Goal: Task Accomplishment & Management: Complete application form

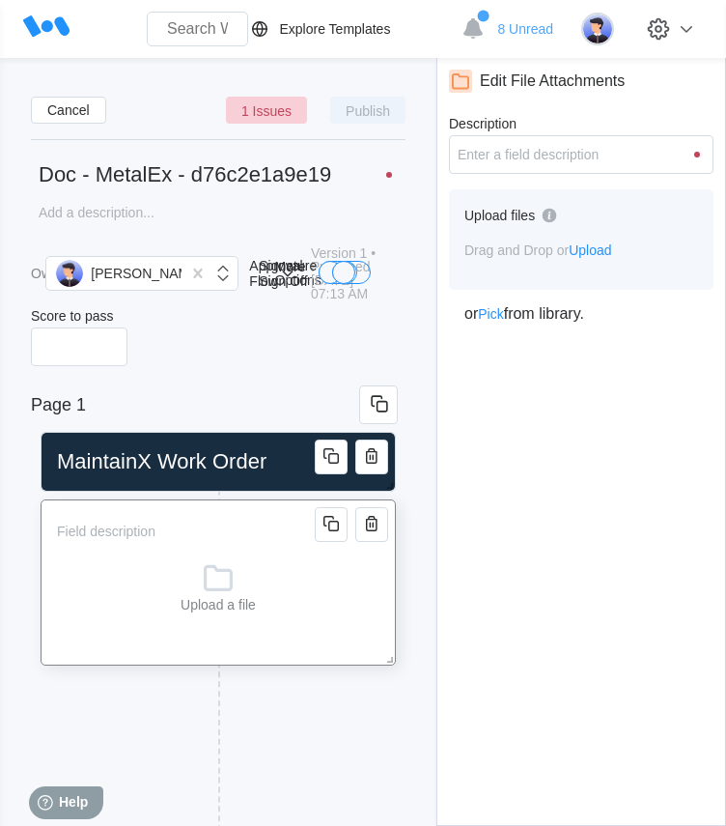
click at [218, 594] on icon at bounding box center [218, 577] width 39 height 39
click at [334, 523] on icon "button" at bounding box center [331, 523] width 23 height 23
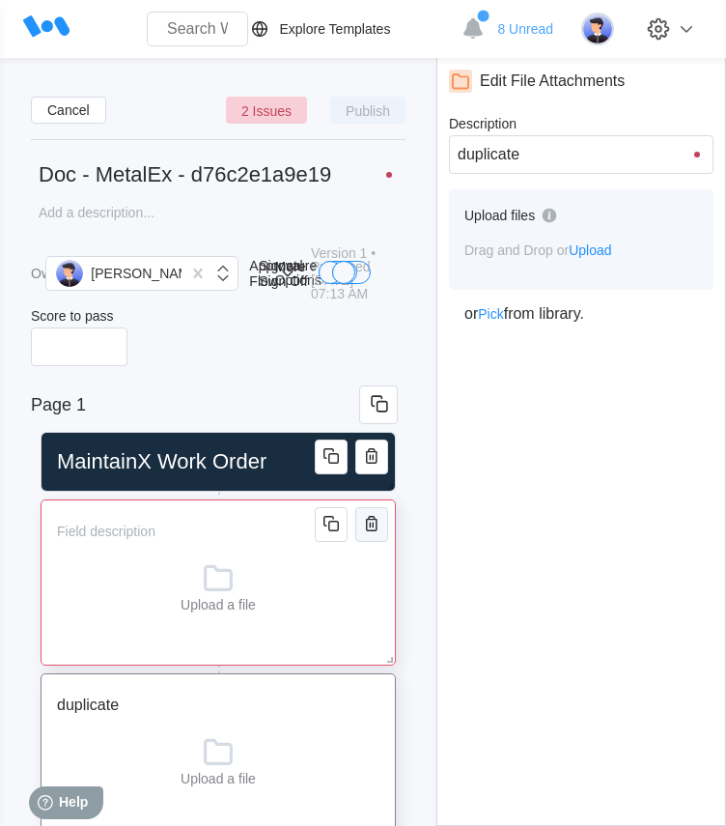
click at [376, 531] on icon "button" at bounding box center [371, 523] width 23 height 23
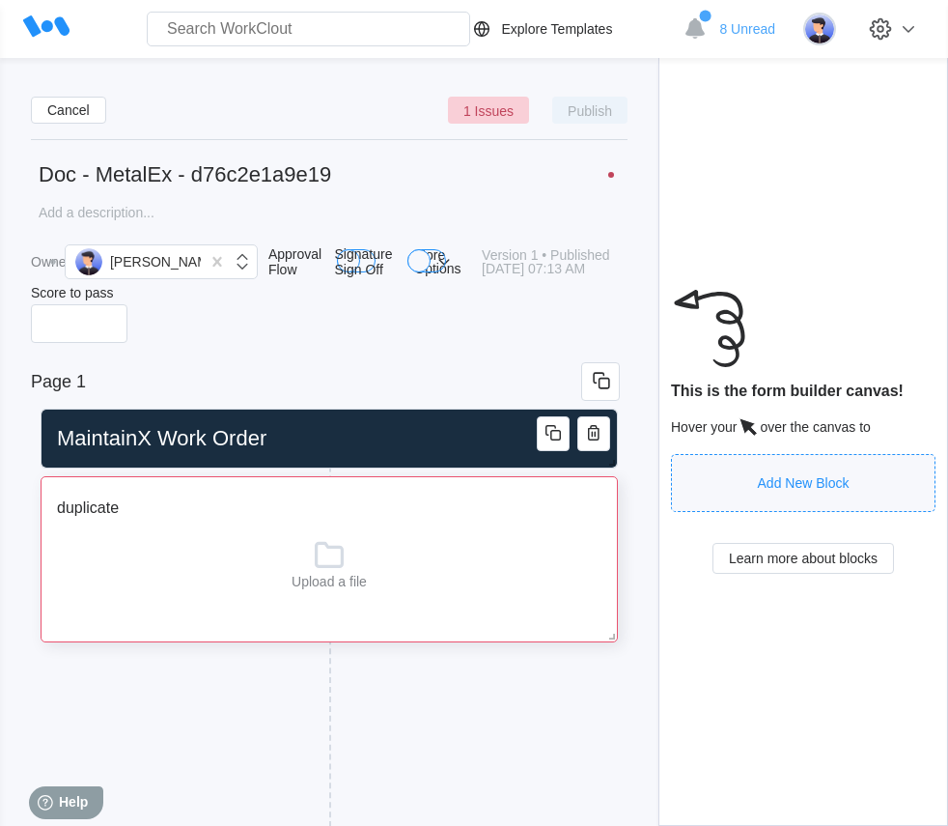
click at [127, 516] on input "duplicate" at bounding box center [296, 508] width 494 height 39
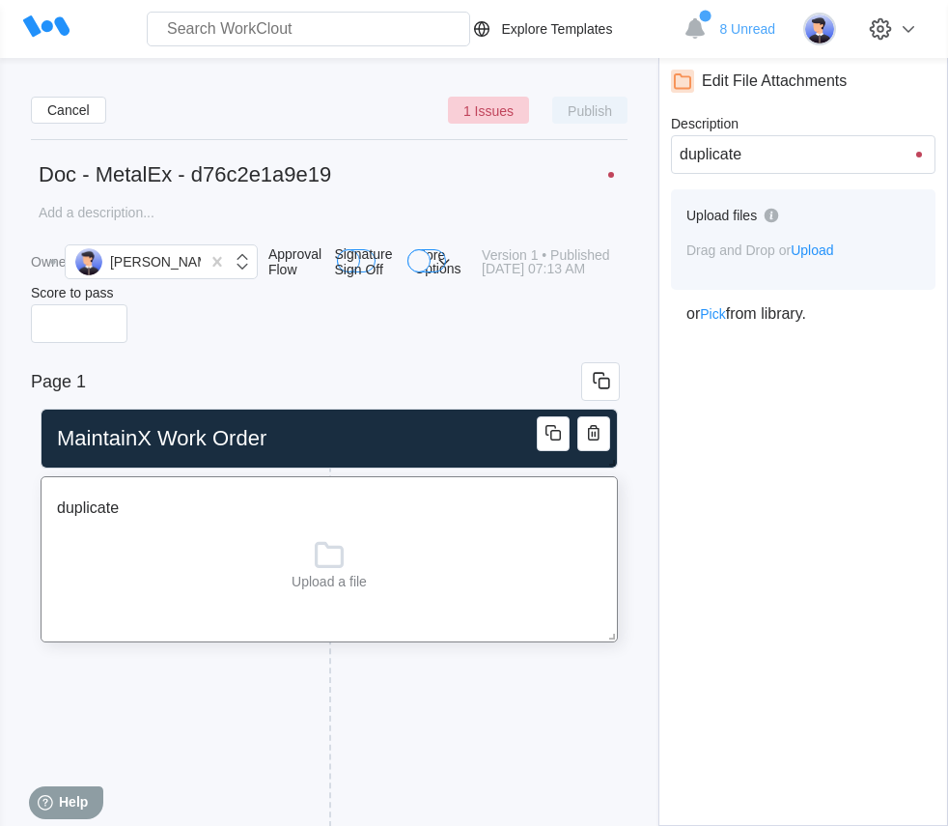
click at [817, 253] on span "Upload" at bounding box center [812, 249] width 42 height 15
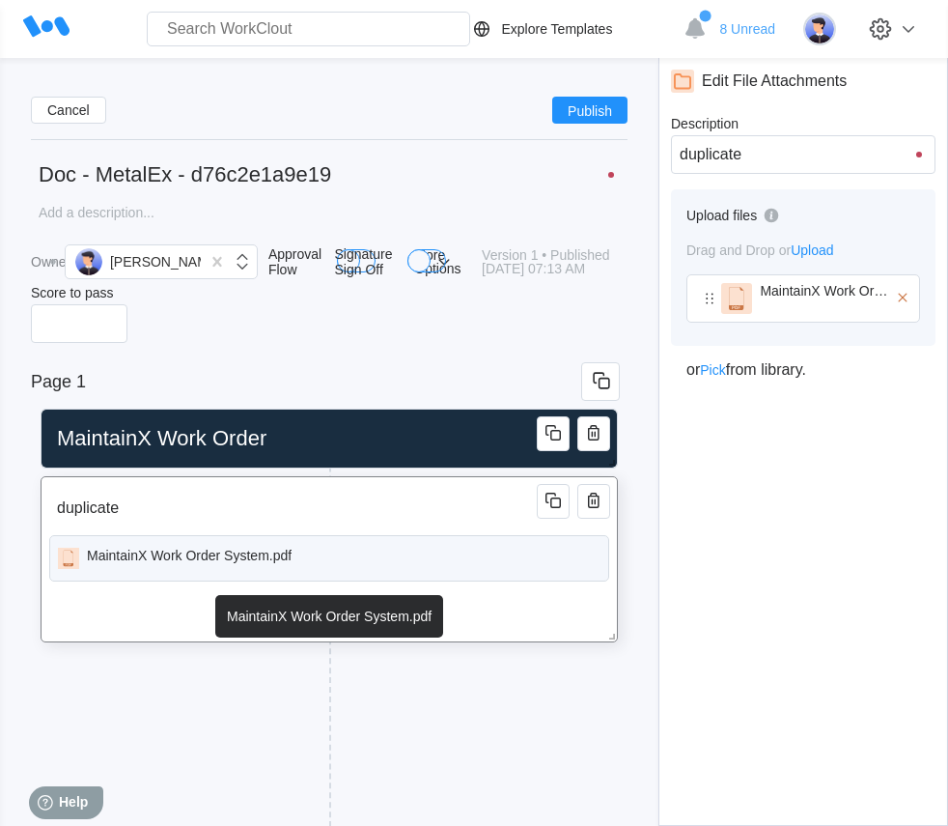
click at [128, 564] on div "MaintainX Work Order System.pdf" at bounding box center [189, 558] width 205 height 21
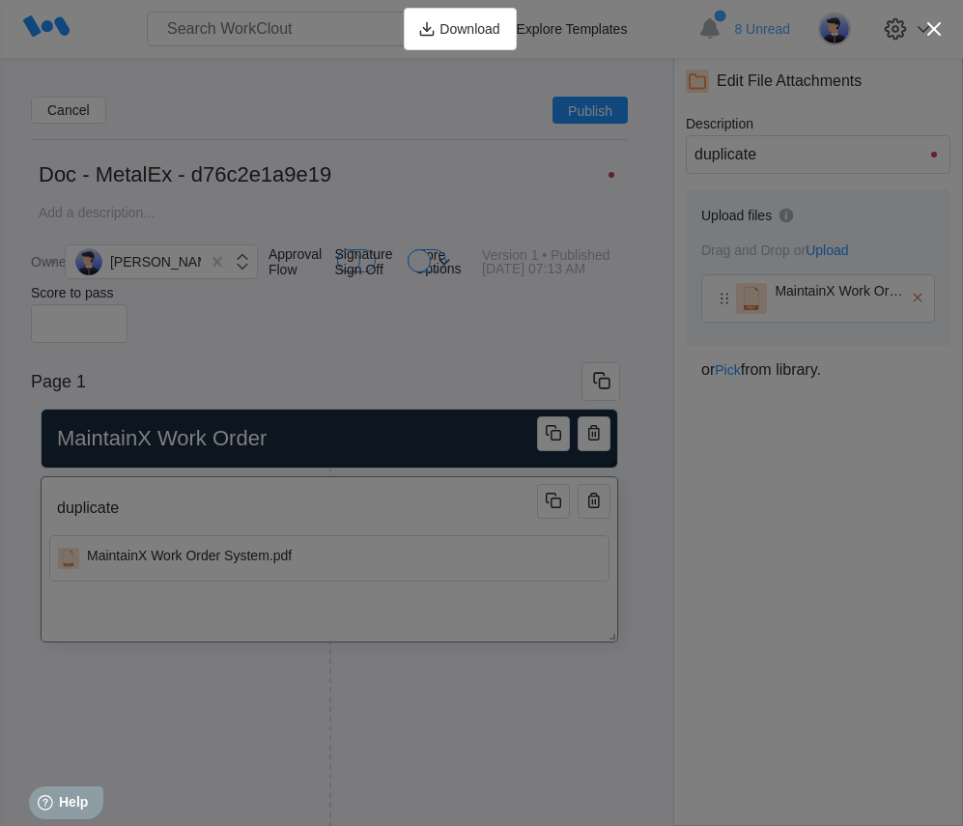
click at [878, 34] on div "Download" at bounding box center [481, 29] width 963 height 58
click at [940, 32] on icon "button" at bounding box center [933, 28] width 27 height 27
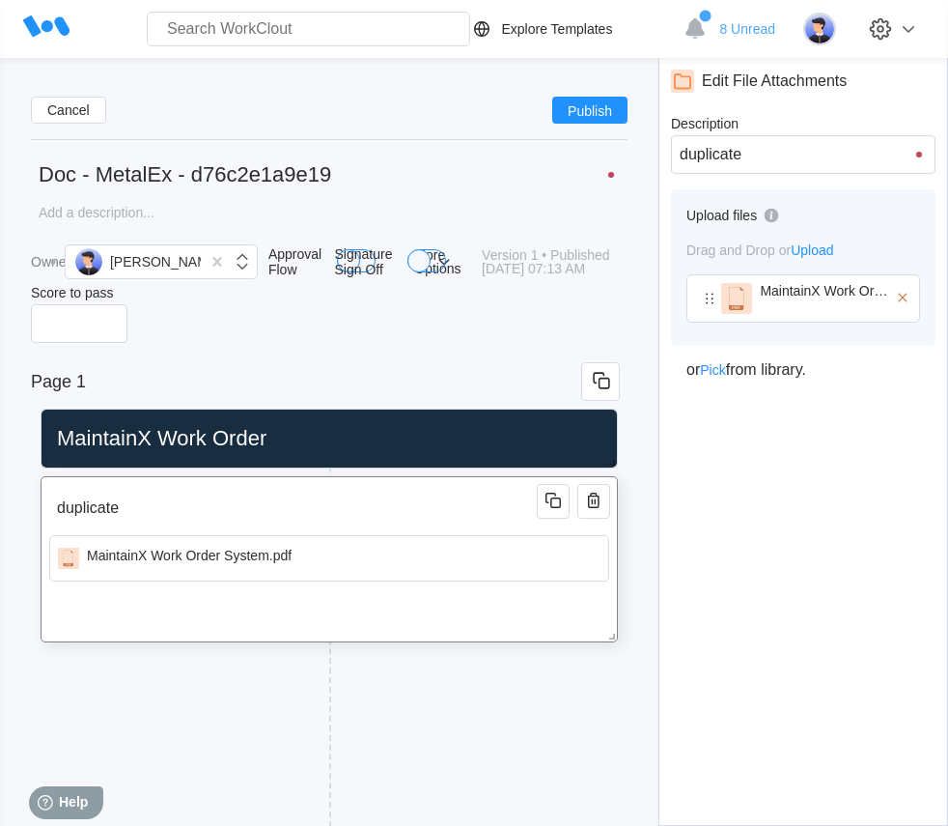
click at [126, 517] on input "duplicate" at bounding box center [296, 508] width 494 height 39
type input "duplicat"
type input "duplica"
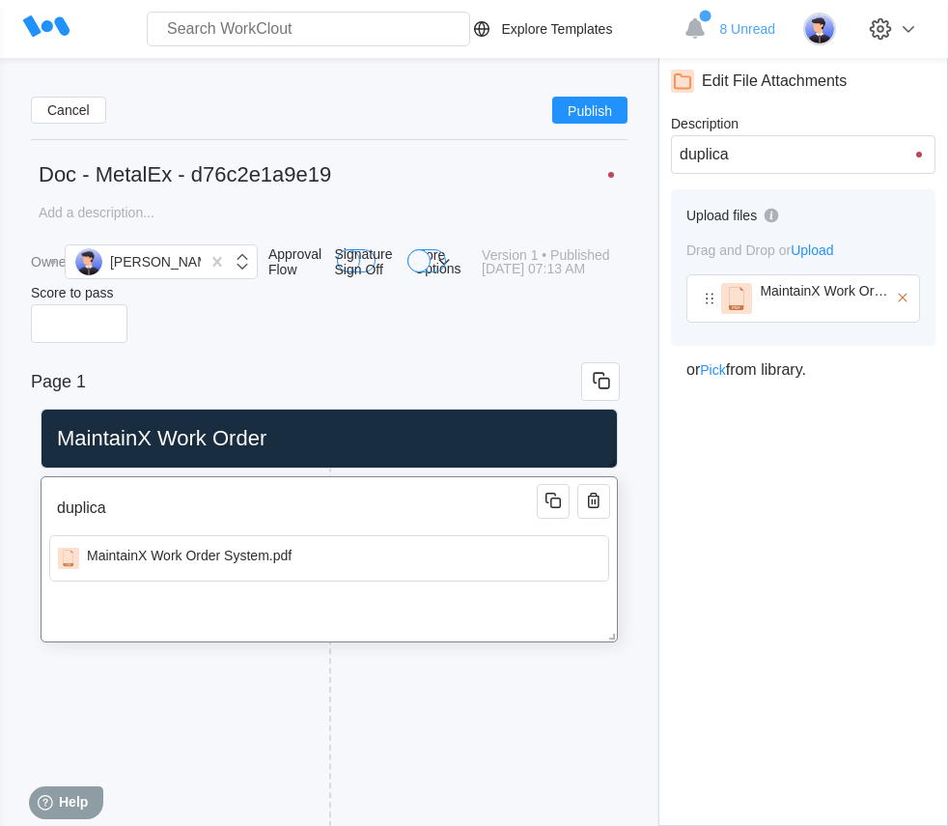
type input "duplic"
type input "dupli"
type input "dupl"
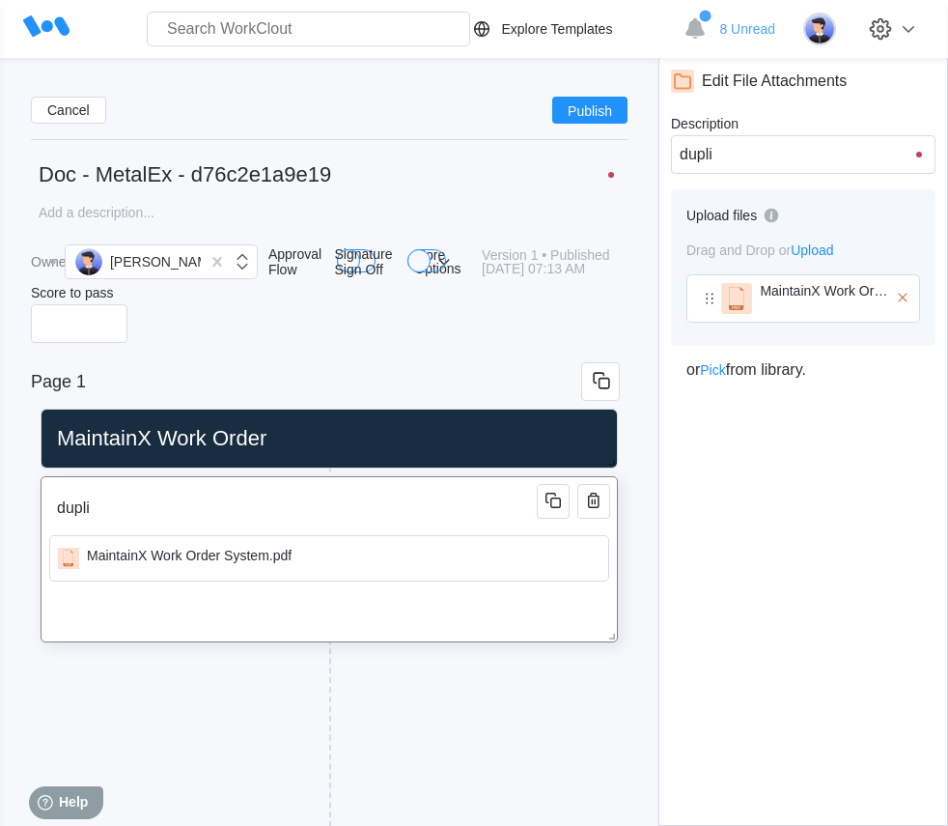
type input "dupl"
type input "dup"
type input "du"
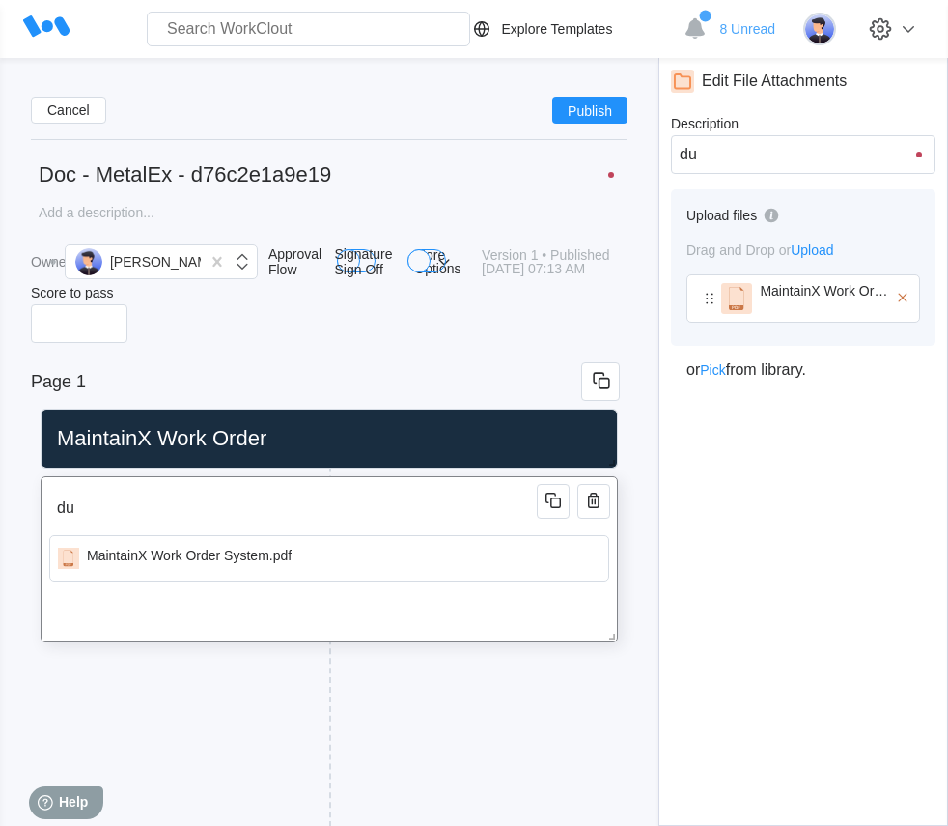
type input "d"
type input "M"
type input "Ma"
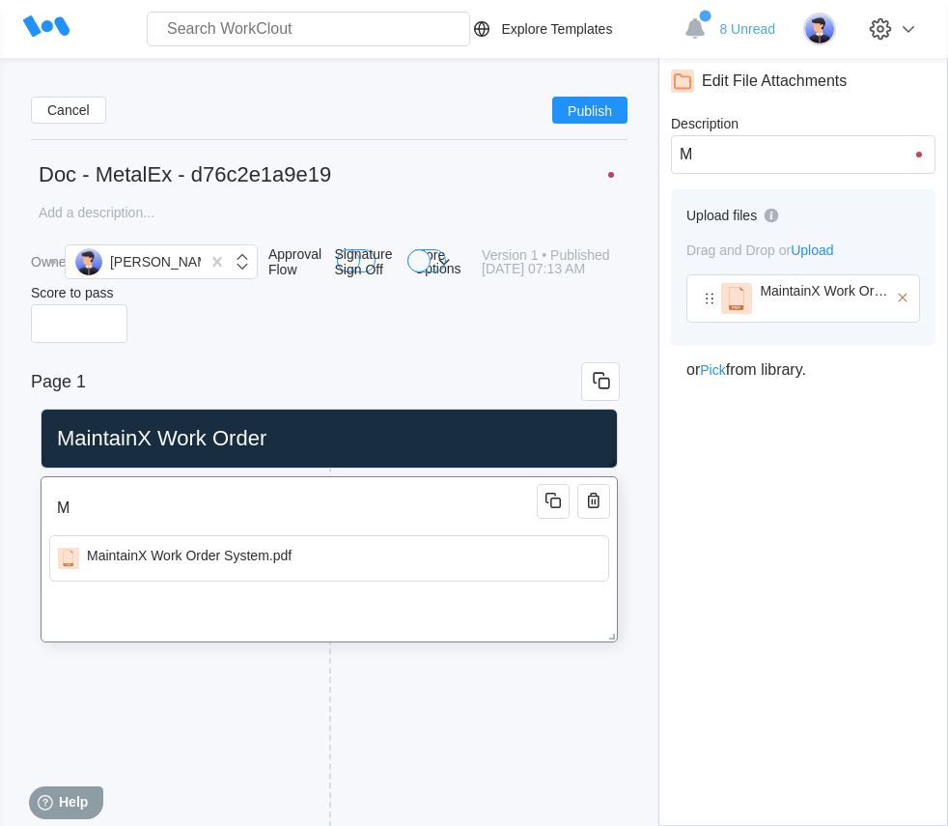
type input "Ma"
type input "Mai"
type input "Main"
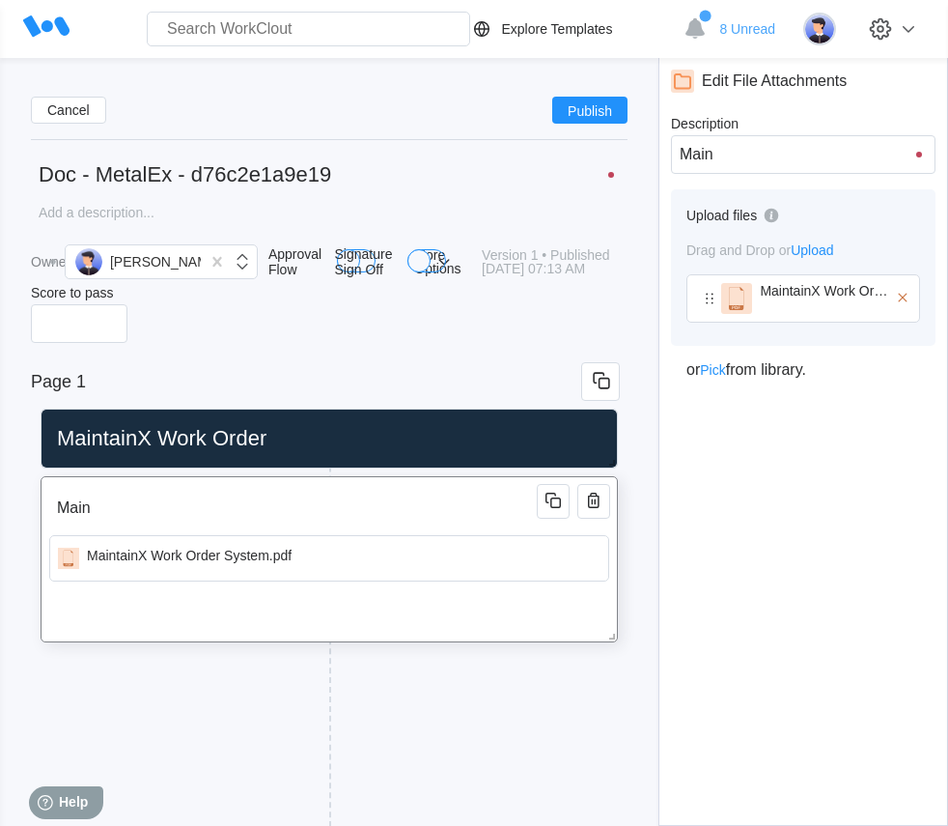
type input "Maint"
type input "Mainta"
type input "Maintai"
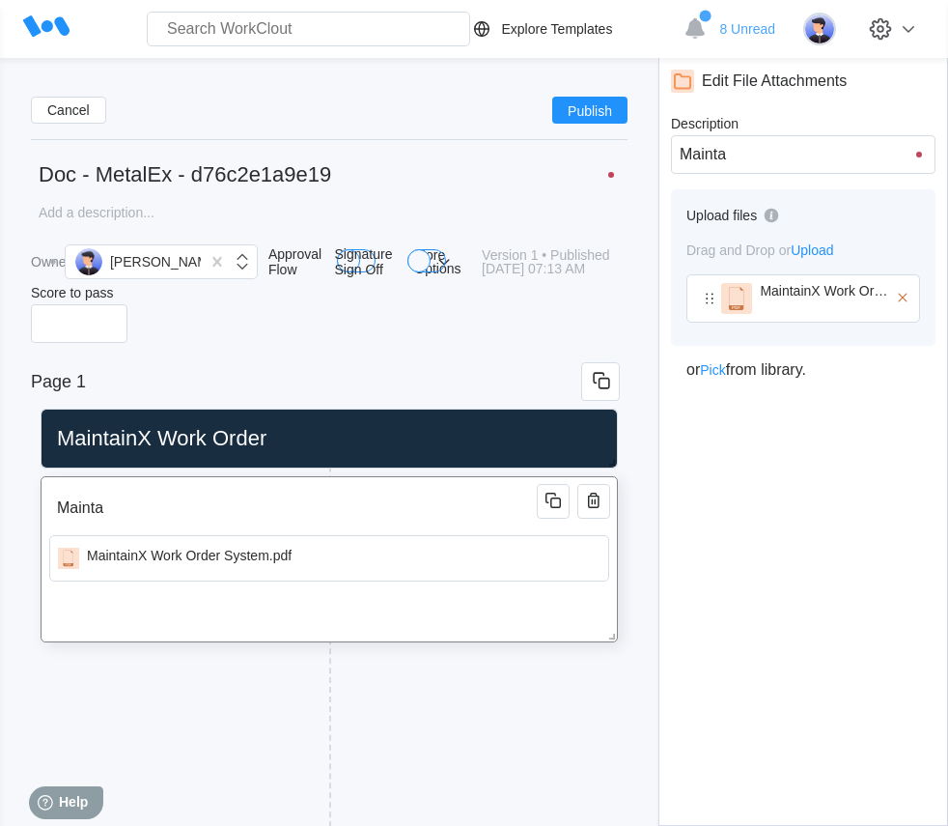
type input "Maintai"
type input "Maintain"
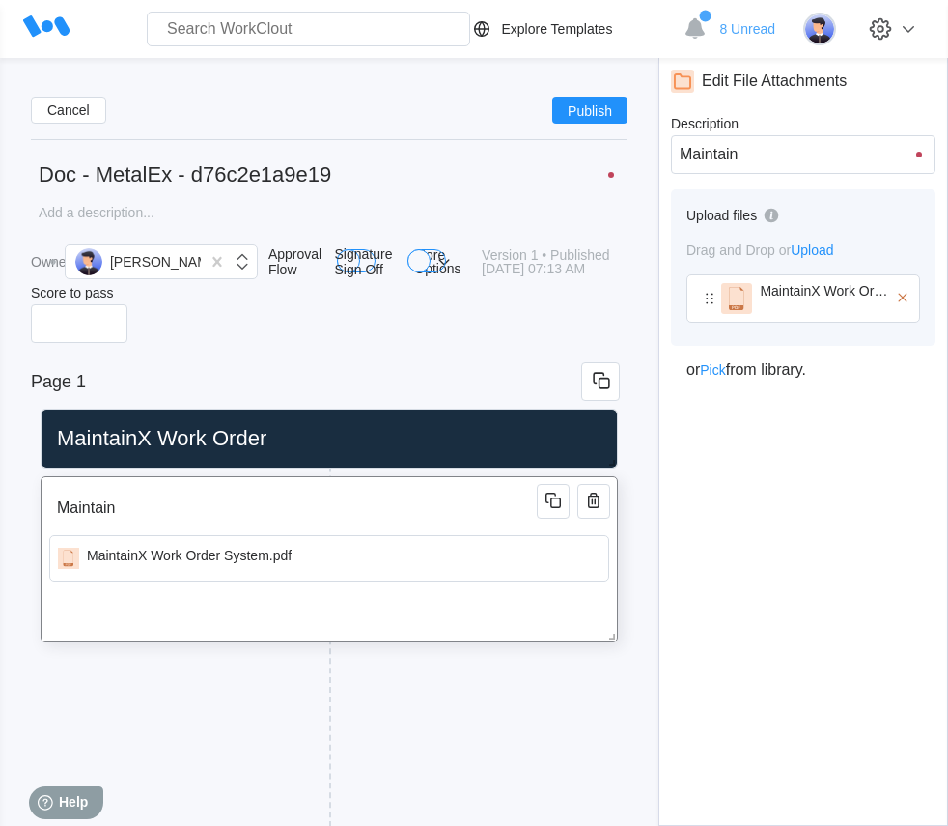
type input "Maintain"
type input "MaintainX"
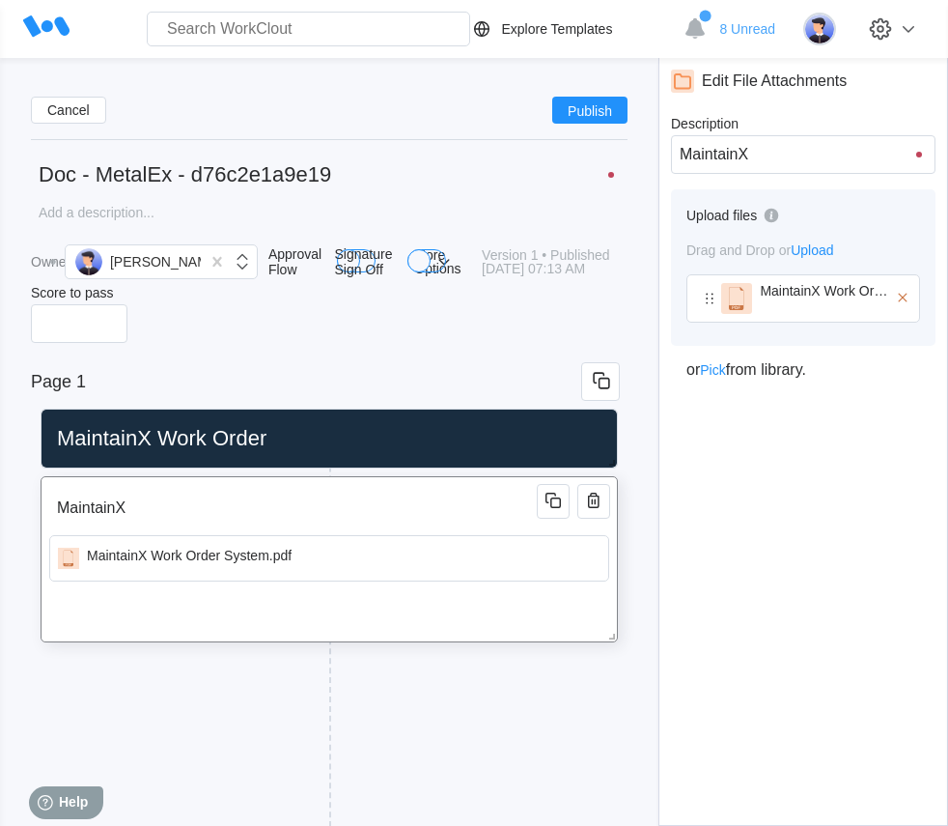
type input "MaintainX"
type input "MaintainX W"
type input "MaintainX Wo"
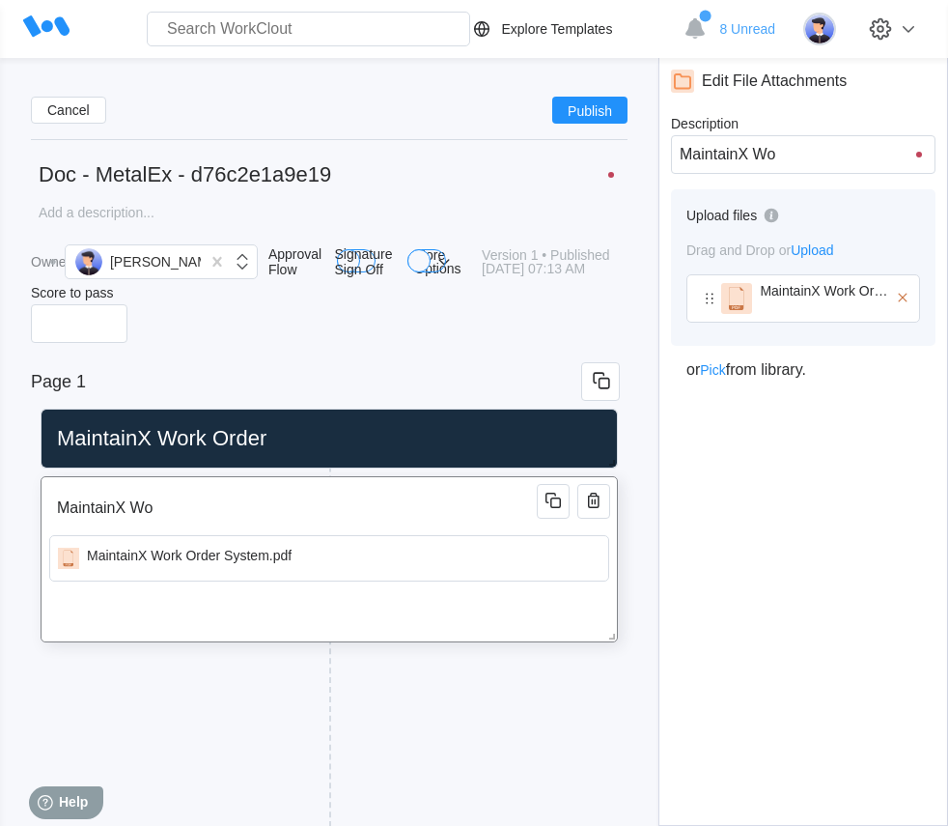
type input "MaintainX Wor"
type input "MaintainX Work"
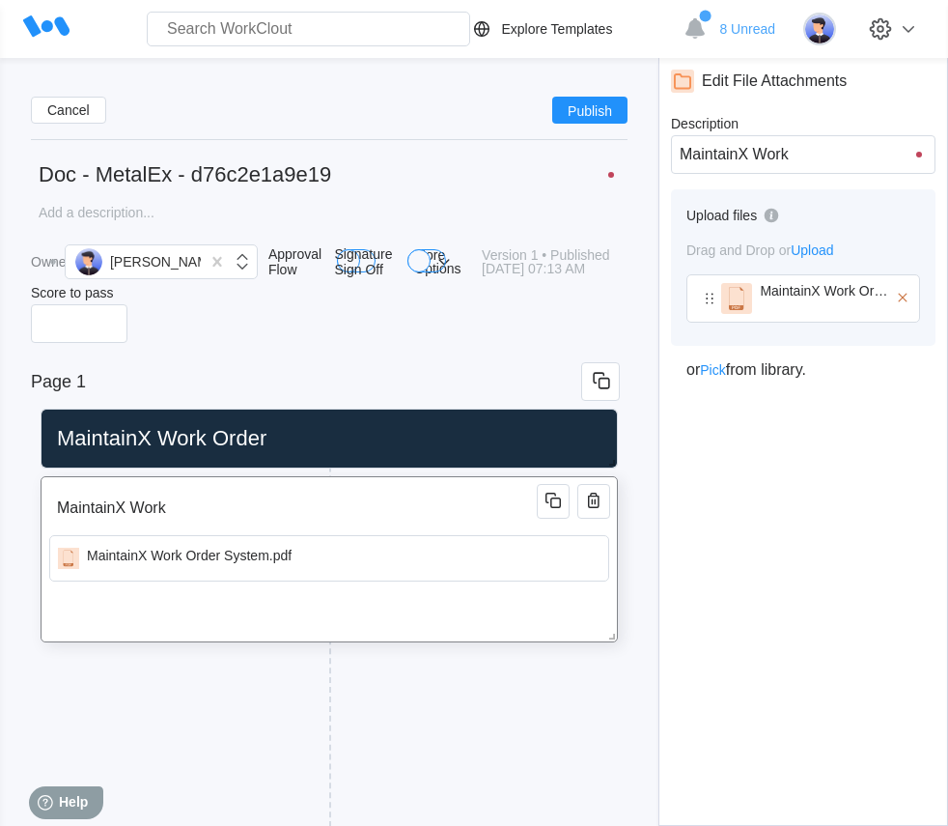
type input "MaintainX Work"
type input "MaintainX Work O"
type input "MaintainX Work"
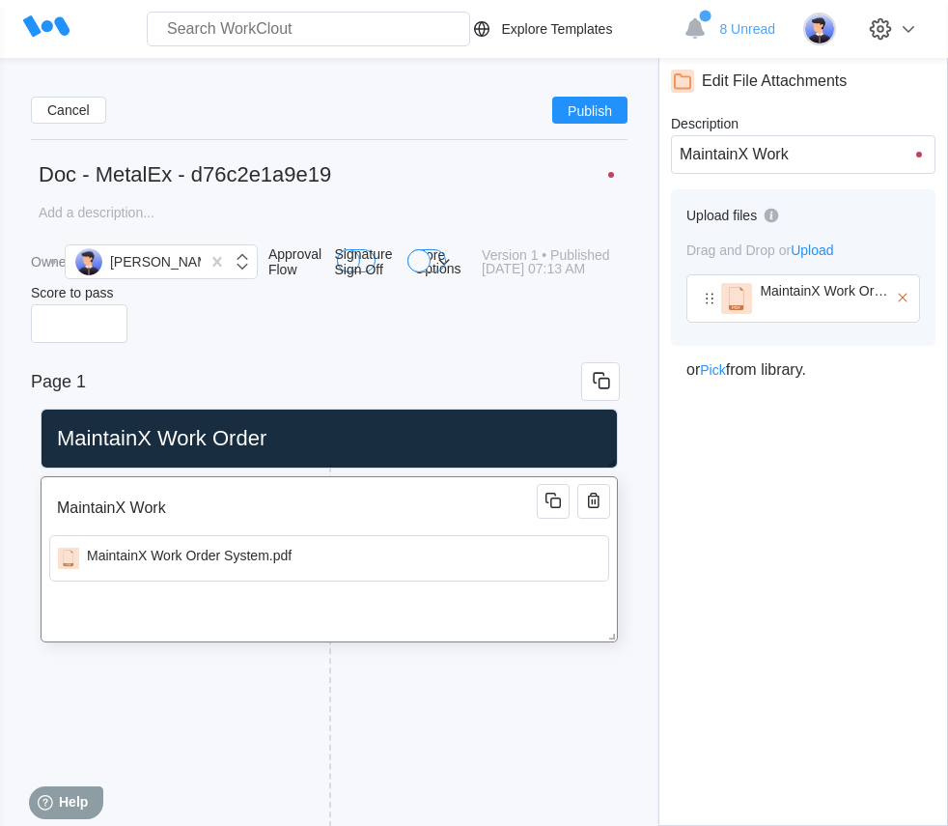
type input "MaintainX Work"
type input "MaintainX Wor"
type input "MaintainX Wo"
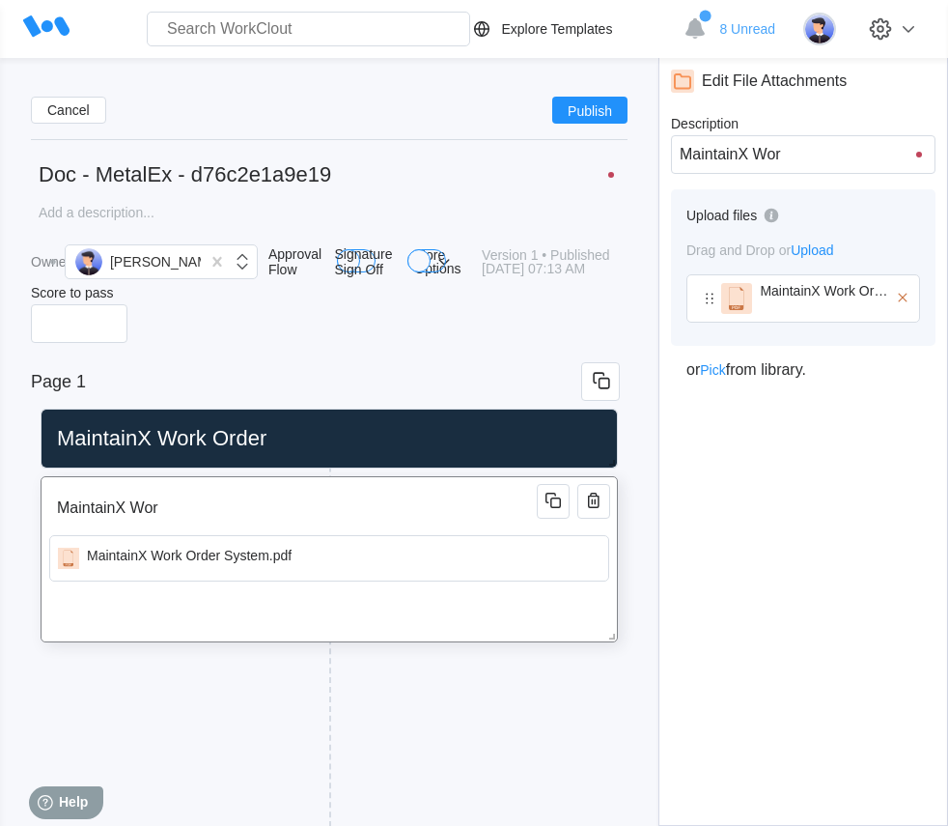
type input "MaintainX Wo"
type input "MaintainX W"
type input "MaintainX"
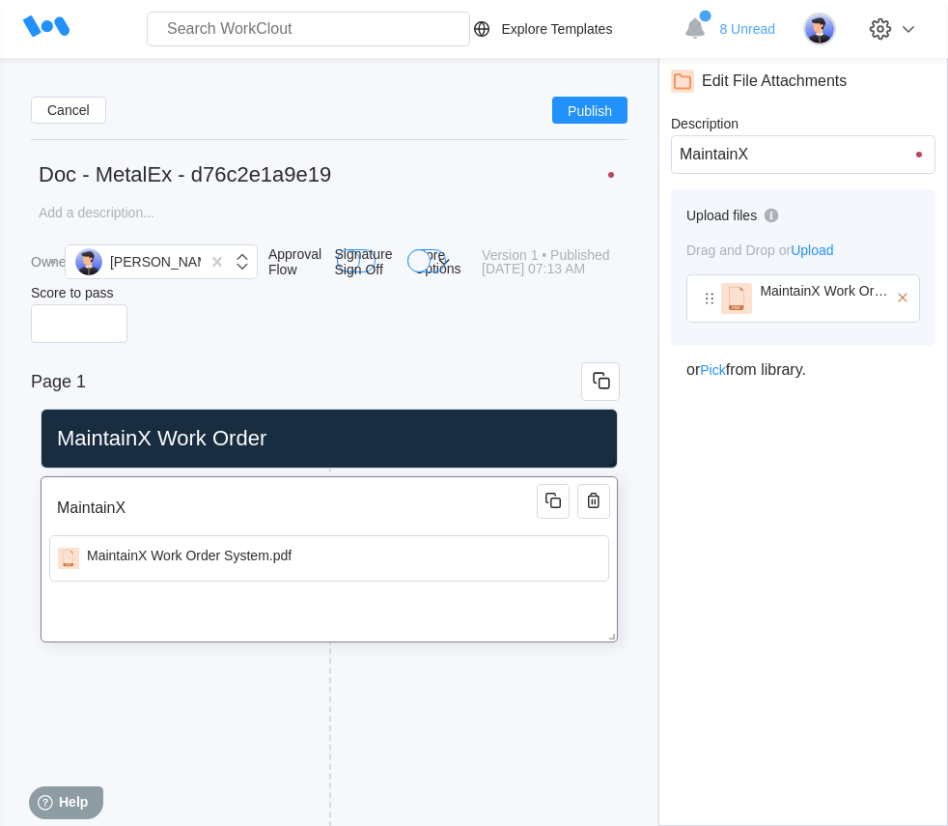
type input "MaintainX"
type input "Maintain"
type input "Maintai"
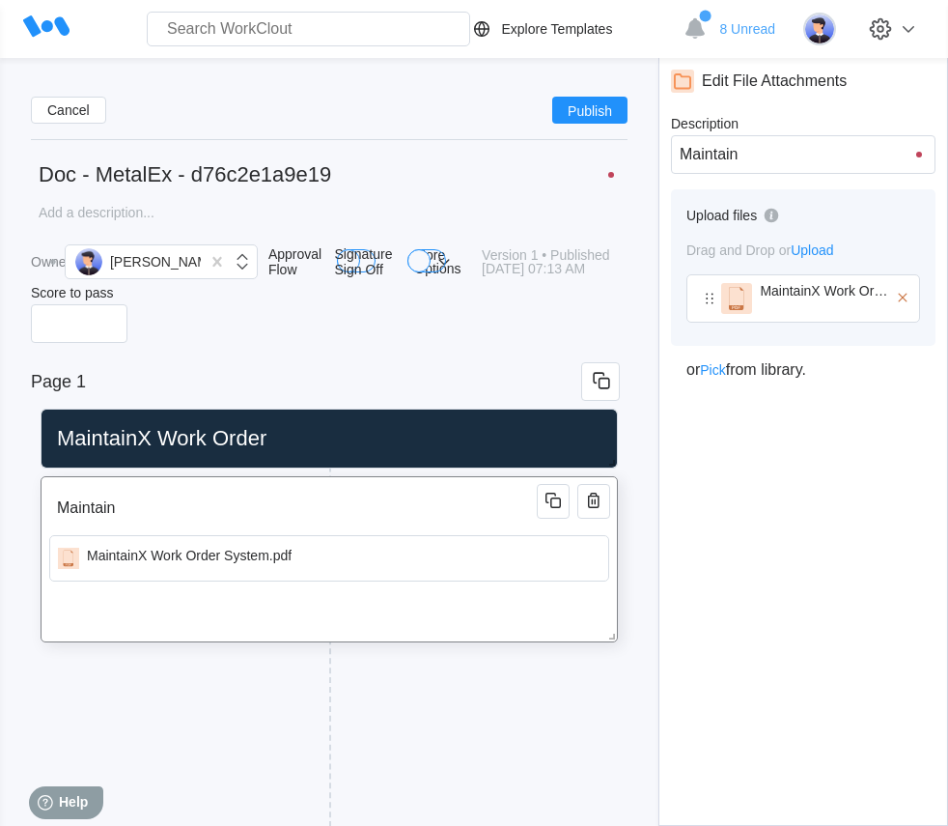
type input "Maintai"
type input "Mainta"
type input "Maint"
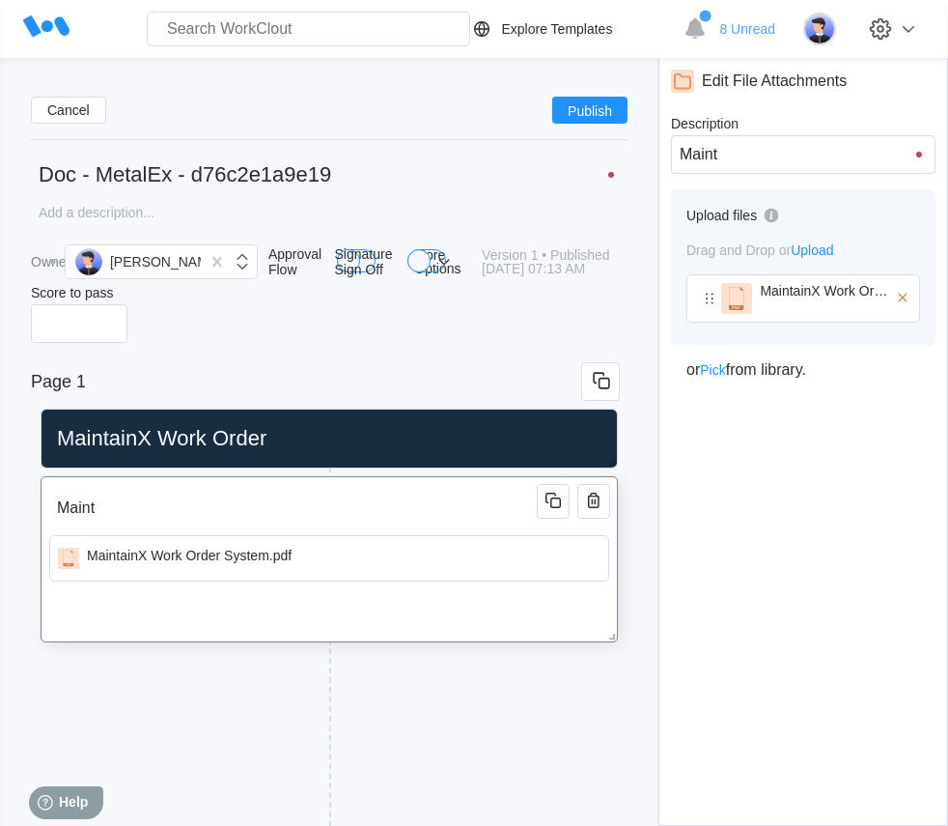
type input "Main"
type input "Mai"
type input "Ma"
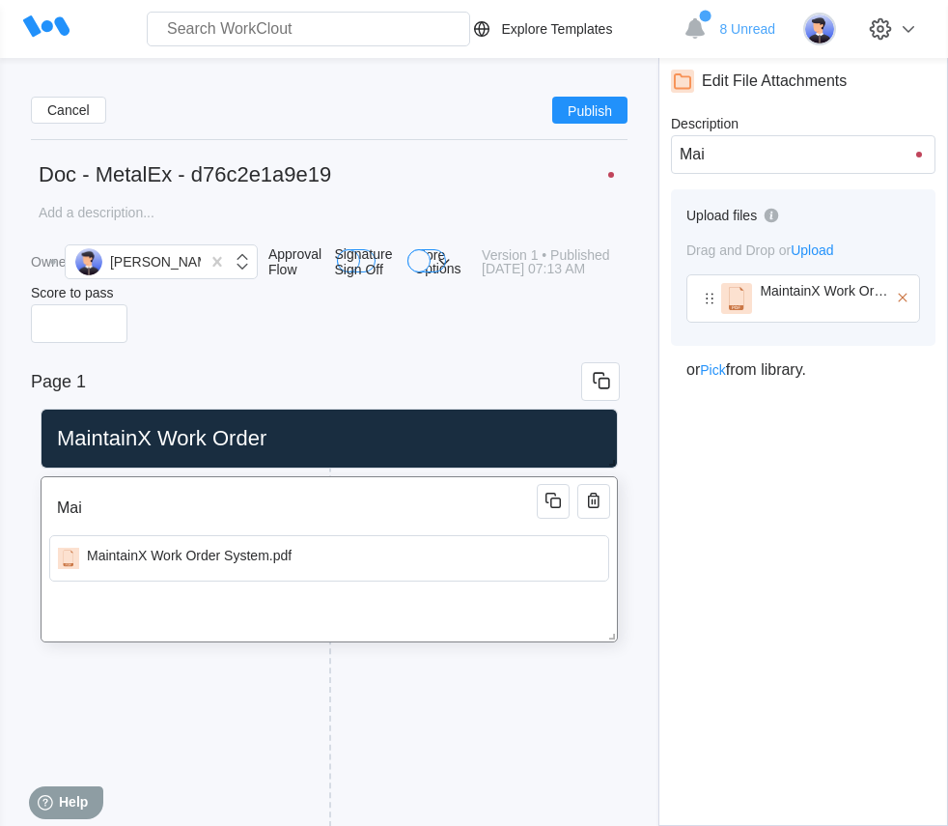
type input "Ma"
type input "M"
type input "P"
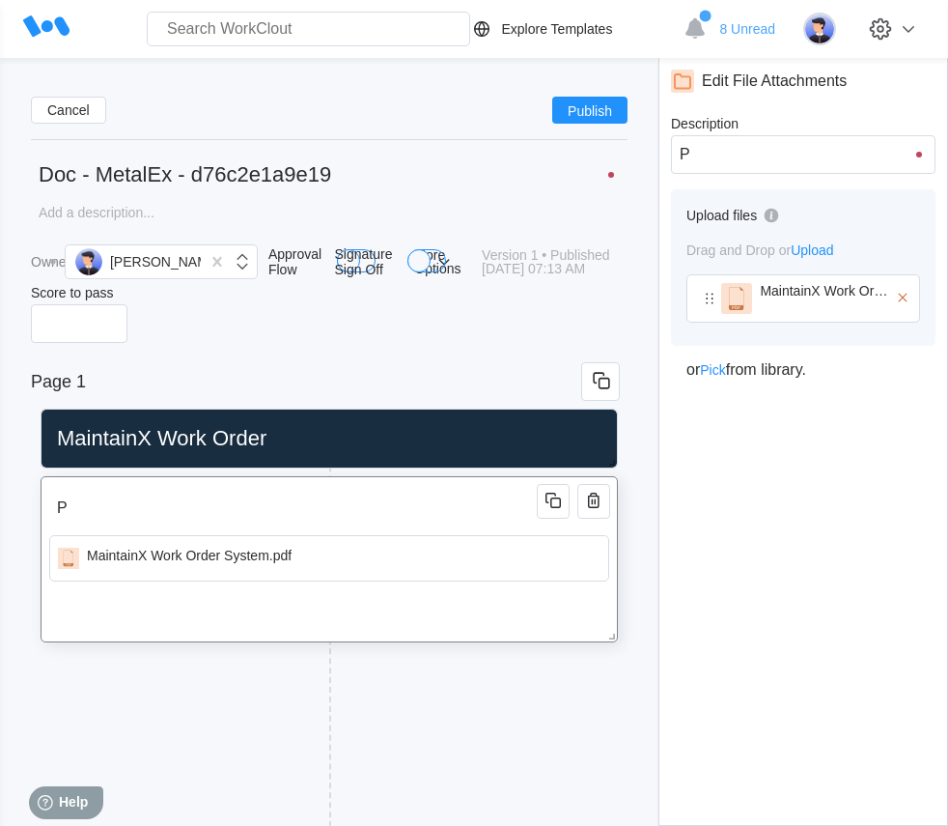
type input "Pl"
type input "Ple"
type input "Plea"
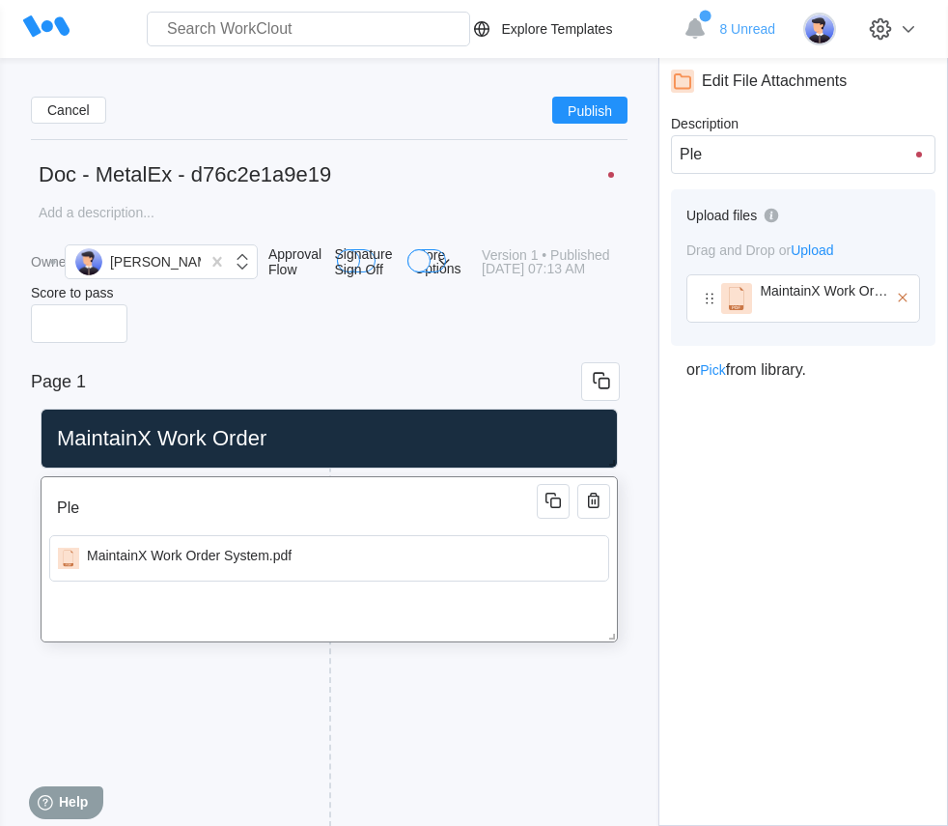
type input "Plea"
type input "Pleas"
type input "Please"
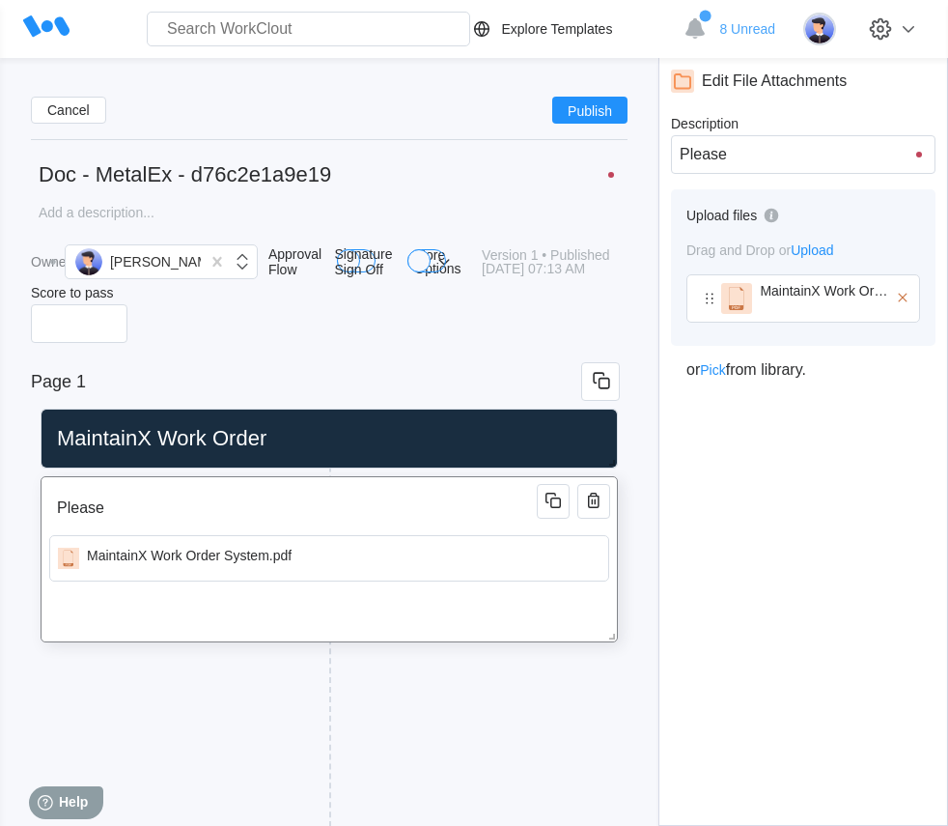
type input "Please"
type input "Please v"
type input "Please vi"
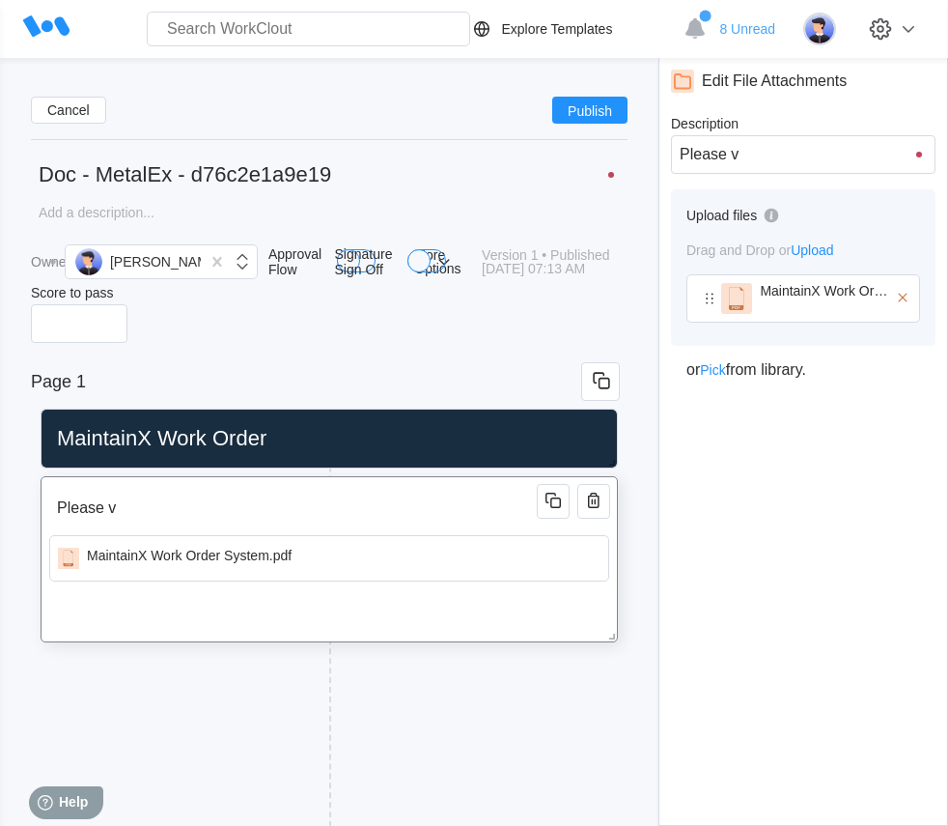
type input "Please vi"
type input "Please vie"
type input "Please view"
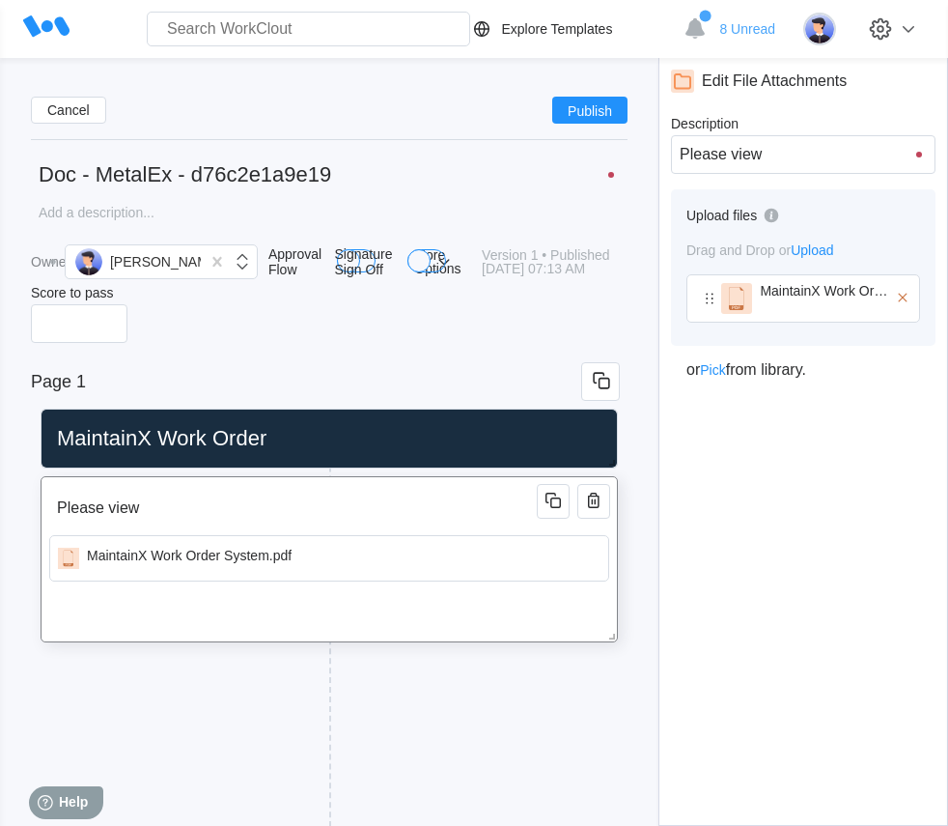
type input "Please vie"
type input "Please vi"
type input "Please v"
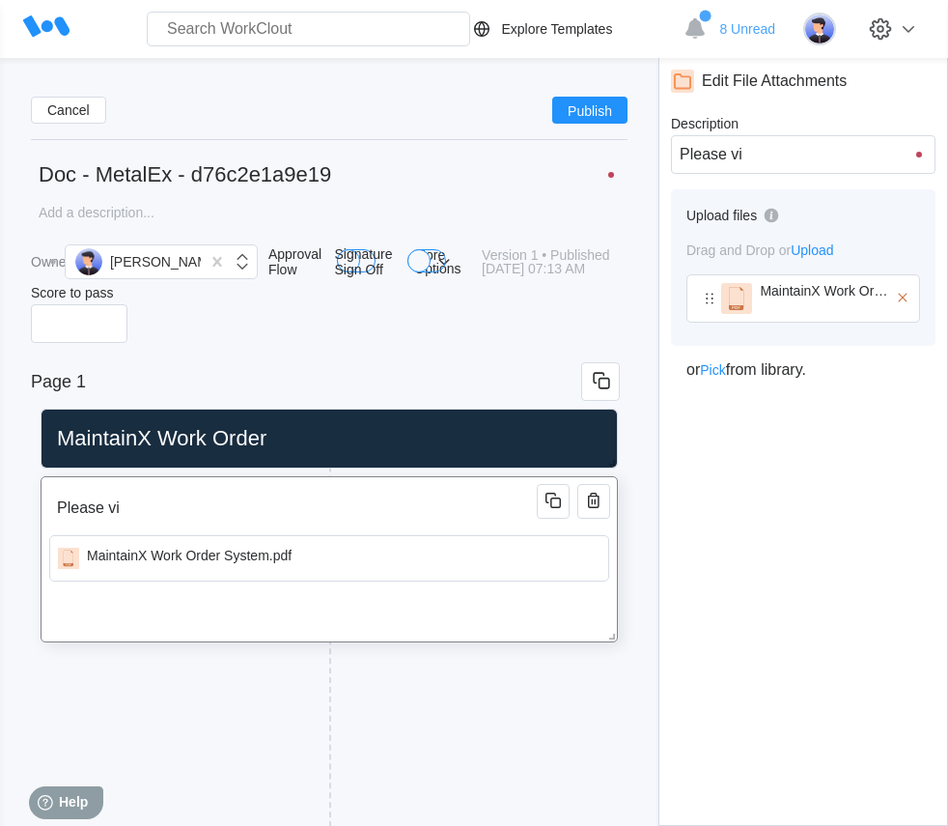
type input "Please v"
type input "Please"
type input "Please f"
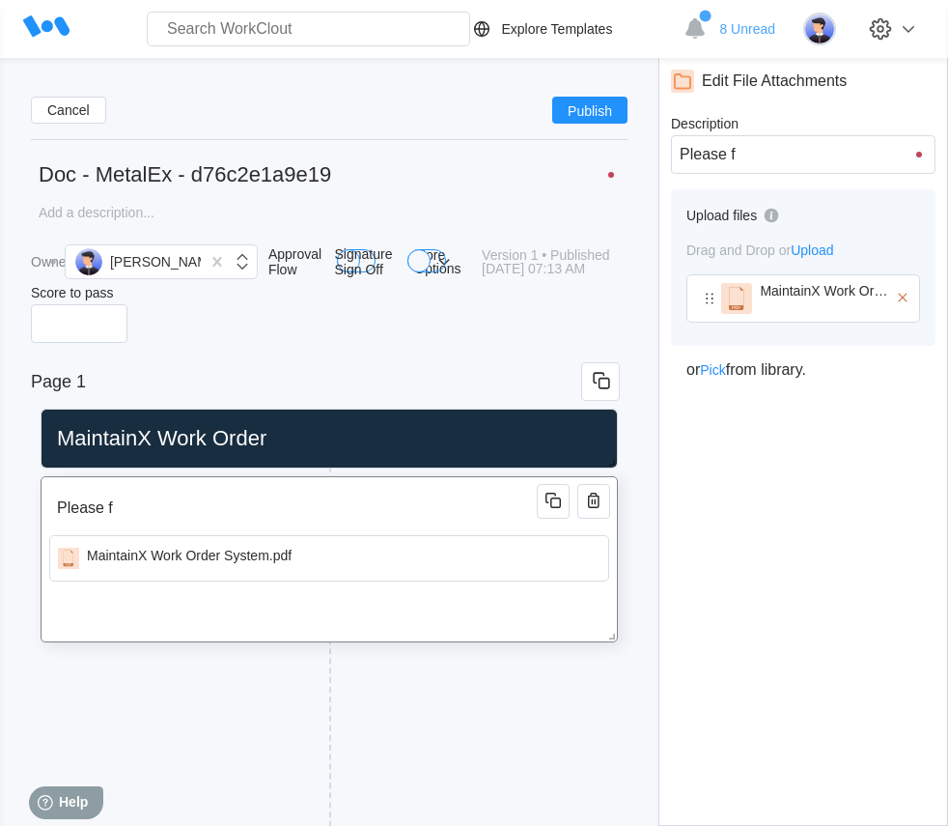
type input "Please fa"
type input "Please fac"
type input "Please fa"
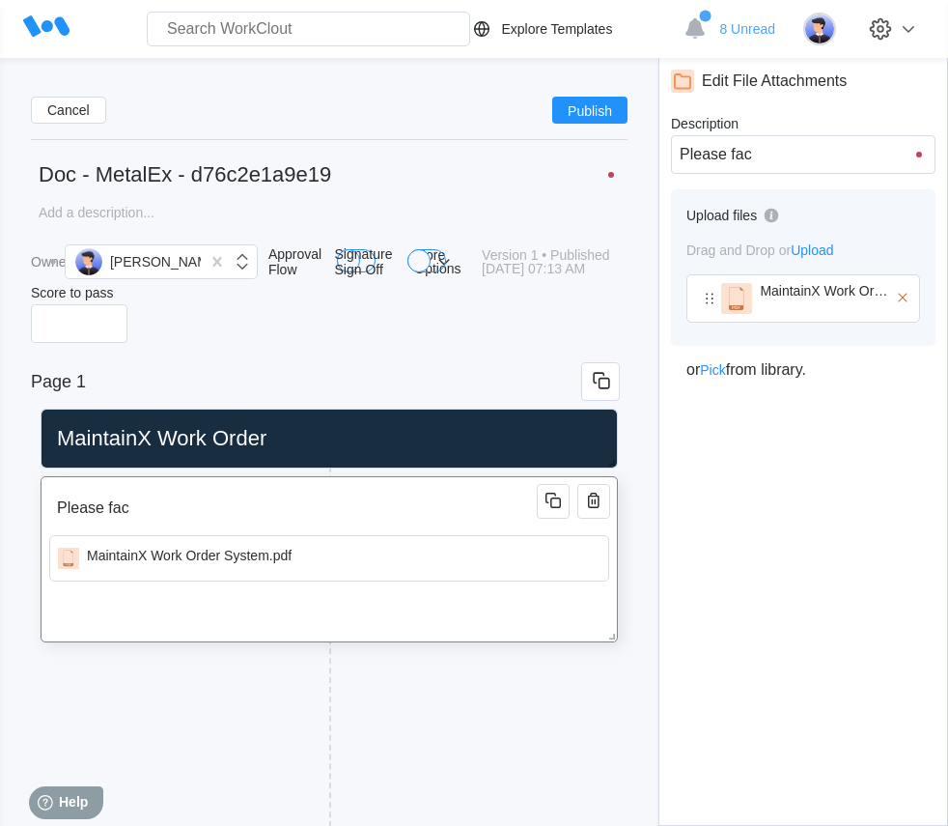
type input "Please fa"
type input "Please fam"
type input "Please fami"
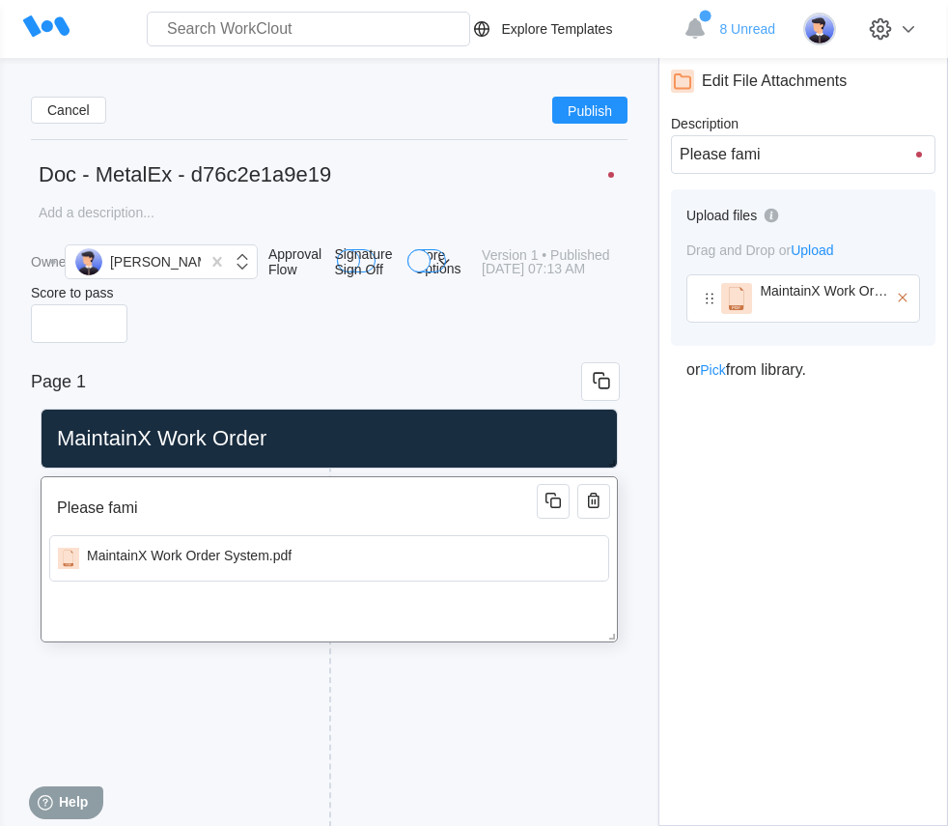
type input "Please famil"
type input "Please famili"
type input "Please familia"
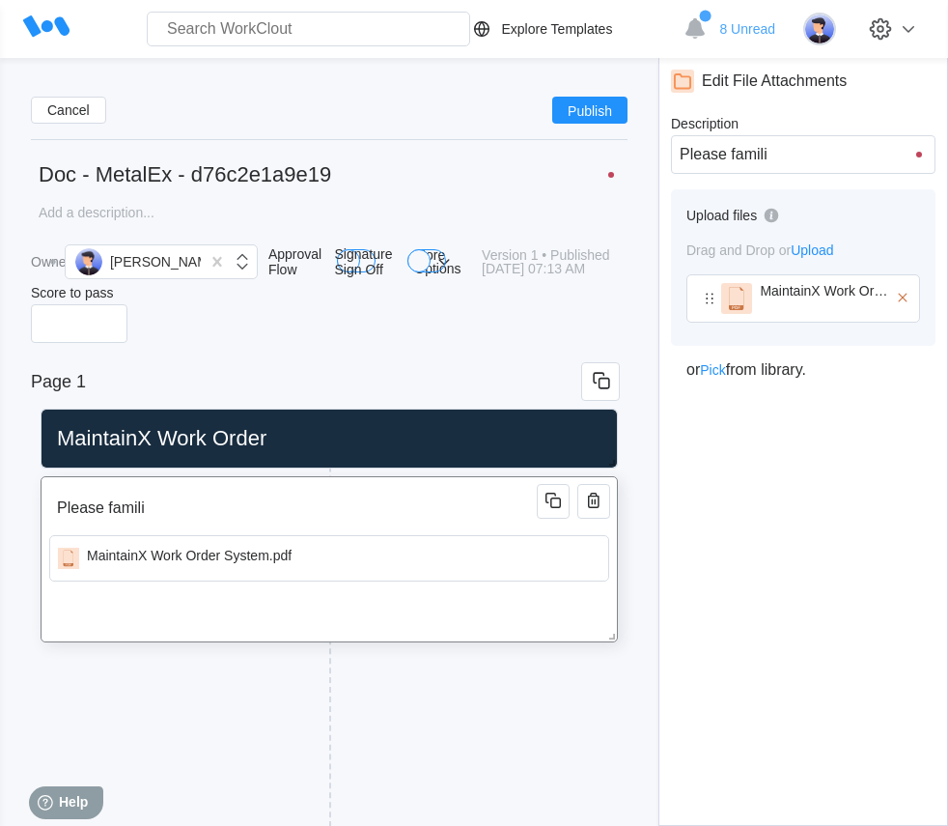
type input "Please familia"
type input "Please familiar"
type input "Please familiari"
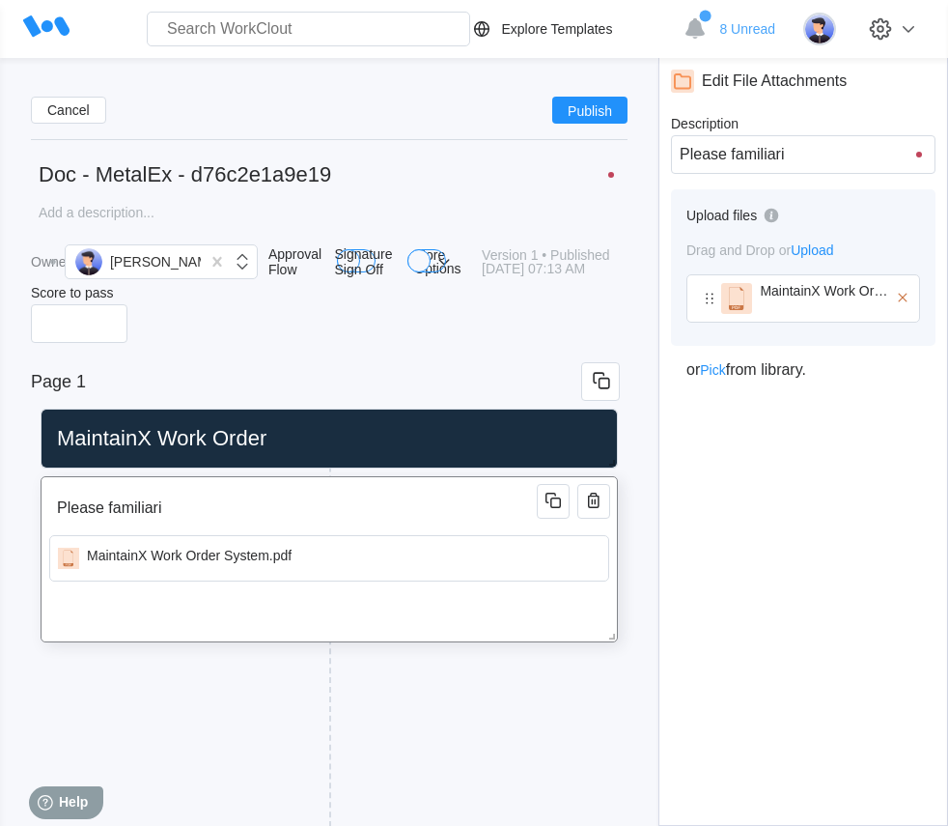
type input "Please familiariz"
type input "Please familiarize"
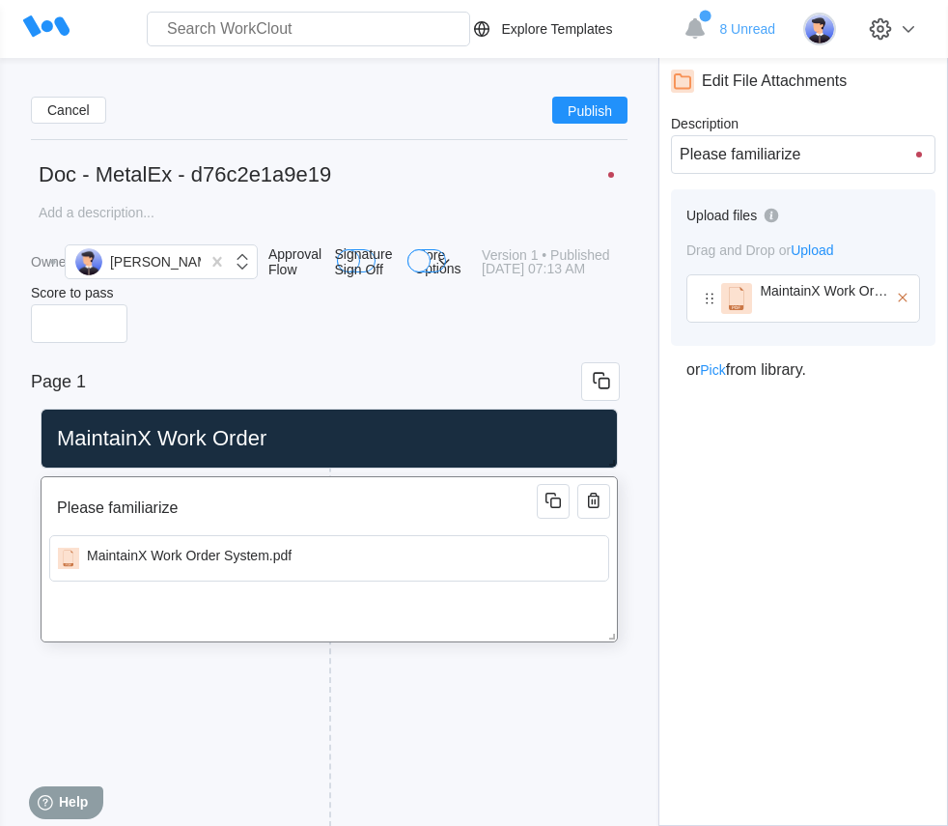
type input "Please familiarize"
type input "Please familiarize y"
type input "Please familiarize yo"
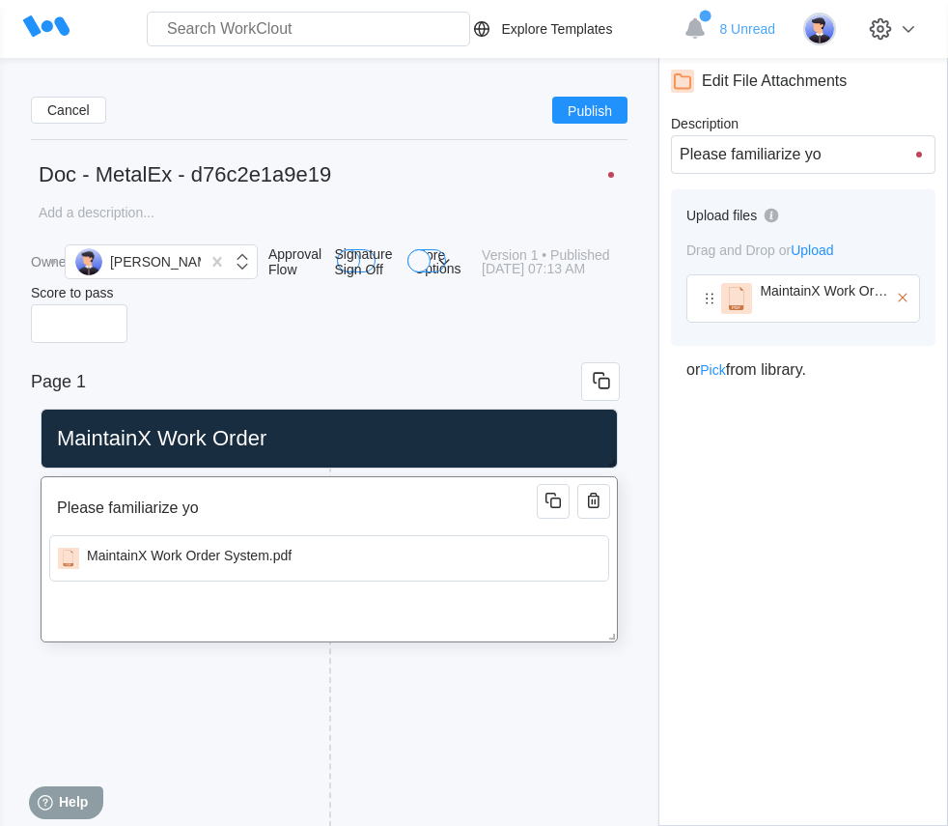
type input "Please familiarize you"
type input "Please familiarize your"
type input "Please familiarize yours"
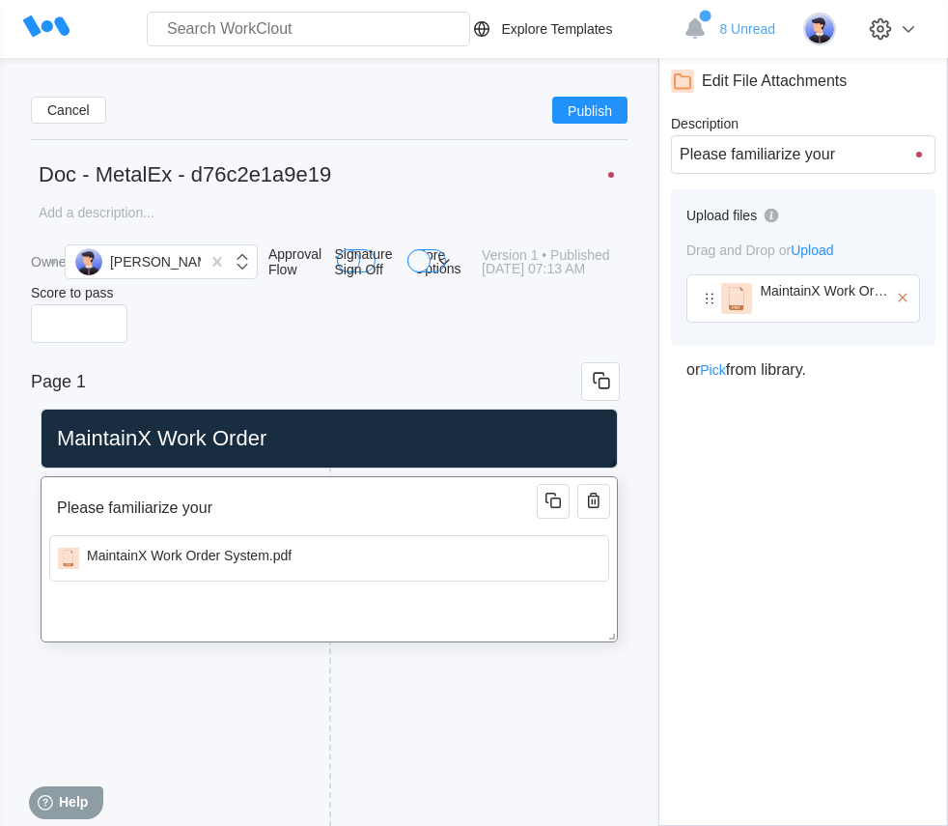
type input "Please familiarize yours"
type input "Please familiarize yourse"
type input "Please familiarize yoursel"
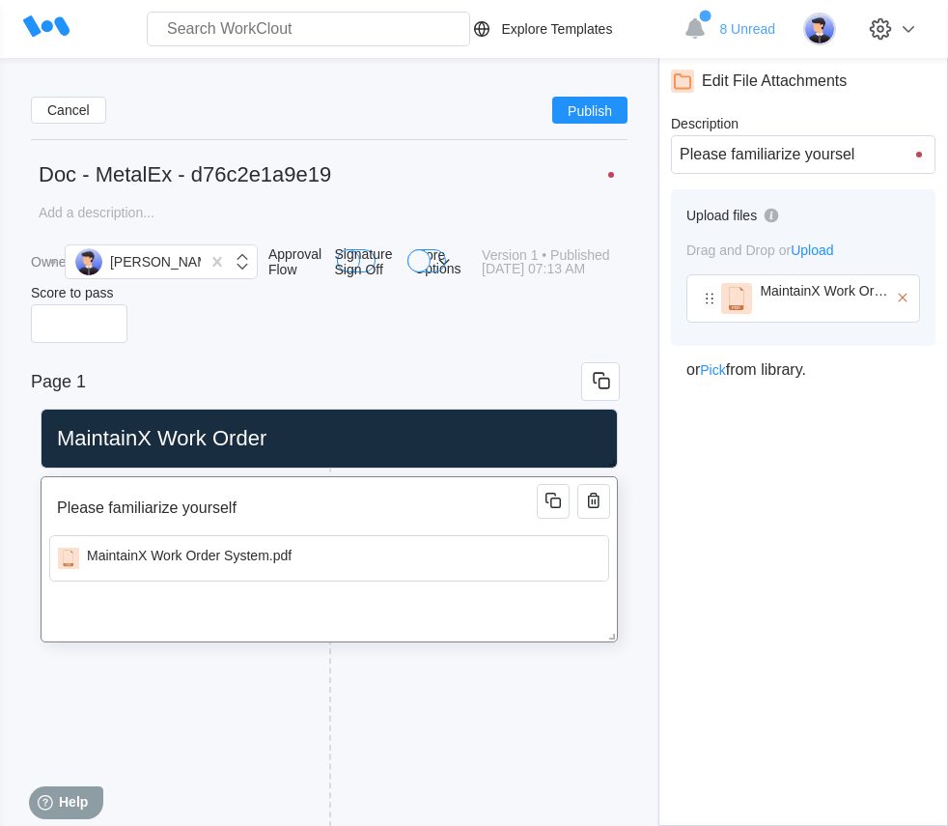
type input "Please familiarize yourselfg"
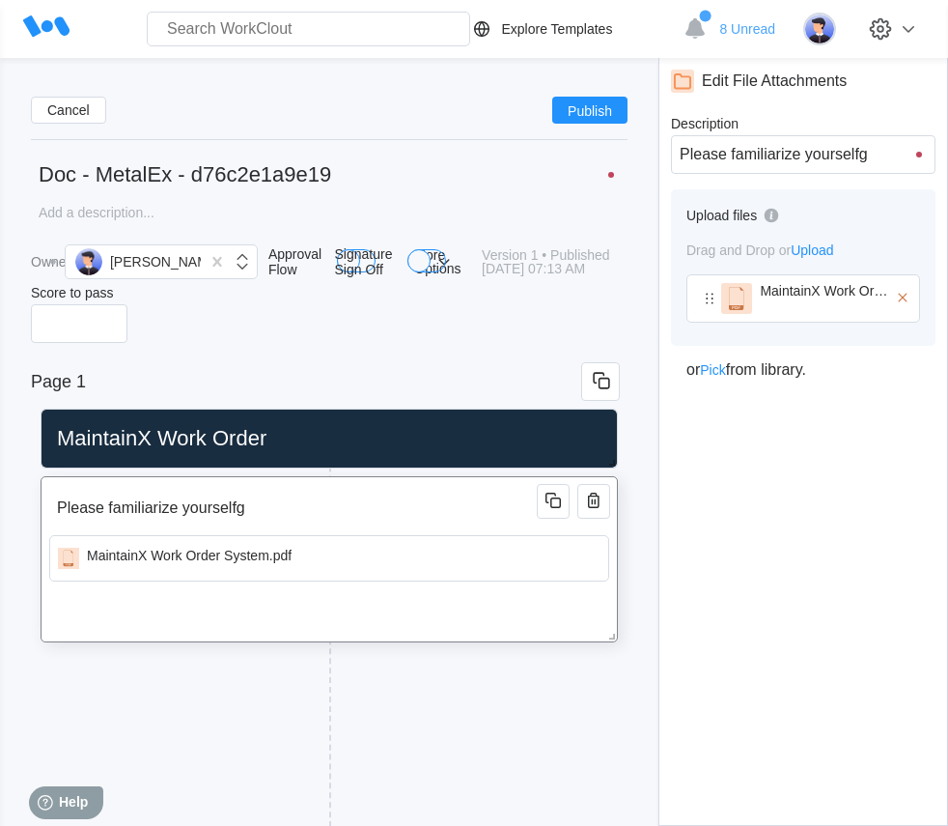
type input "Please familiarize yourselfg"
type input "Please familiarize yourself"
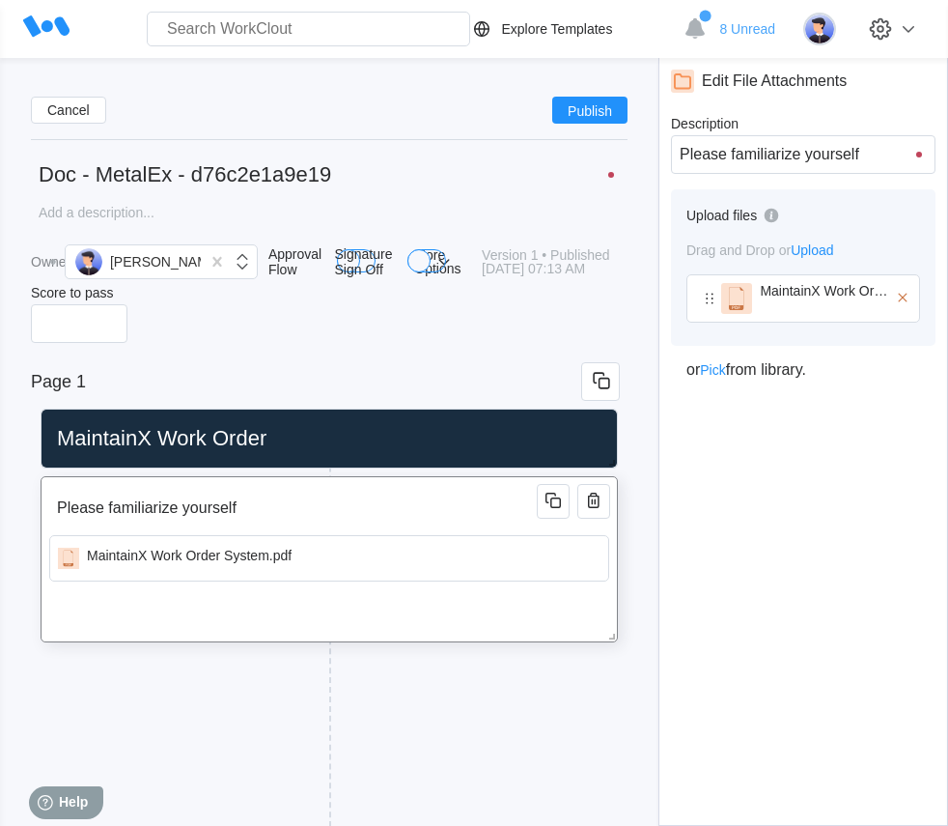
type input "Please familiarize yourself w"
type input "Please familiarize yourself wi"
type input "Please familiarize yourself wit"
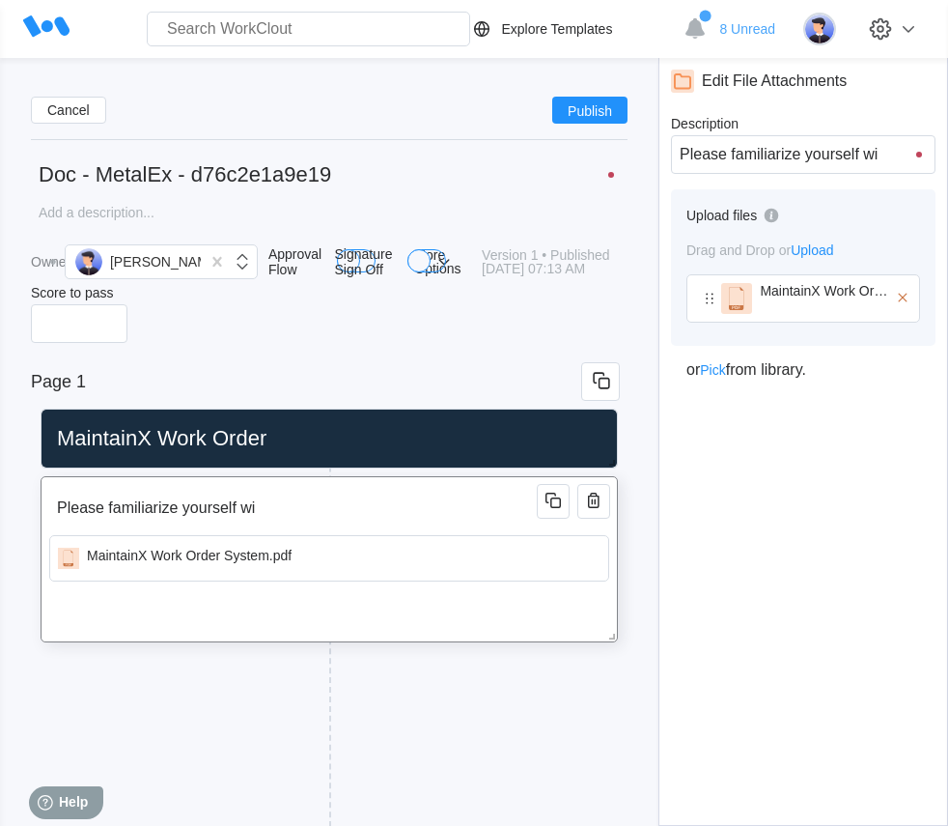
type input "Please familiarize yourself wit"
type input "Please familiarize yourself with"
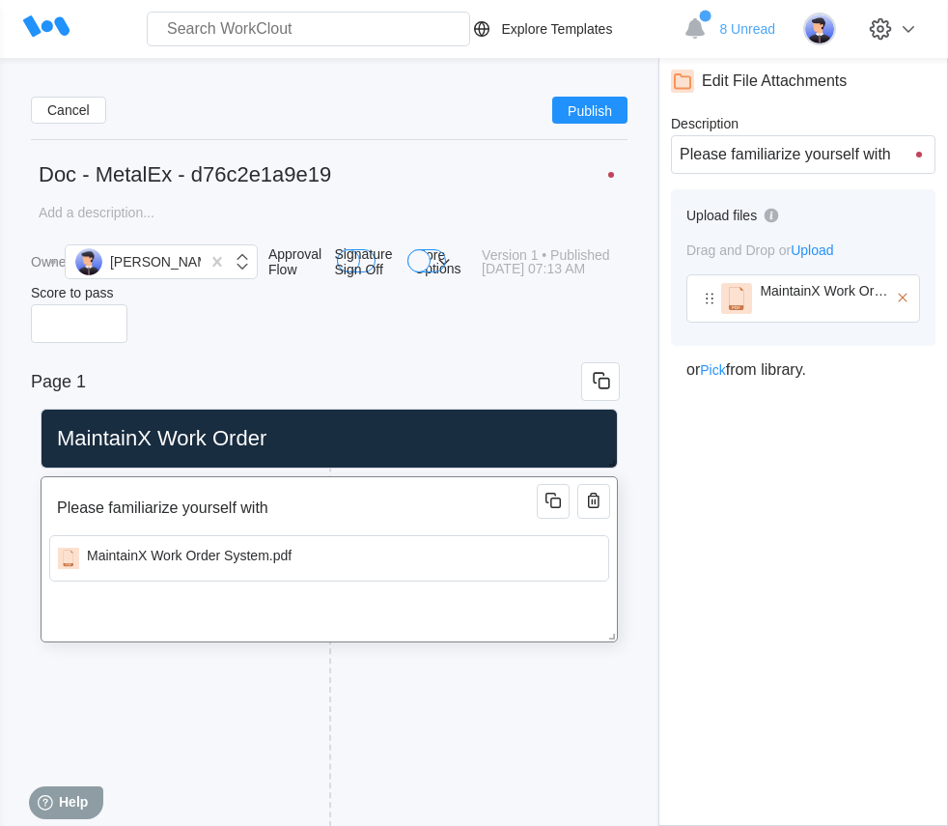
type input "Please familiarize yourself with t"
type input "Please familiarize yourself with th"
type input "Please familiarize yourself with thi"
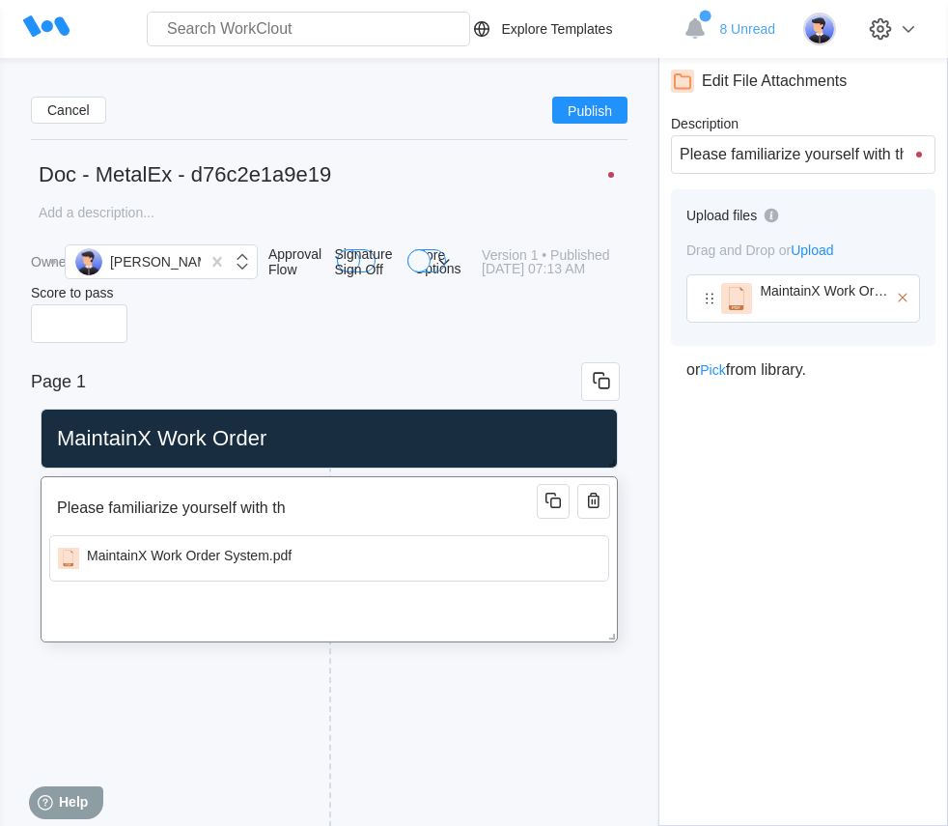
type input "Please familiarize yourself with thi"
type input "Please familiarize yourself with this"
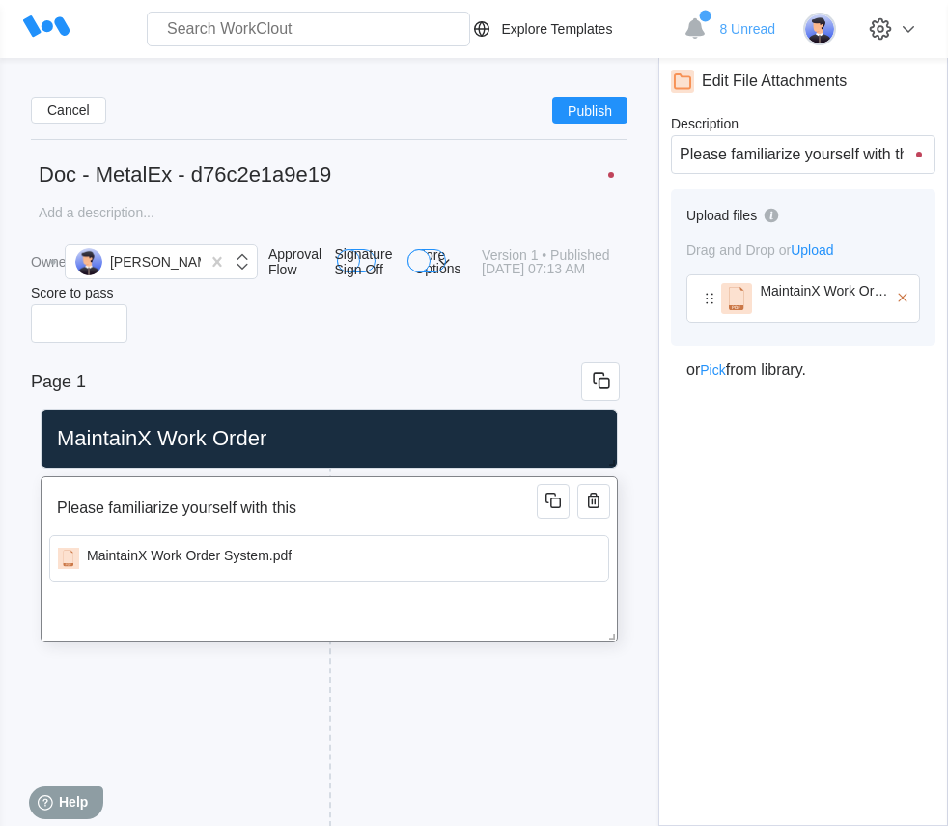
type input "Please familiarize yourself with this d"
type input "Please familiarize yourself with this do"
type input "Please familiarize yourself with this doc"
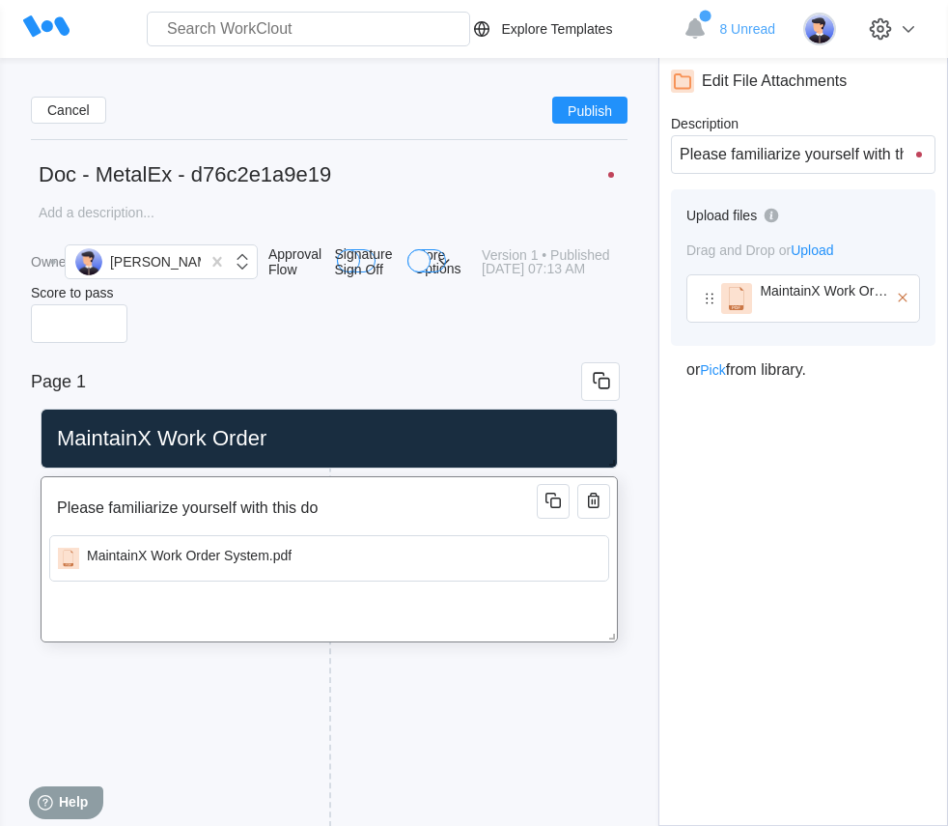
type input "Please familiarize yourself with this doc"
type input "Please familiarize yourself with this docu"
type input "Please familiarize yourself with this doc"
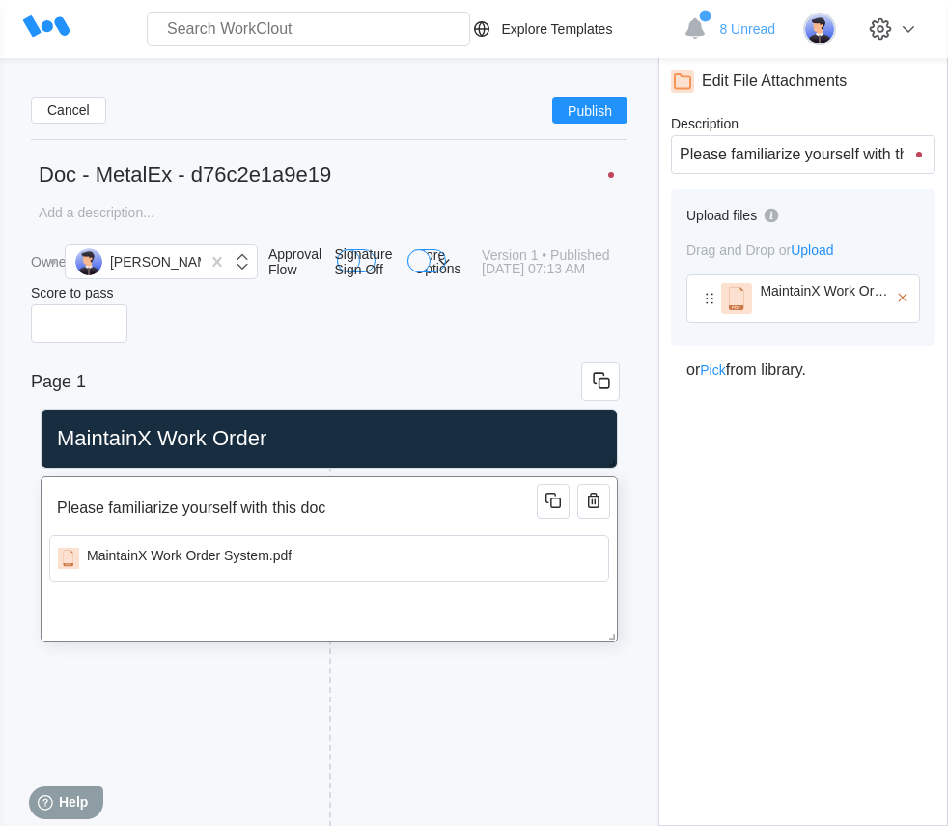
type input "Please familiarize yourself with this do"
click at [72, 337] on input "Score to pass" at bounding box center [79, 323] width 97 height 39
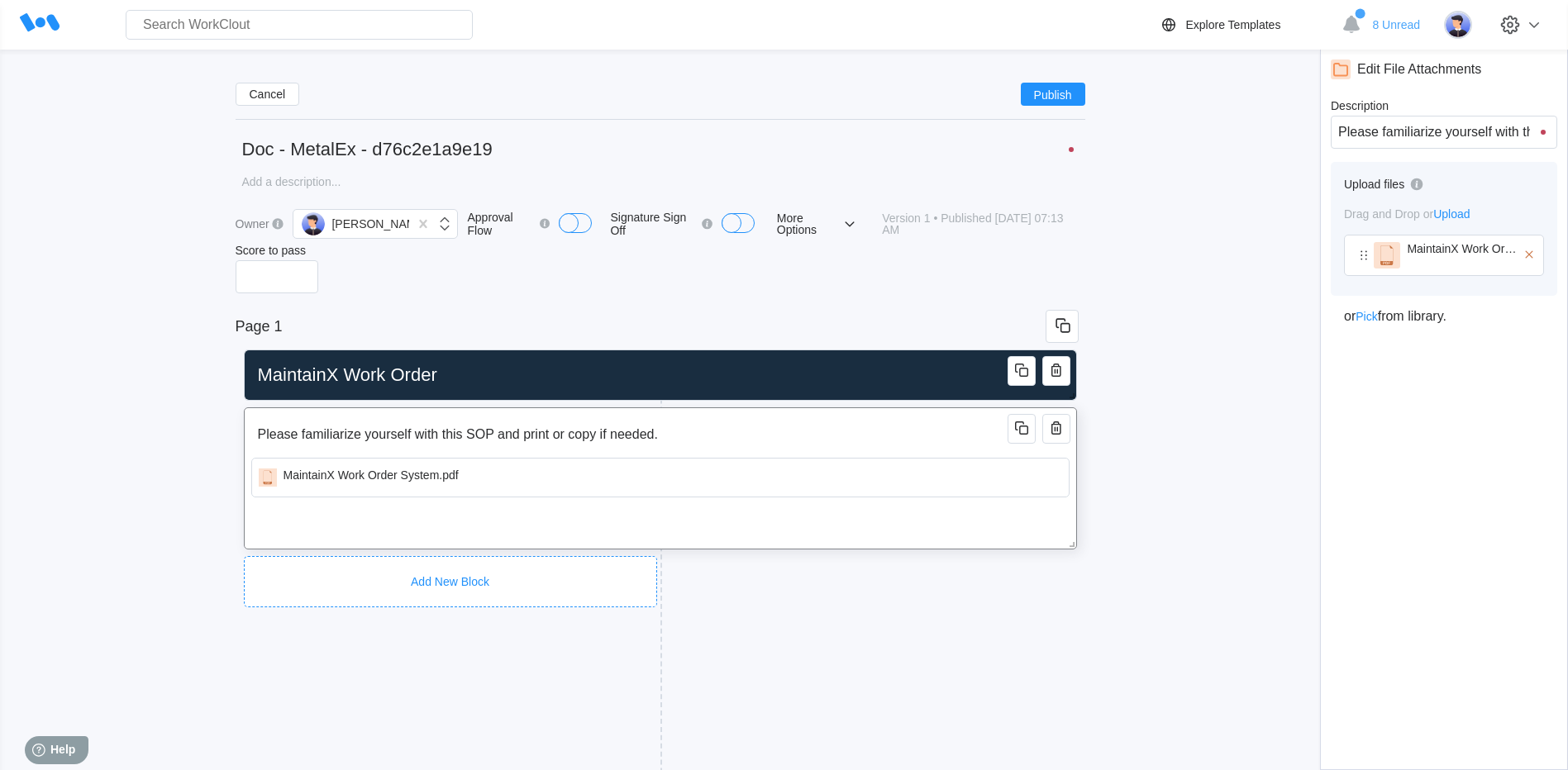
click at [488, 560] on div "Add New Block" at bounding box center [450, 582] width 413 height 51
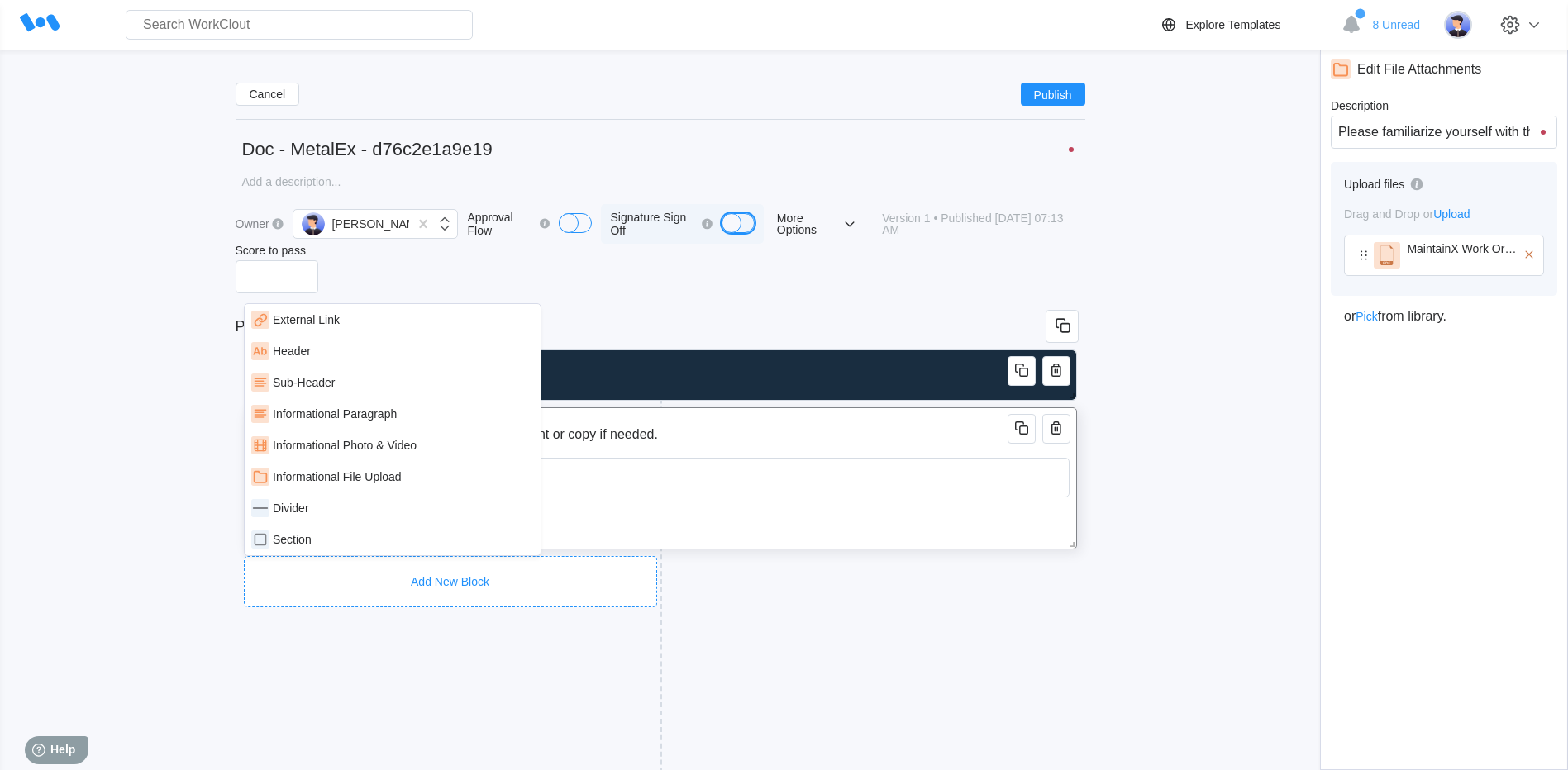
click at [722, 223] on div "button" at bounding box center [731, 222] width 20 height 20
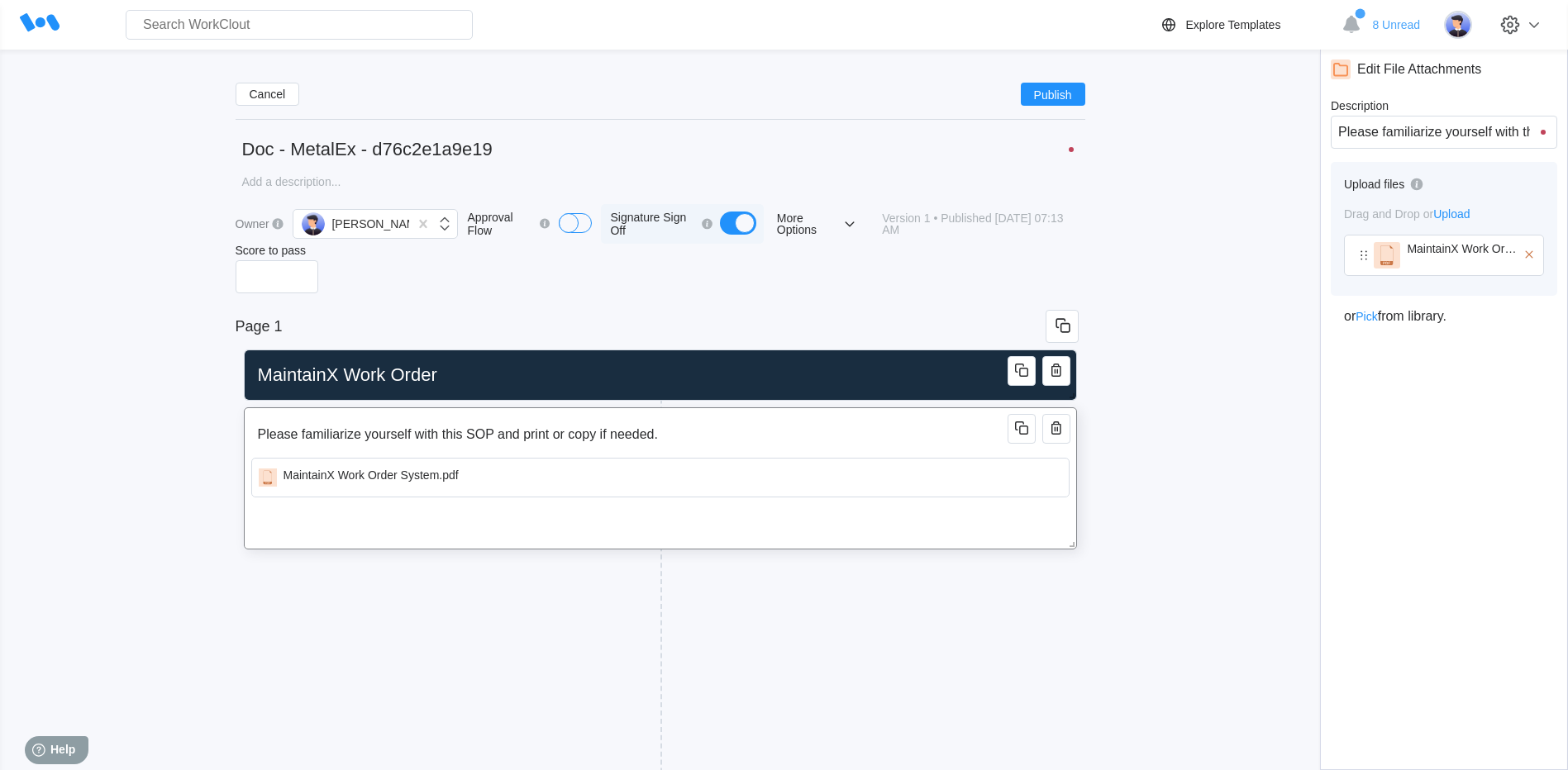
click at [734, 226] on div "button" at bounding box center [744, 222] width 20 height 20
click at [472, 558] on div "Add New Block" at bounding box center [450, 582] width 413 height 51
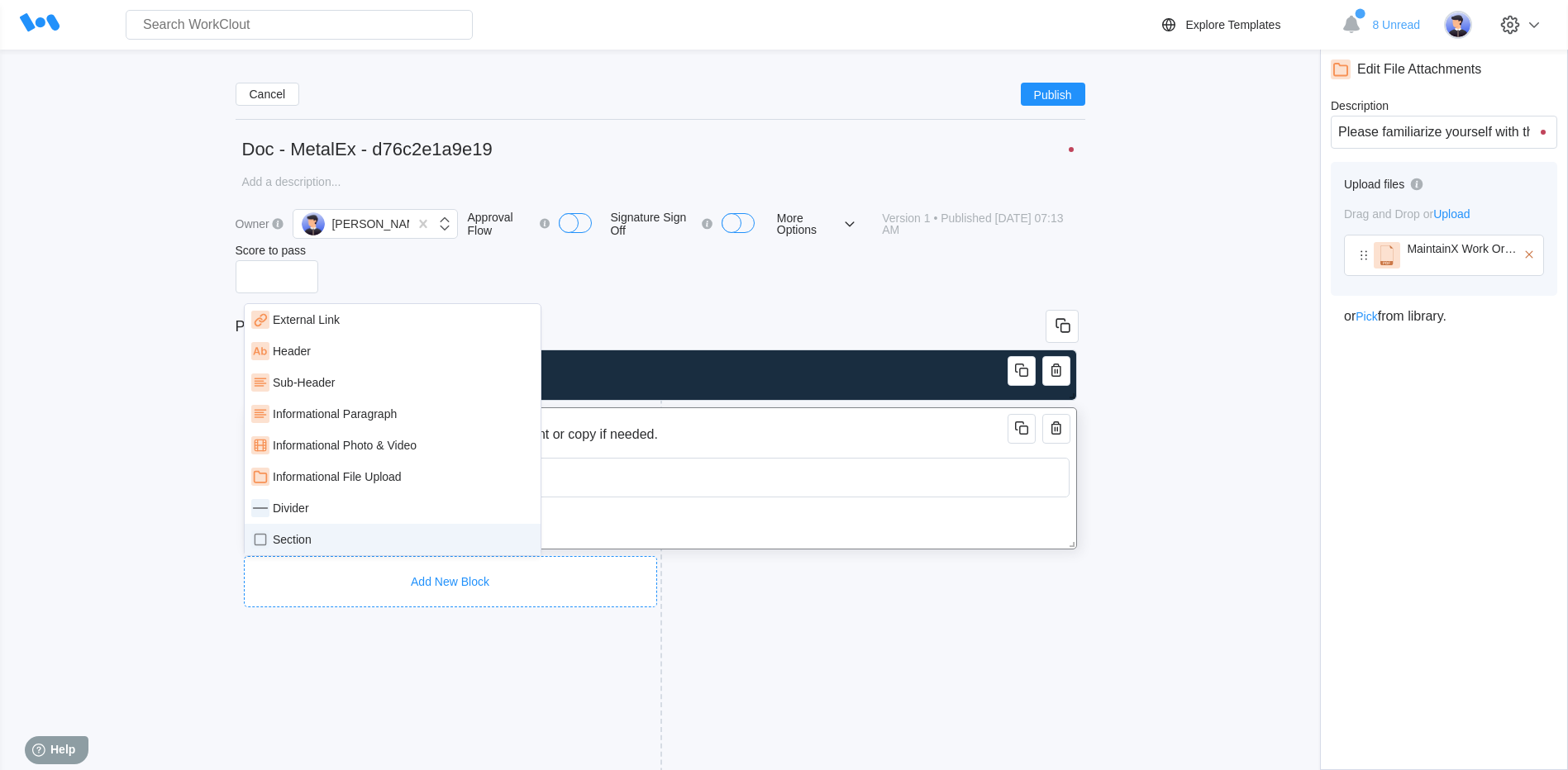
click at [345, 541] on div "Section" at bounding box center [393, 539] width 282 height 18
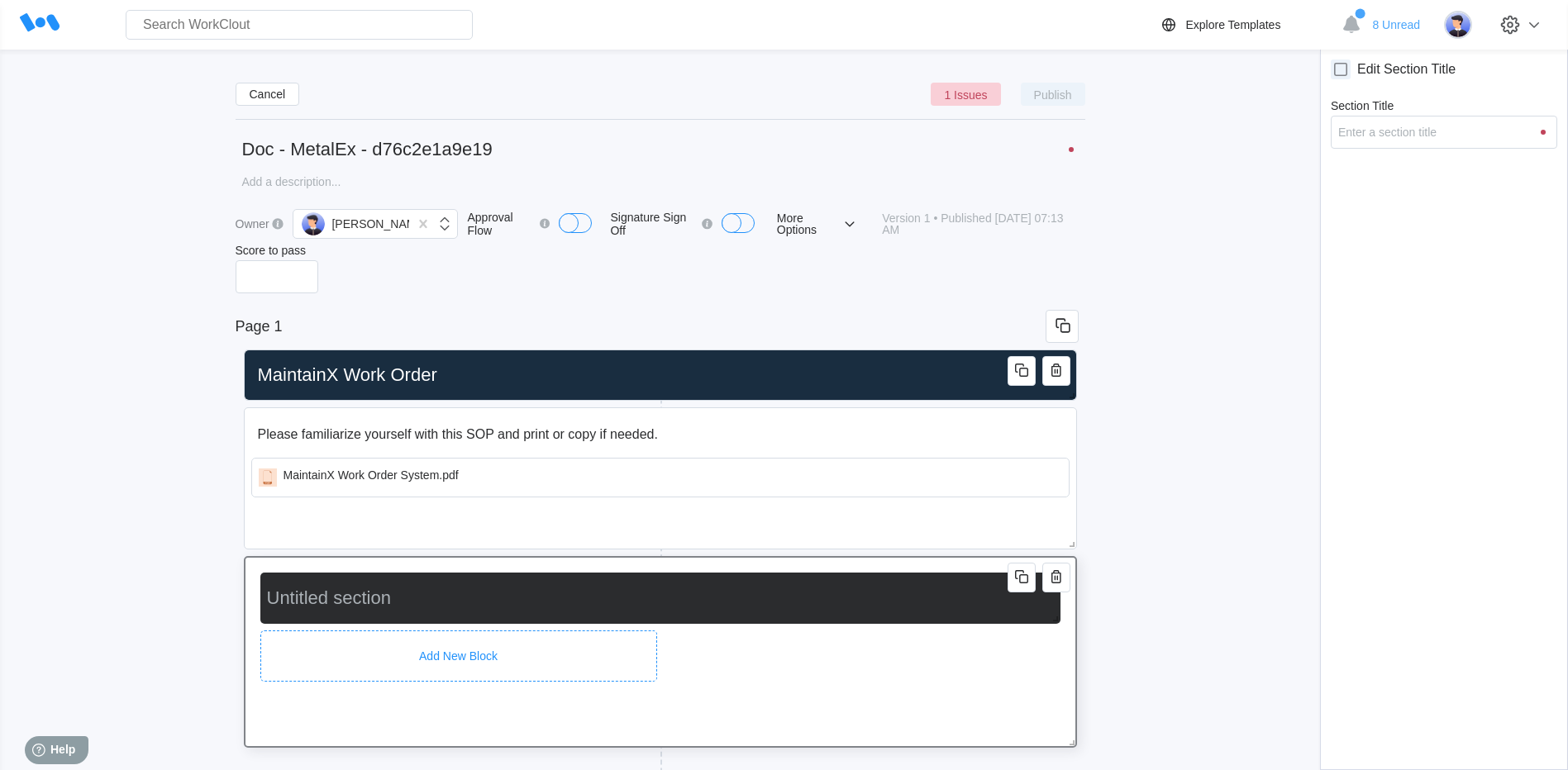
click at [394, 637] on div "Add New Block" at bounding box center [459, 656] width 397 height 51
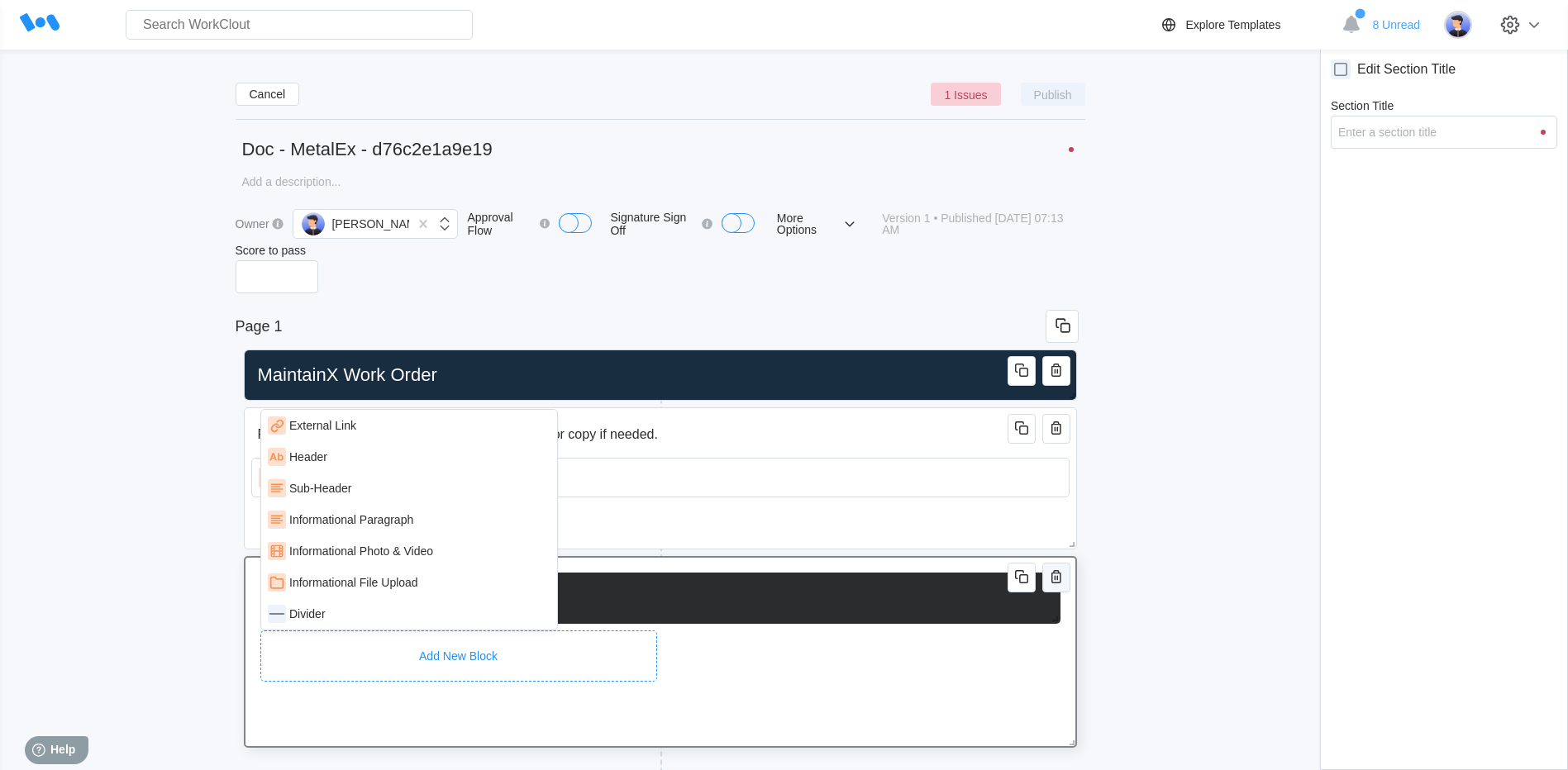
click at [1057, 584] on icon "button" at bounding box center [1056, 576] width 20 height 20
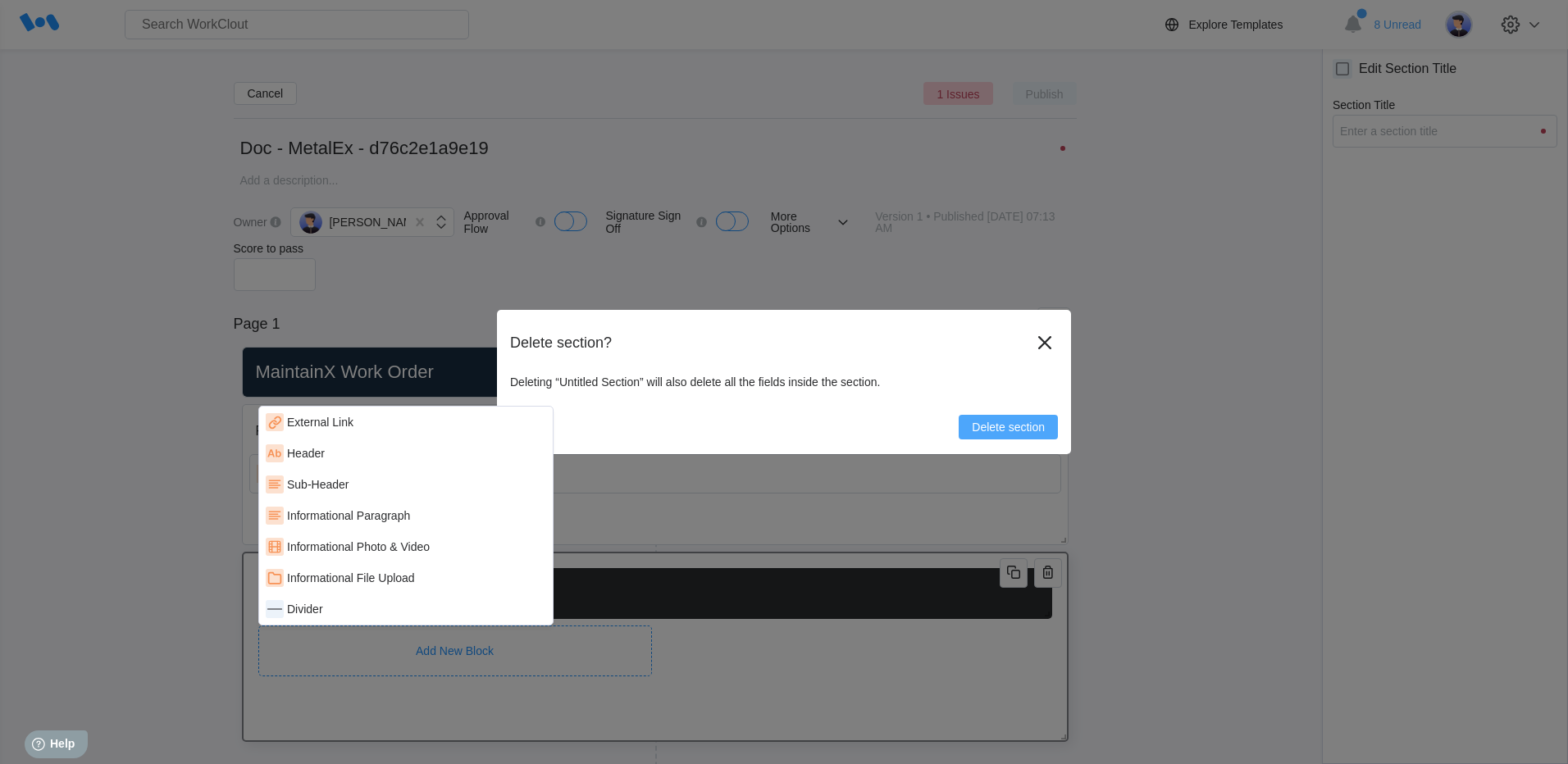
click at [1007, 428] on span "Delete section" at bounding box center [1008, 427] width 73 height 12
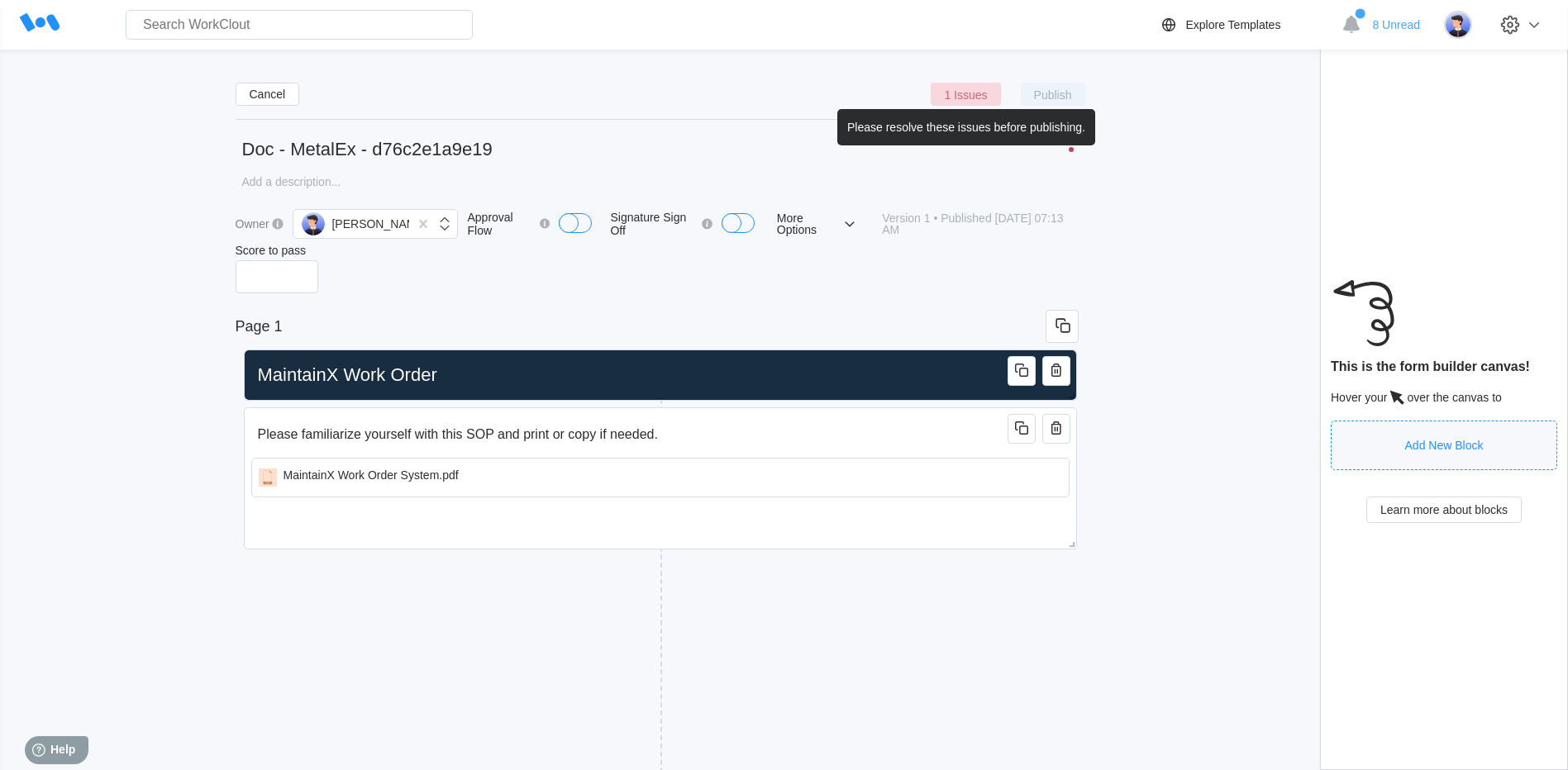
click at [966, 92] on span "1 Issues" at bounding box center [965, 94] width 43 height 10
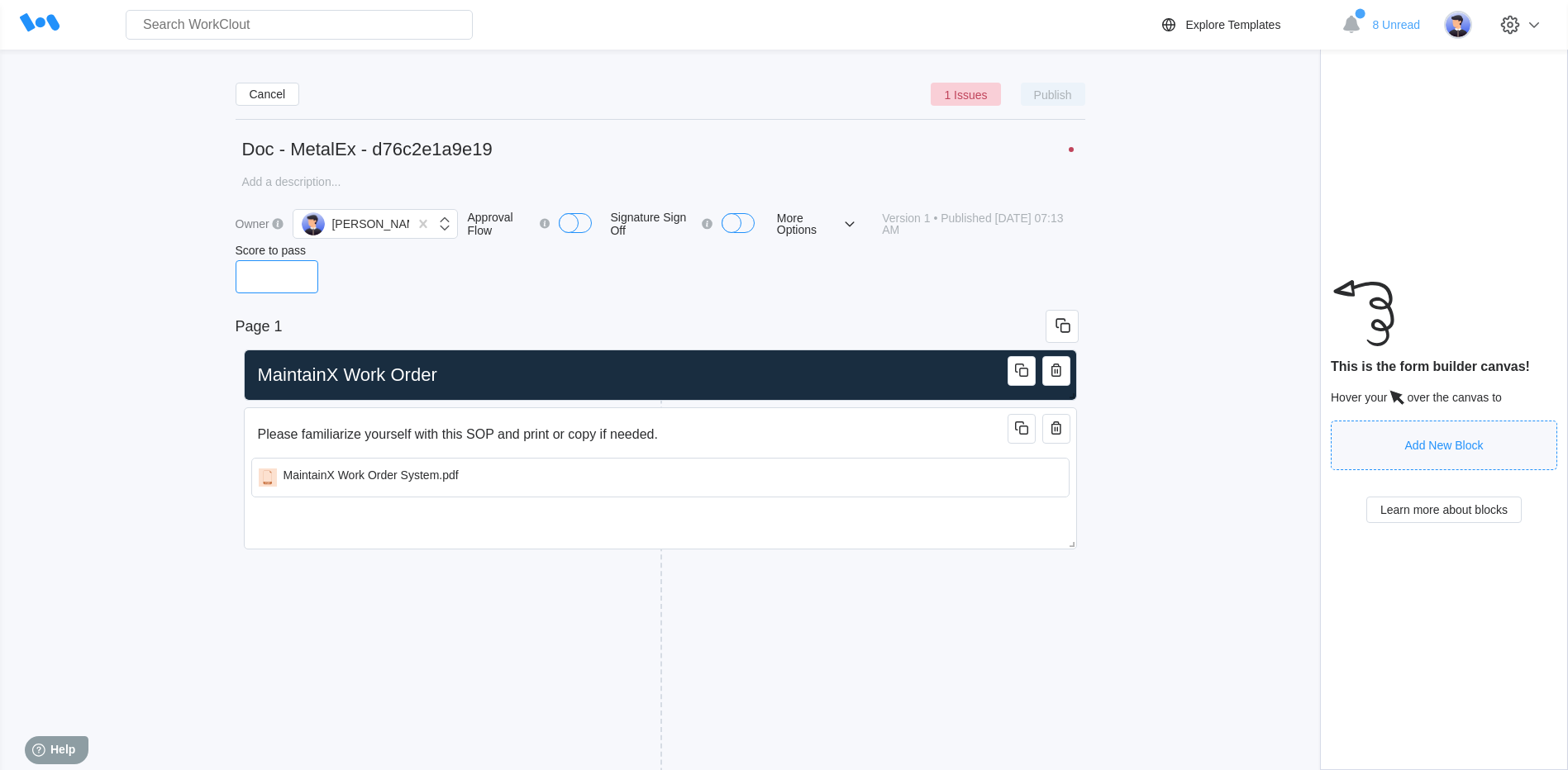
click at [264, 276] on input "Score to pass" at bounding box center [276, 276] width 83 height 33
click at [321, 182] on textarea at bounding box center [660, 181] width 850 height 32
click at [509, 142] on input "Doc - MetalEx - d76c2e1a9e19" at bounding box center [660, 149] width 850 height 33
click at [1045, 96] on span "Publish" at bounding box center [1053, 94] width 38 height 10
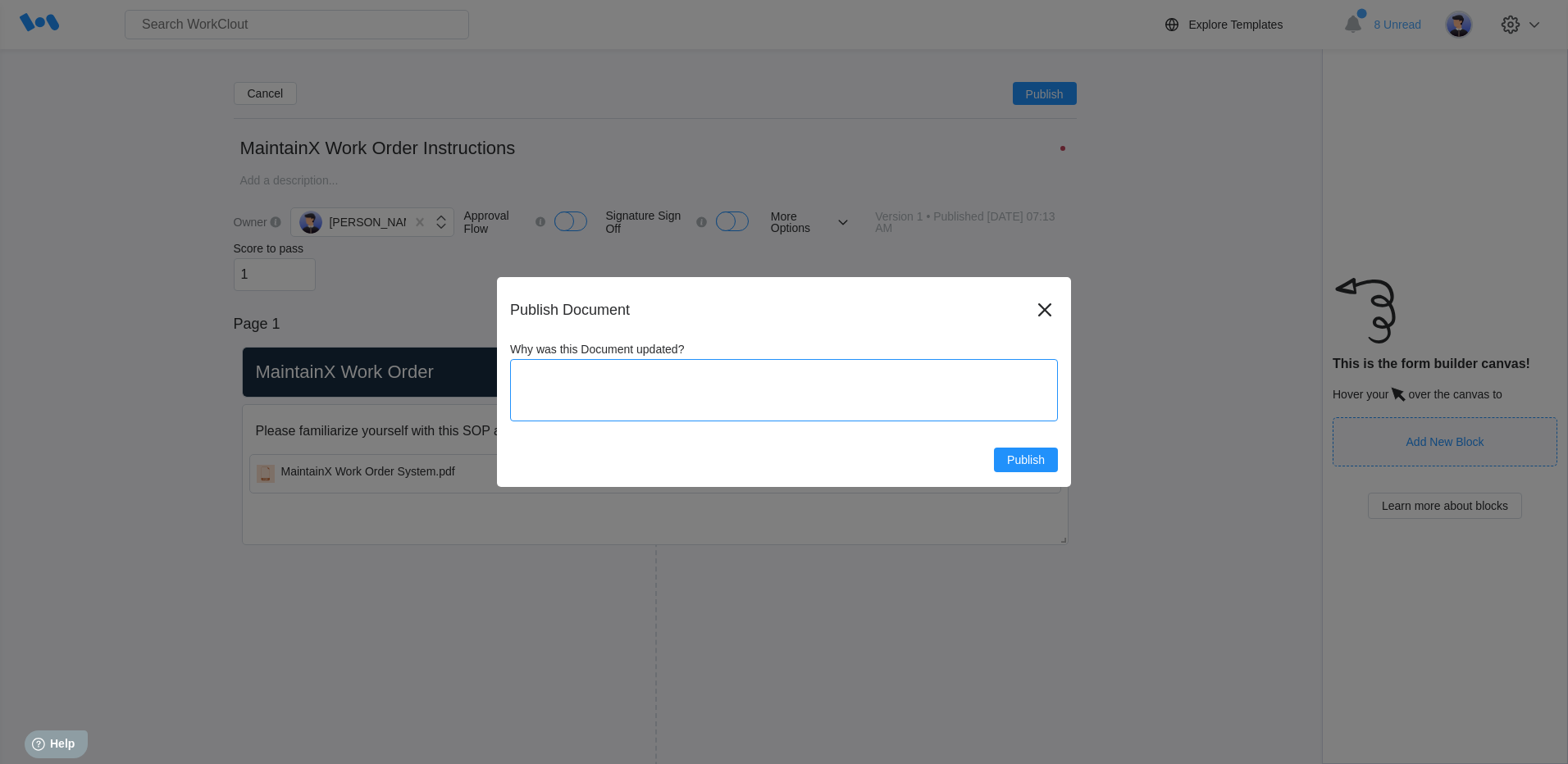
click at [698, 379] on textarea "Why was this Document updated?" at bounding box center [784, 390] width 548 height 62
click at [1029, 463] on span "Publish" at bounding box center [1026, 460] width 37 height 12
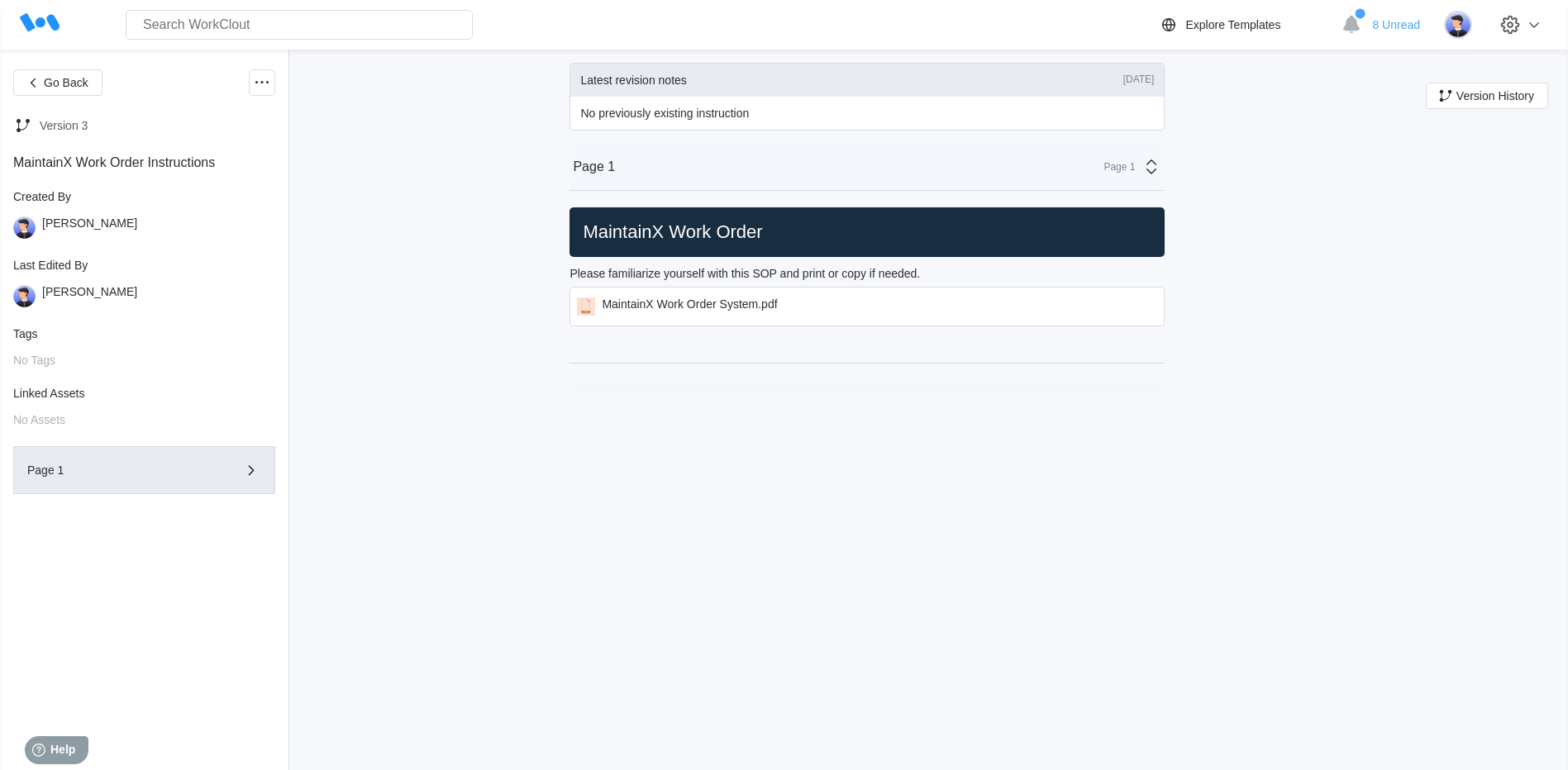
click at [39, 20] on icon at bounding box center [39, 21] width 39 height 18
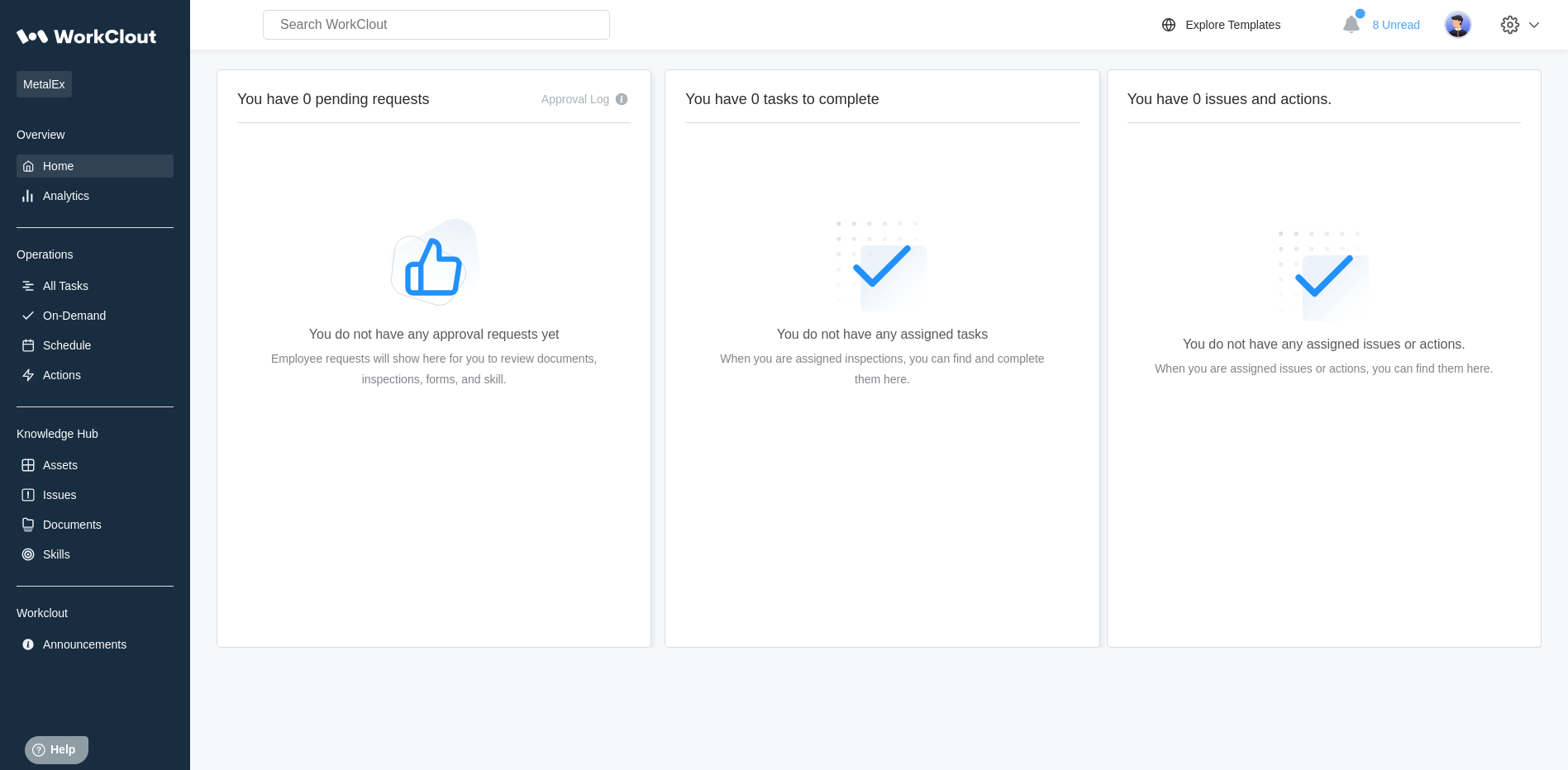
click at [378, 23] on input "text" at bounding box center [437, 25] width 347 height 30
click at [66, 286] on div "All Tasks" at bounding box center [65, 285] width 45 height 13
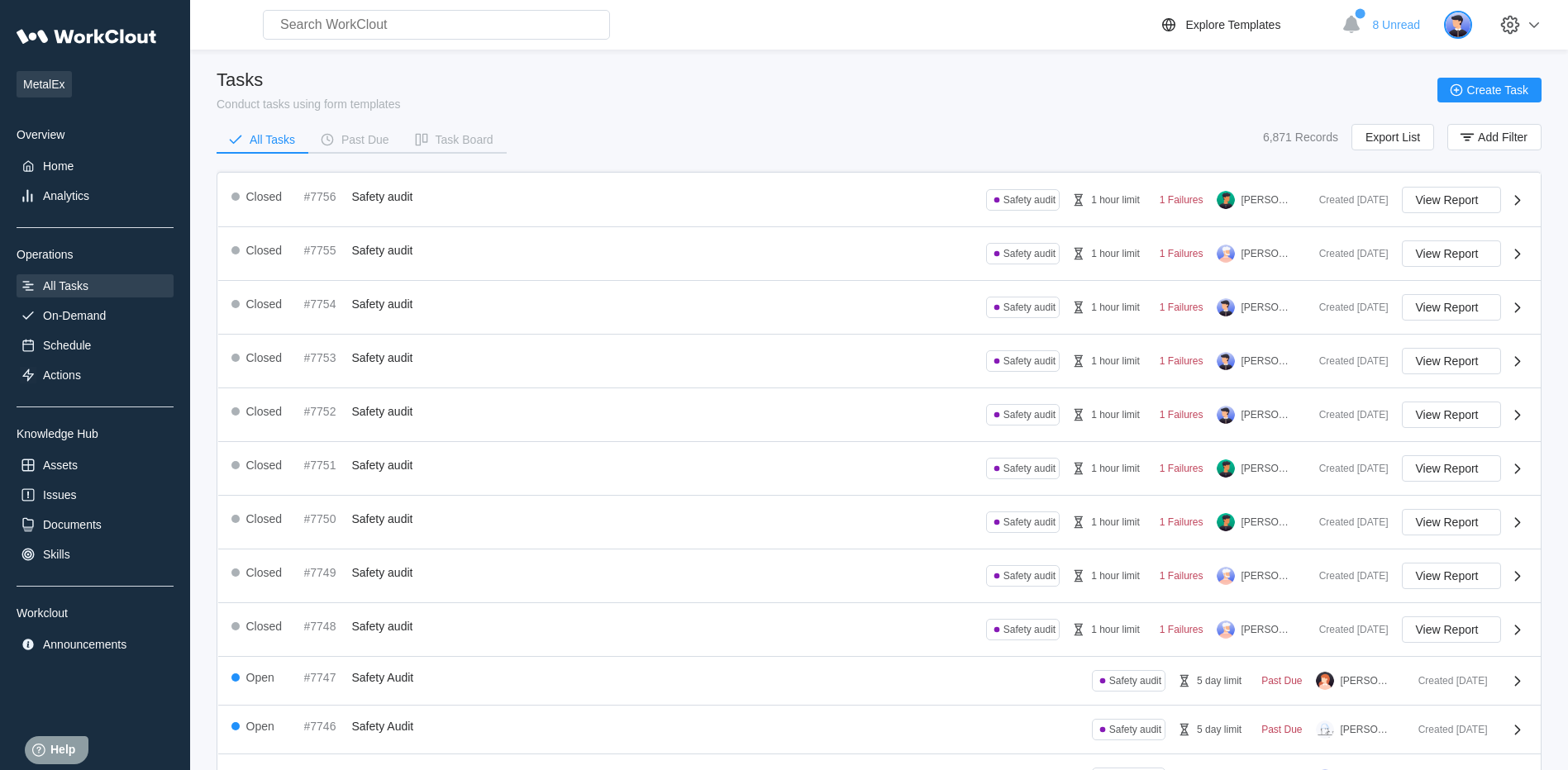
click at [1472, 28] on img at bounding box center [1458, 25] width 28 height 28
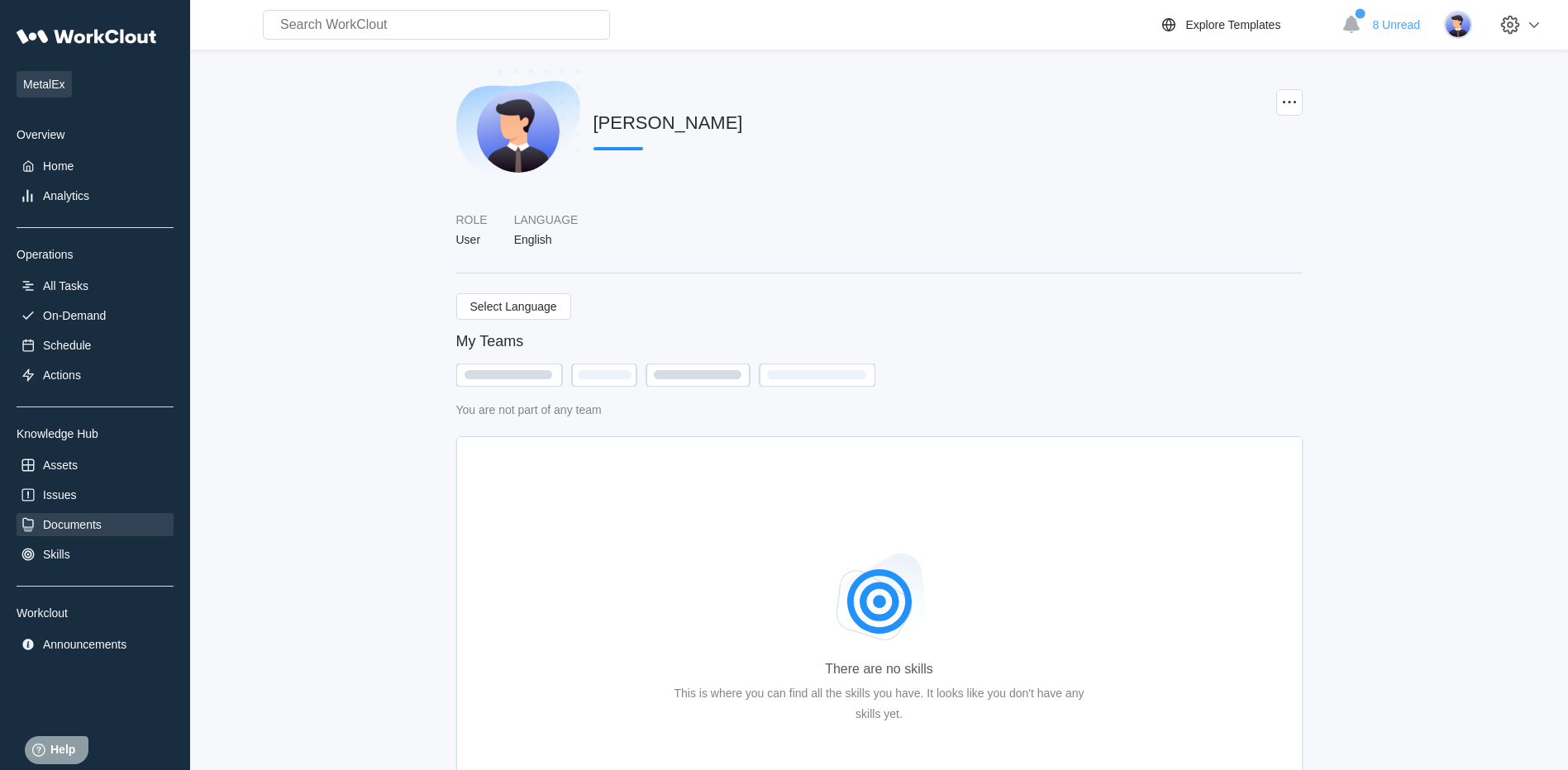
click at [66, 518] on div "Documents" at bounding box center [72, 524] width 59 height 13
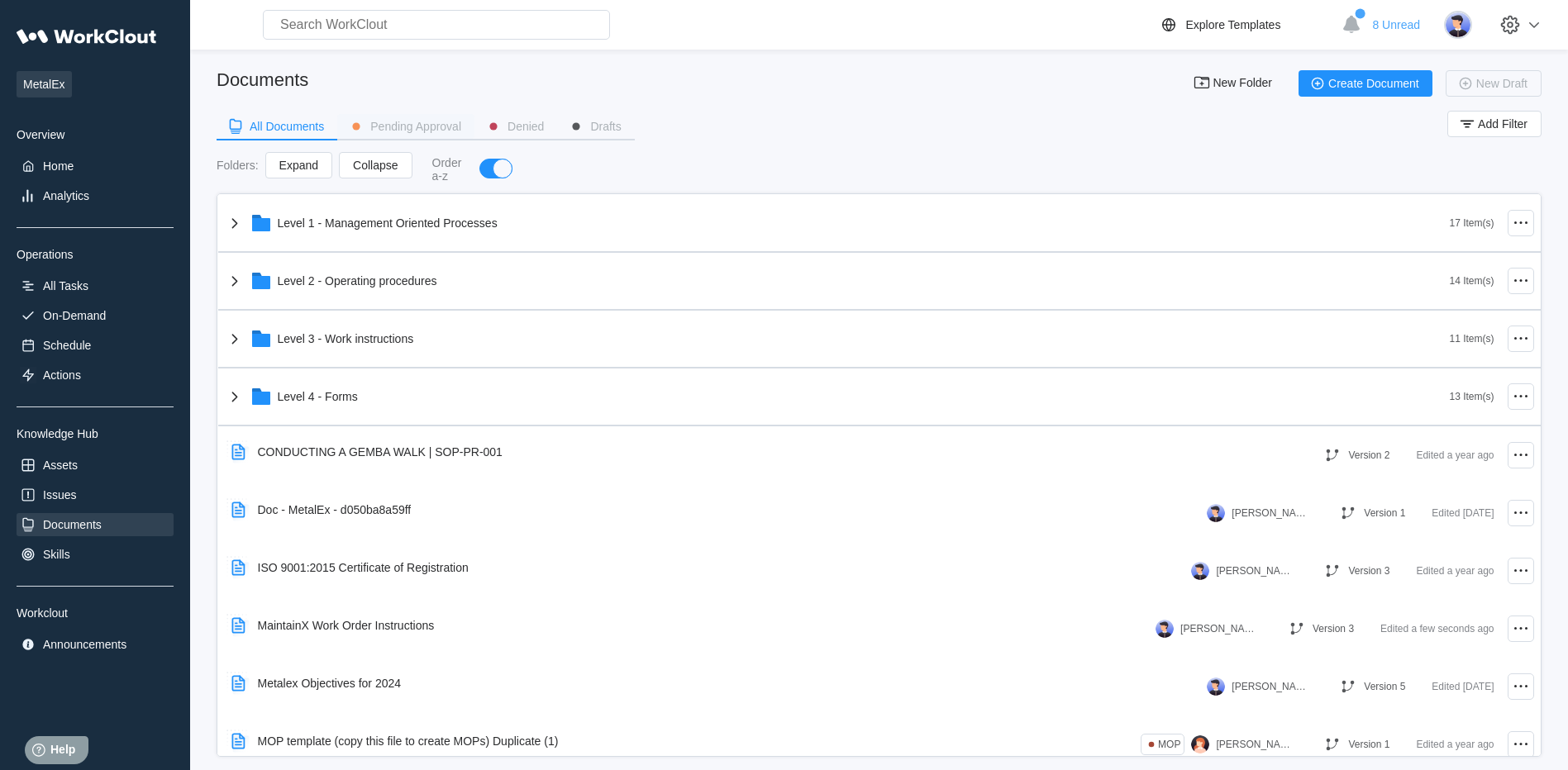
click at [432, 123] on div "Pending Approval" at bounding box center [416, 127] width 91 height 12
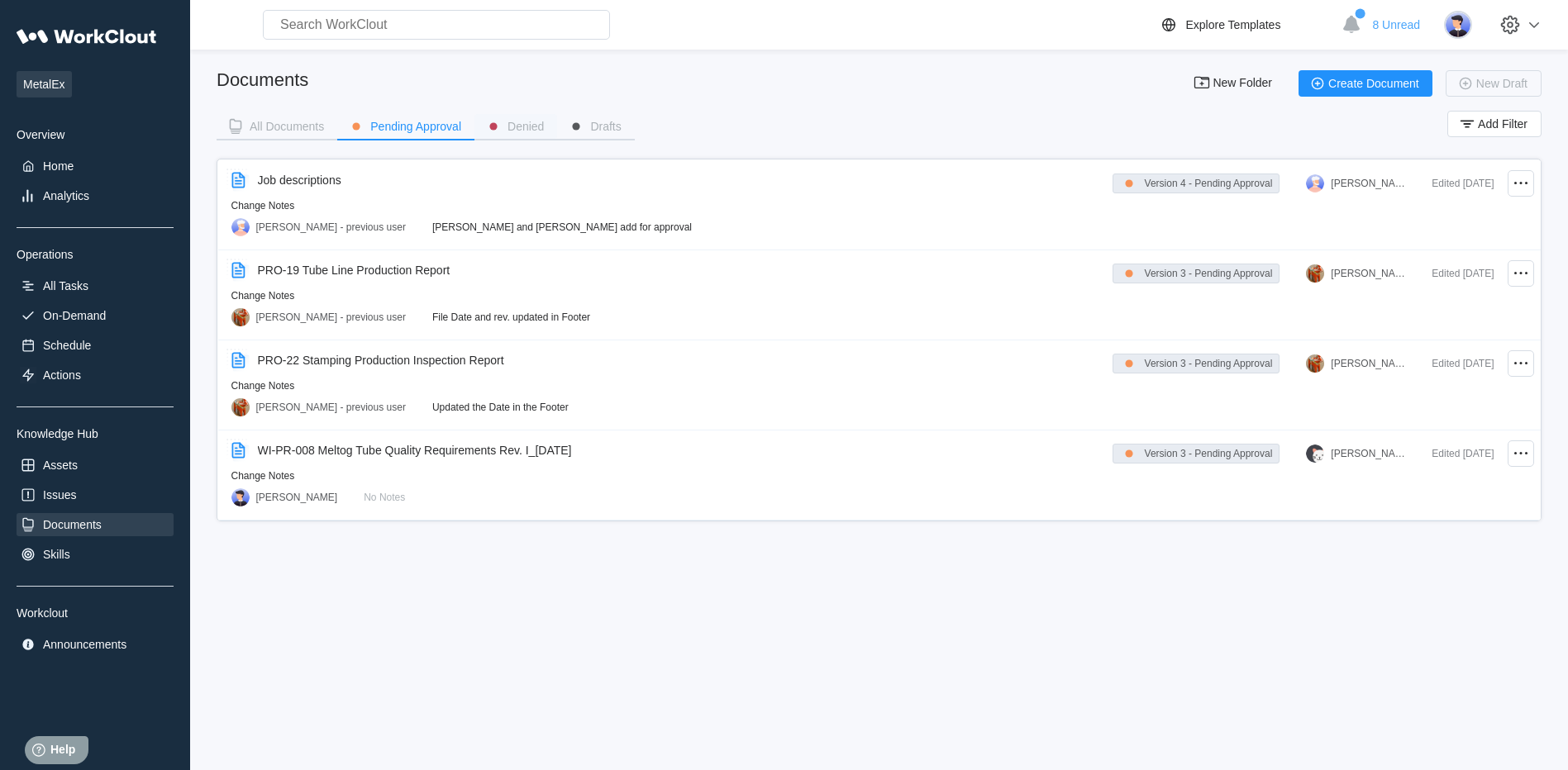
click at [526, 128] on div "Denied" at bounding box center [526, 127] width 36 height 12
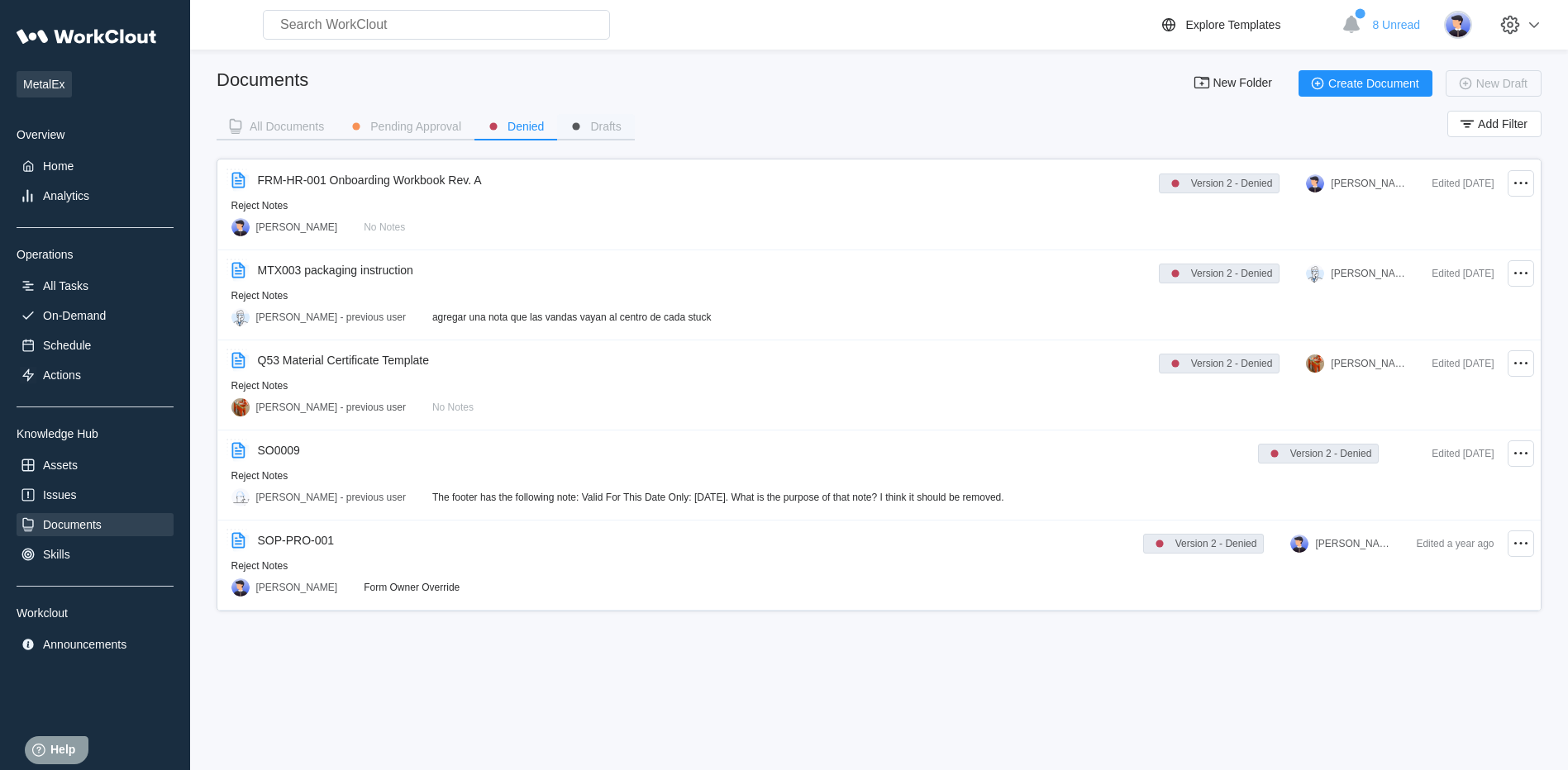
click at [573, 126] on circle "button" at bounding box center [576, 126] width 8 height 8
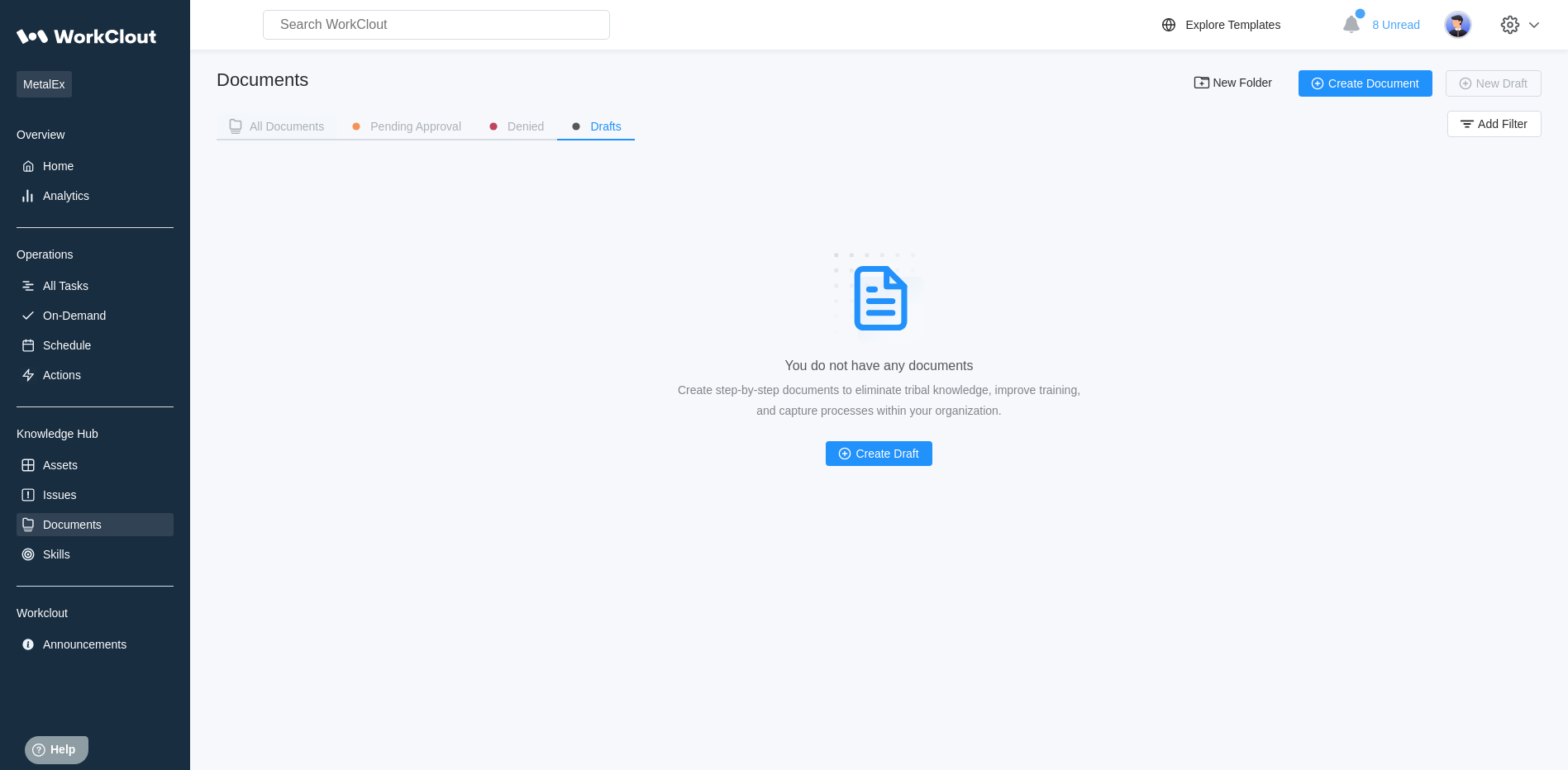
click at [251, 116] on button "All Documents" at bounding box center [276, 126] width 121 height 25
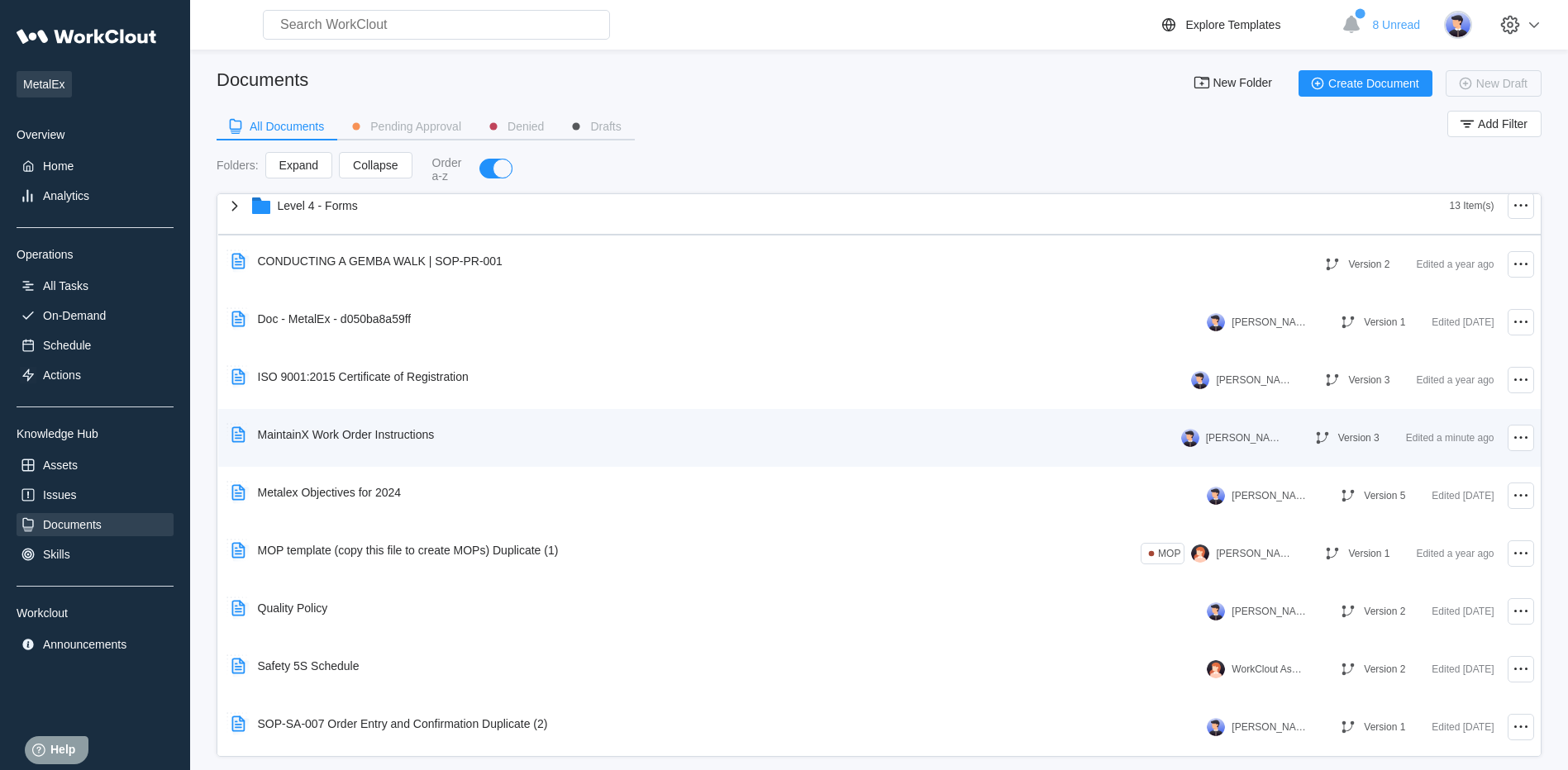
scroll to position [108, 0]
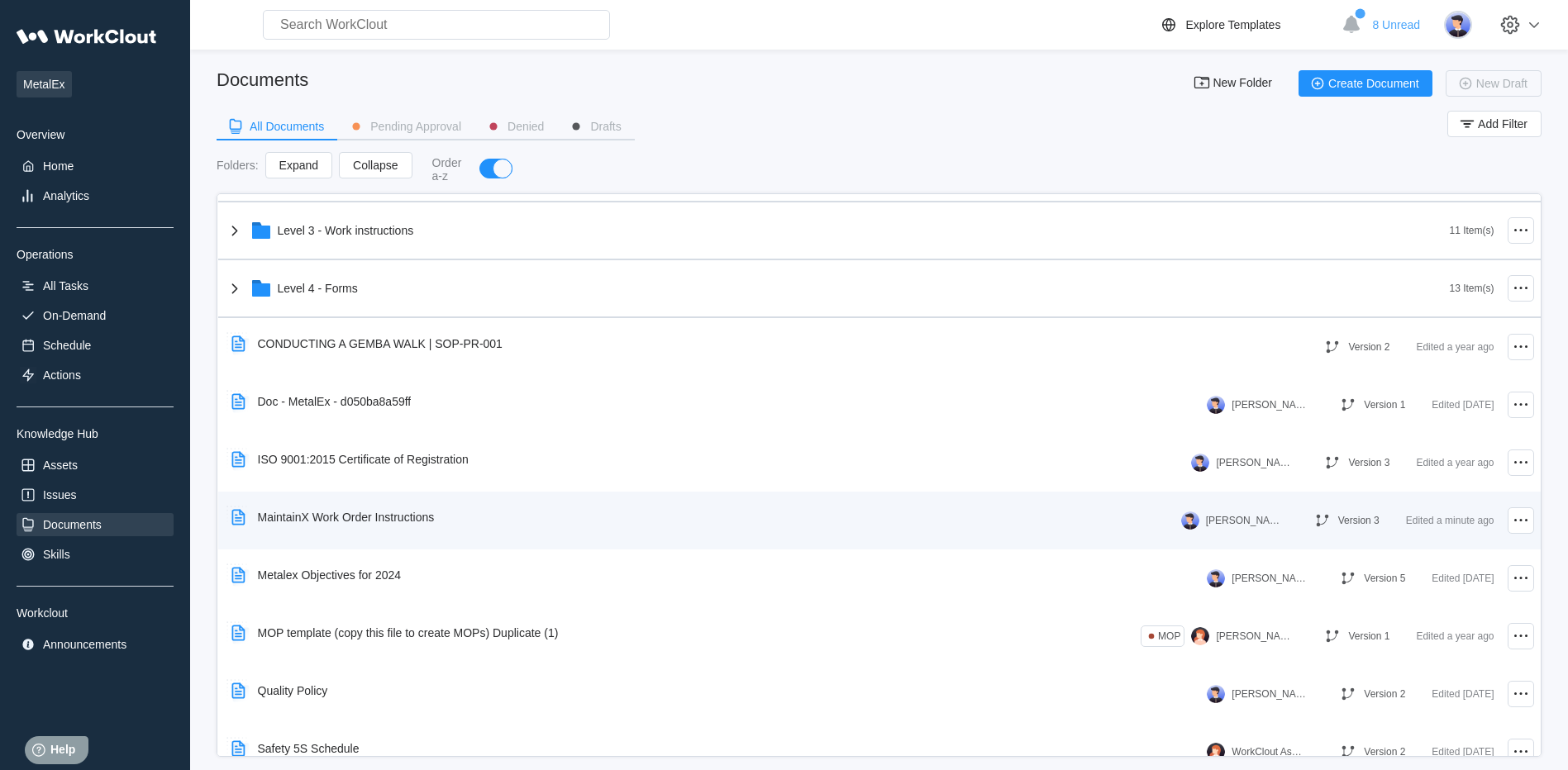
click at [359, 524] on div "MaintainX Work Order Instructions" at bounding box center [336, 517] width 223 height 38
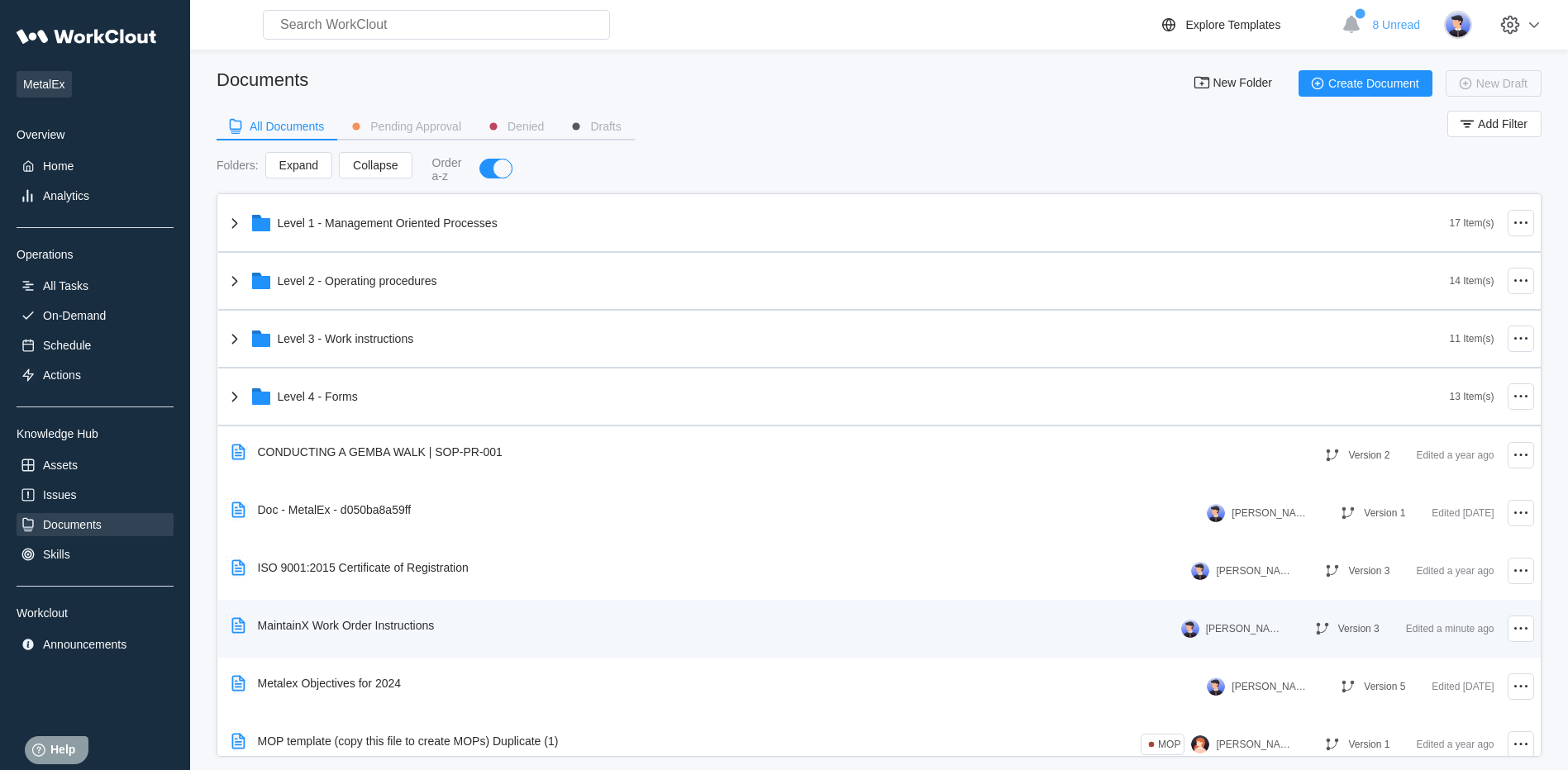
click at [349, 623] on div "MaintainX Work Order Instructions" at bounding box center [346, 625] width 177 height 13
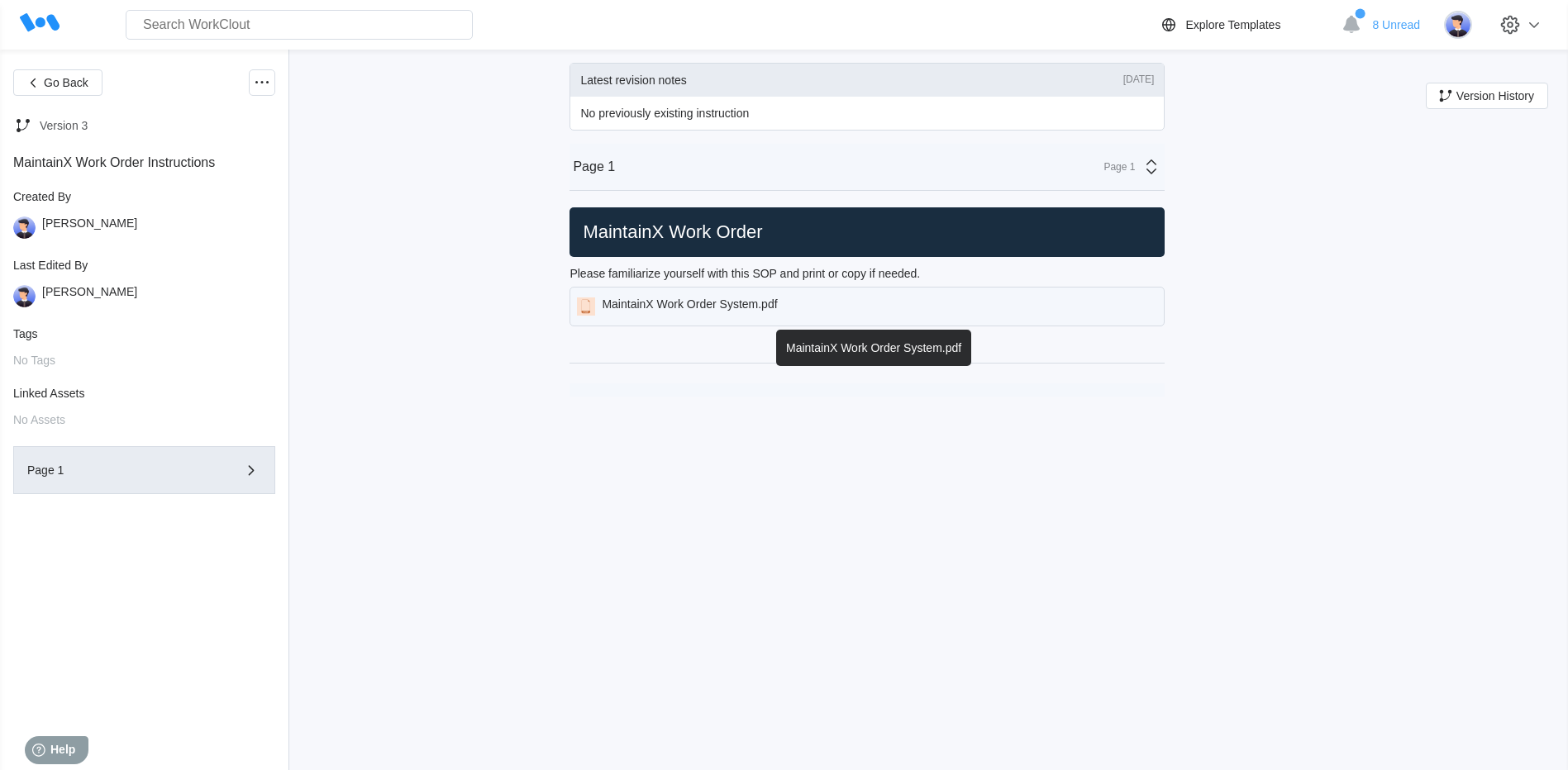
click at [682, 303] on div "MaintainX Work Order System.pdf" at bounding box center [689, 306] width 175 height 18
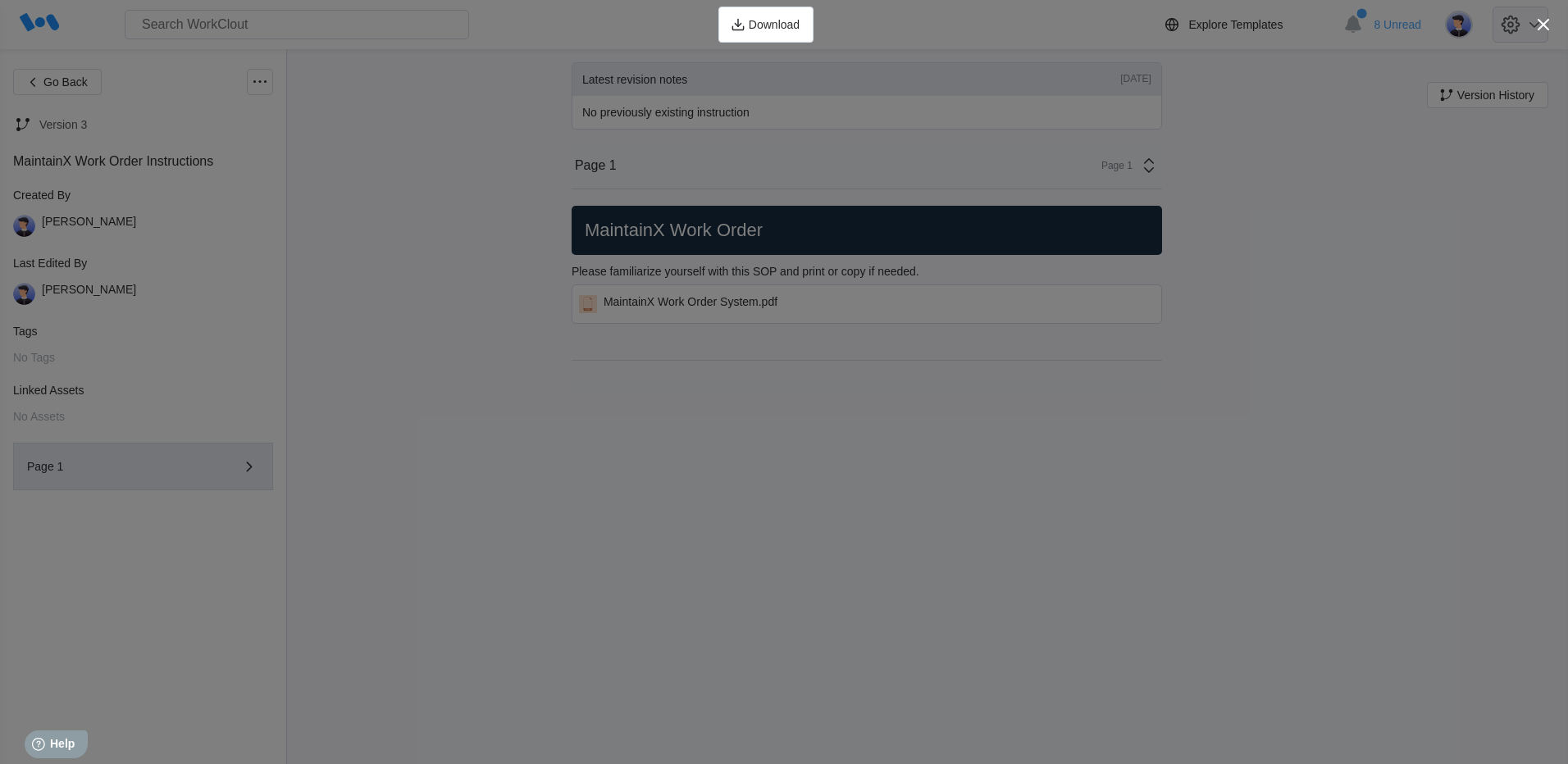
click at [1540, 22] on icon "button" at bounding box center [1543, 24] width 23 height 23
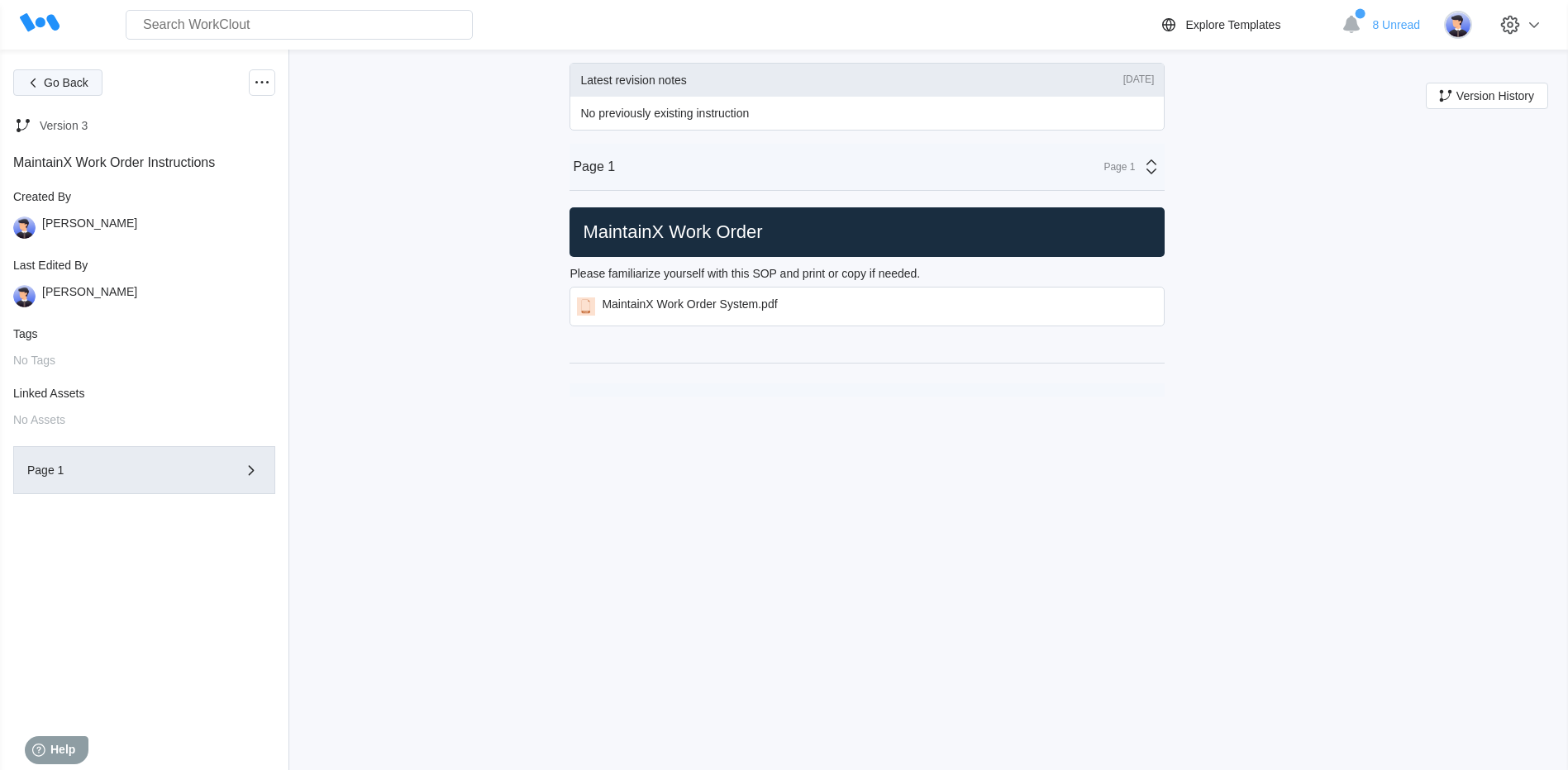
click at [64, 83] on span "Go Back" at bounding box center [66, 83] width 45 height 12
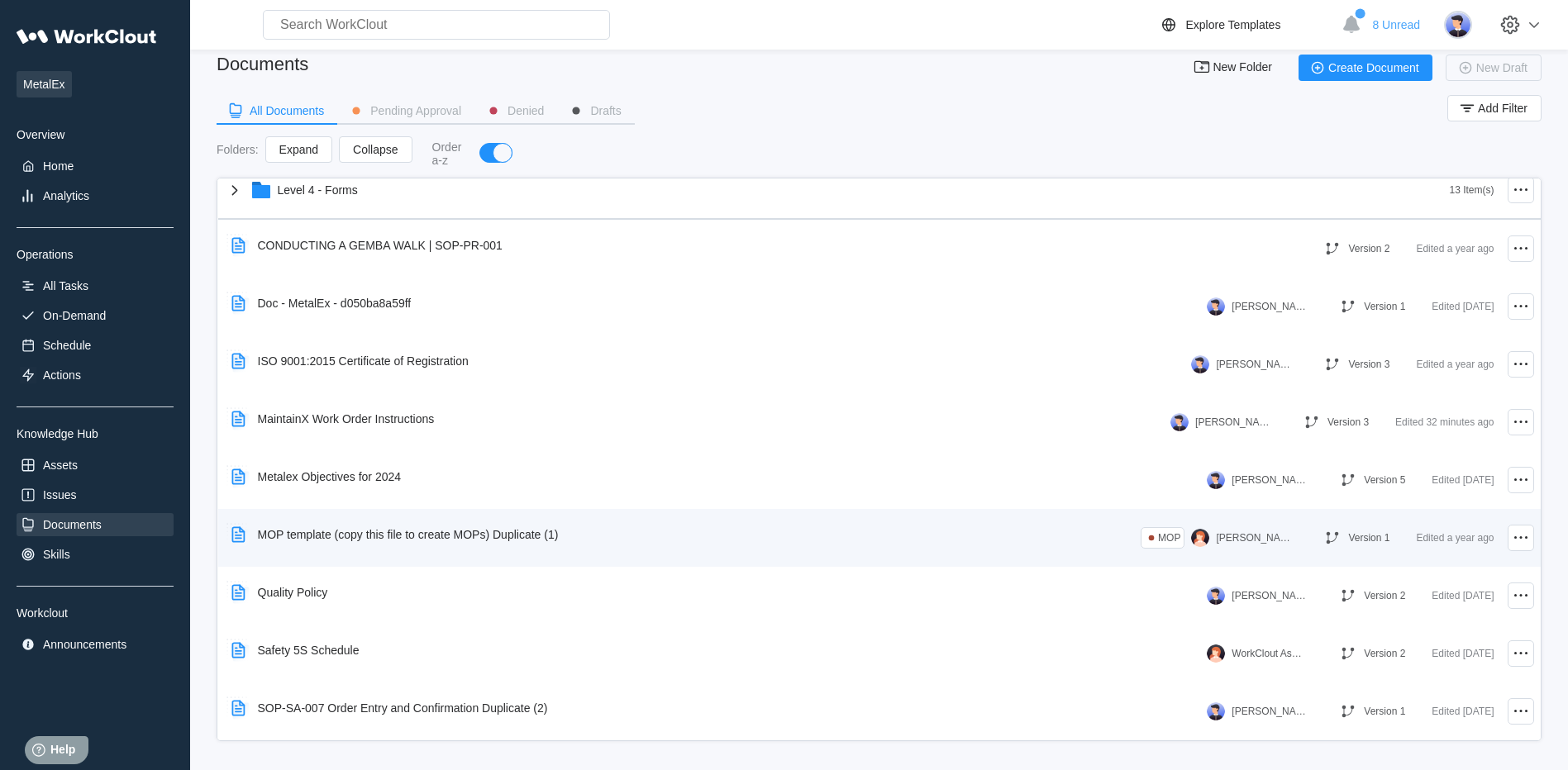
scroll to position [20, 0]
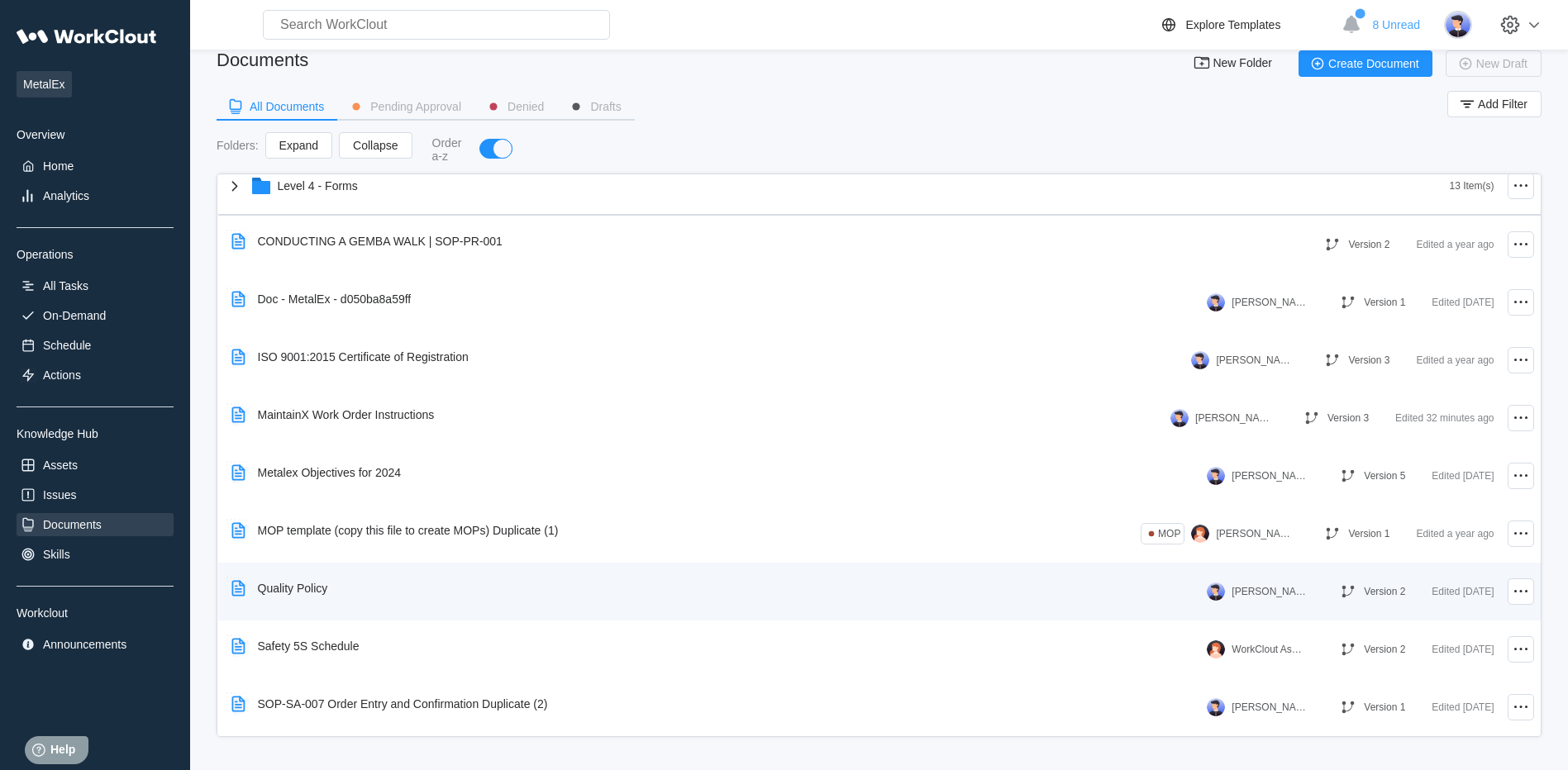
click at [302, 593] on div "Quality Policy" at bounding box center [293, 588] width 70 height 13
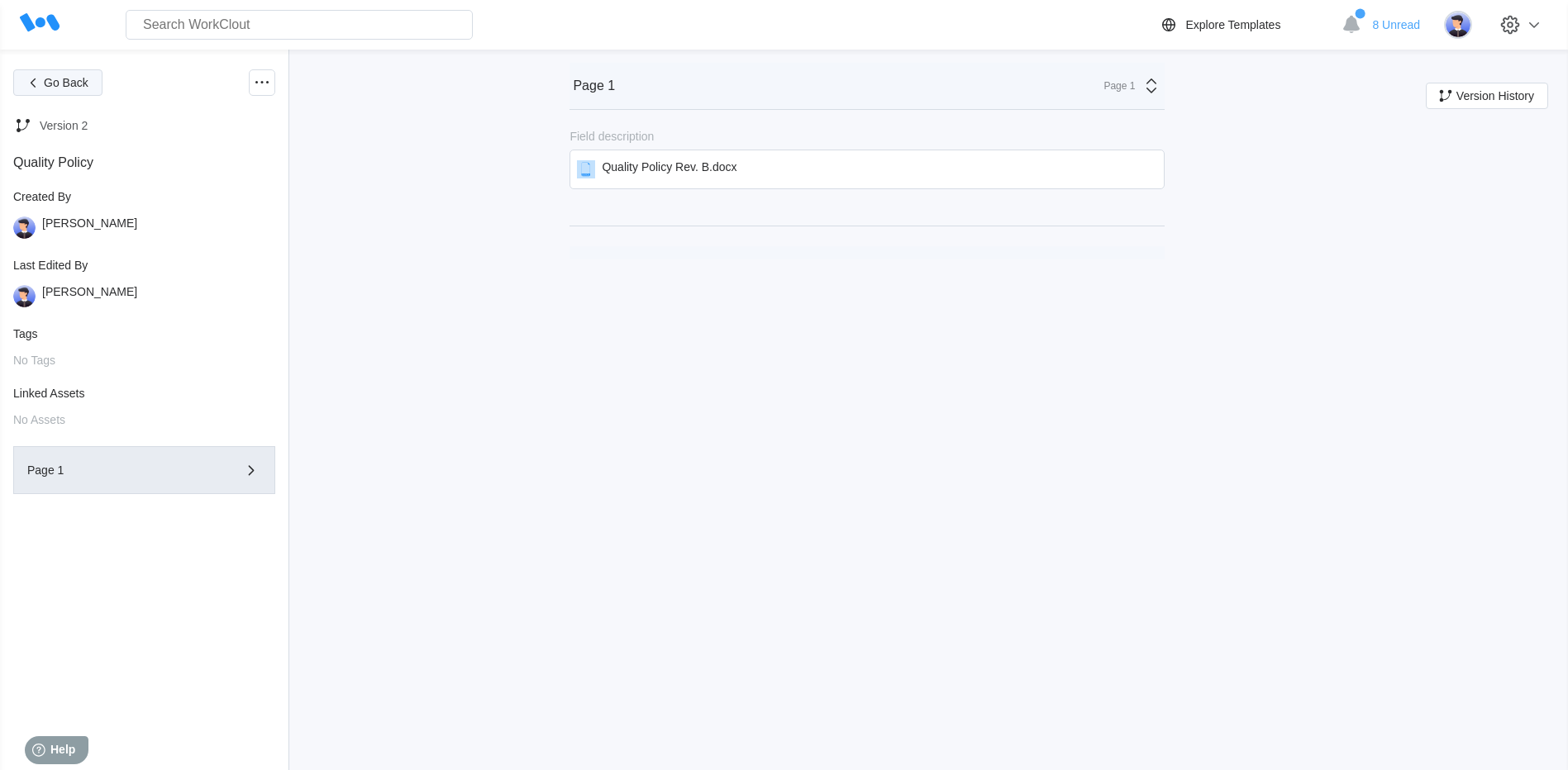
click at [47, 86] on span "Go Back" at bounding box center [66, 83] width 45 height 12
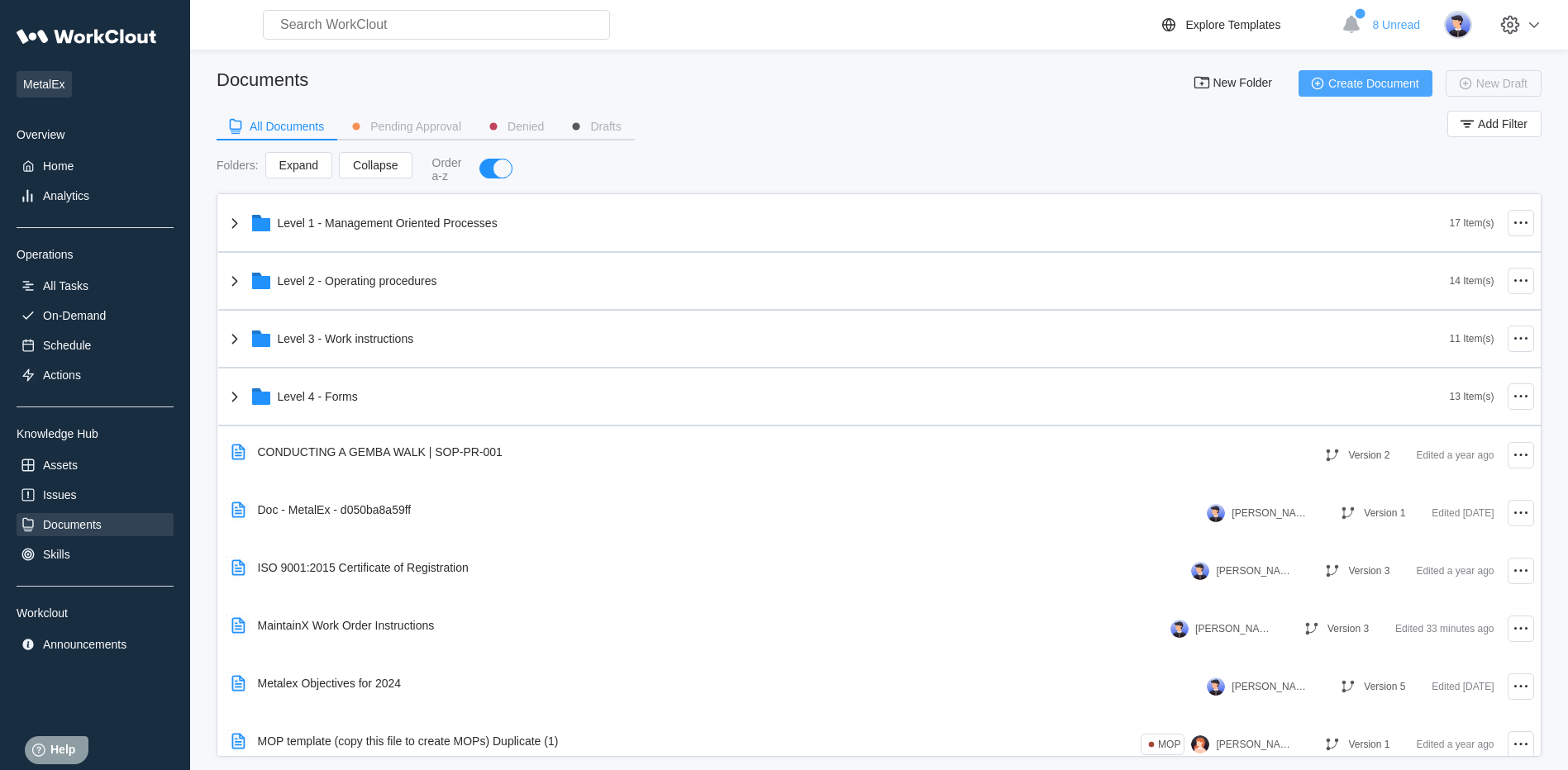
click at [1378, 87] on span "Create Document" at bounding box center [1374, 84] width 91 height 12
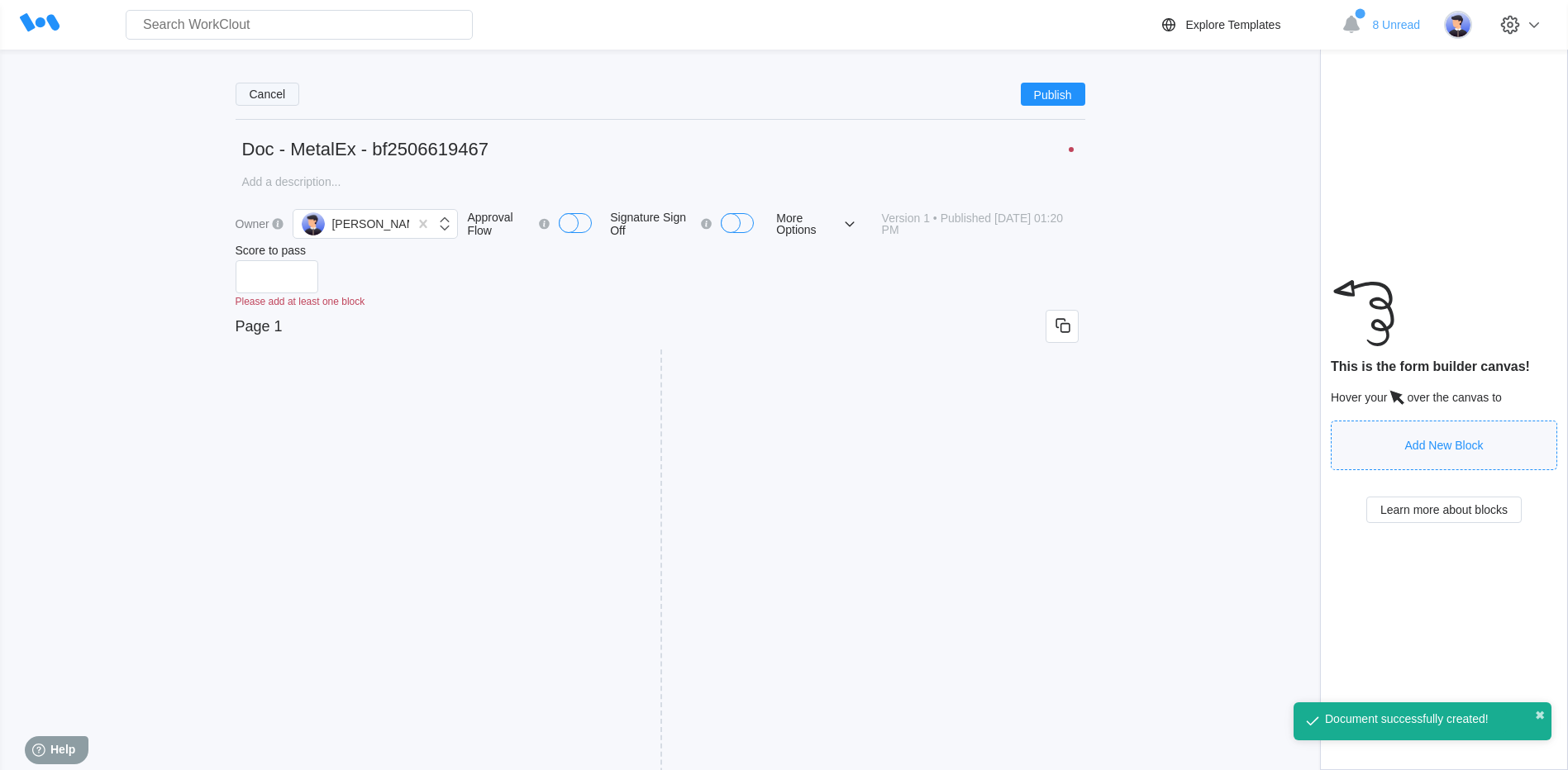
click at [272, 99] on span "Cancel" at bounding box center [268, 94] width 36 height 12
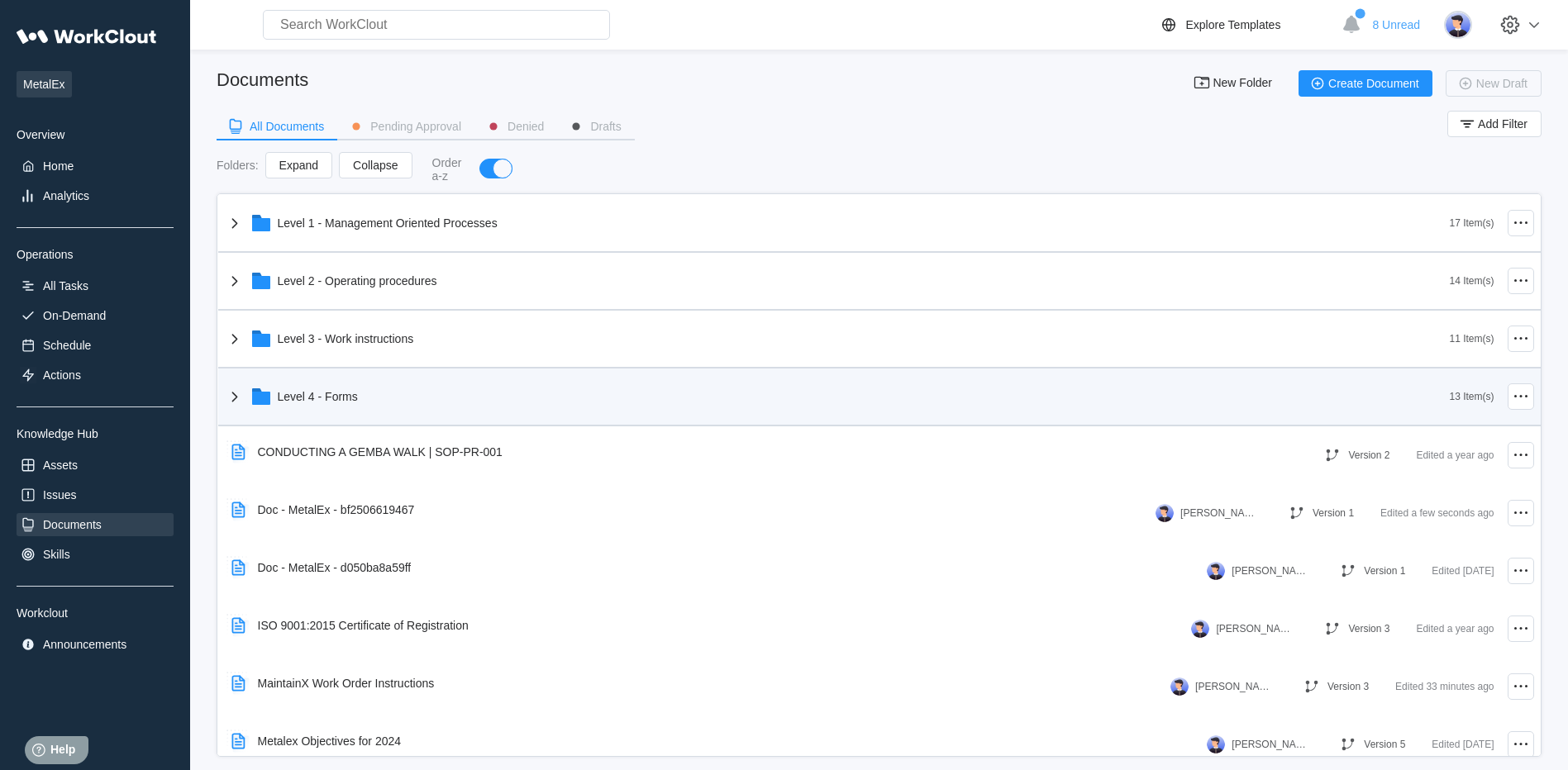
click at [230, 397] on icon at bounding box center [235, 396] width 20 height 20
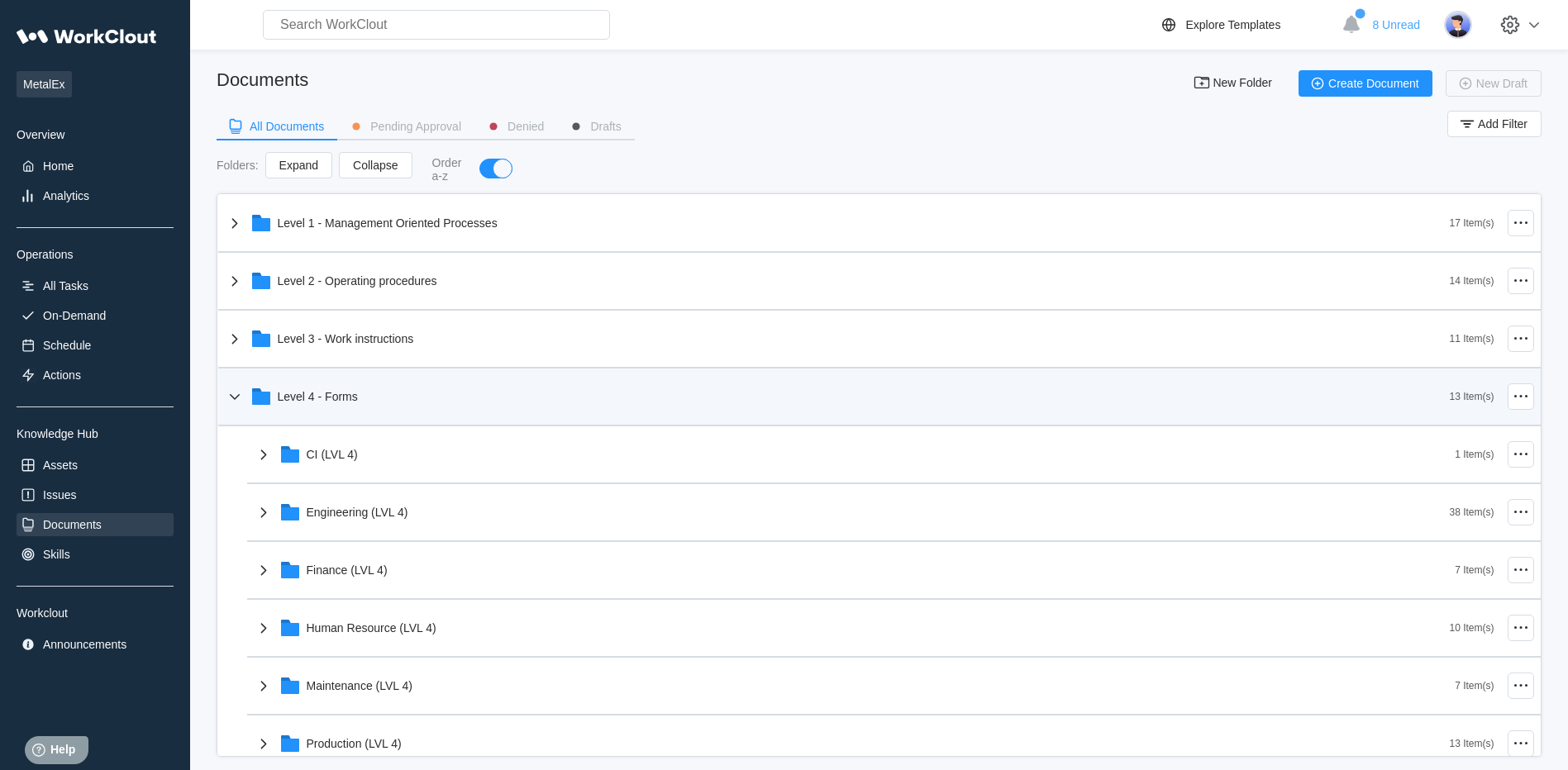
click at [246, 397] on div "Level 4 - Forms" at bounding box center [837, 396] width 1225 height 43
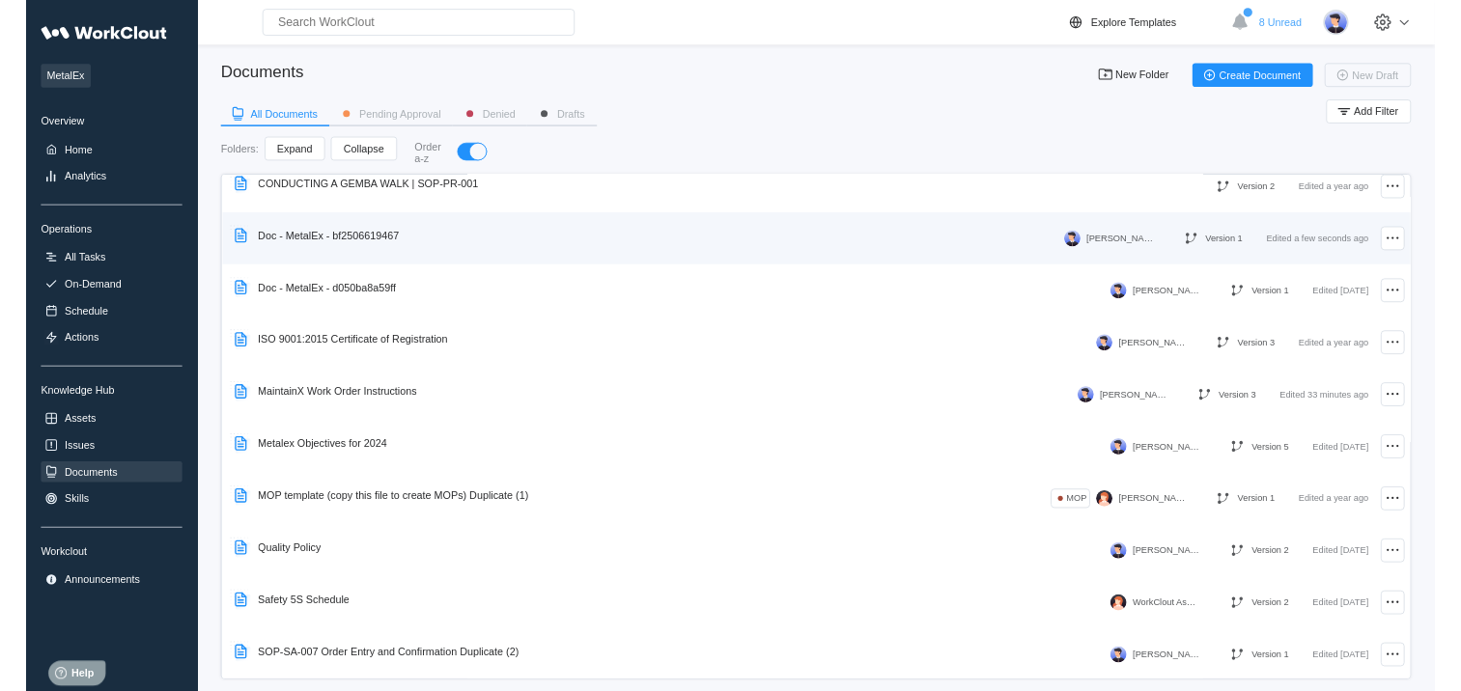
scroll to position [290, 0]
